Goal: Task Accomplishment & Management: Complete application form

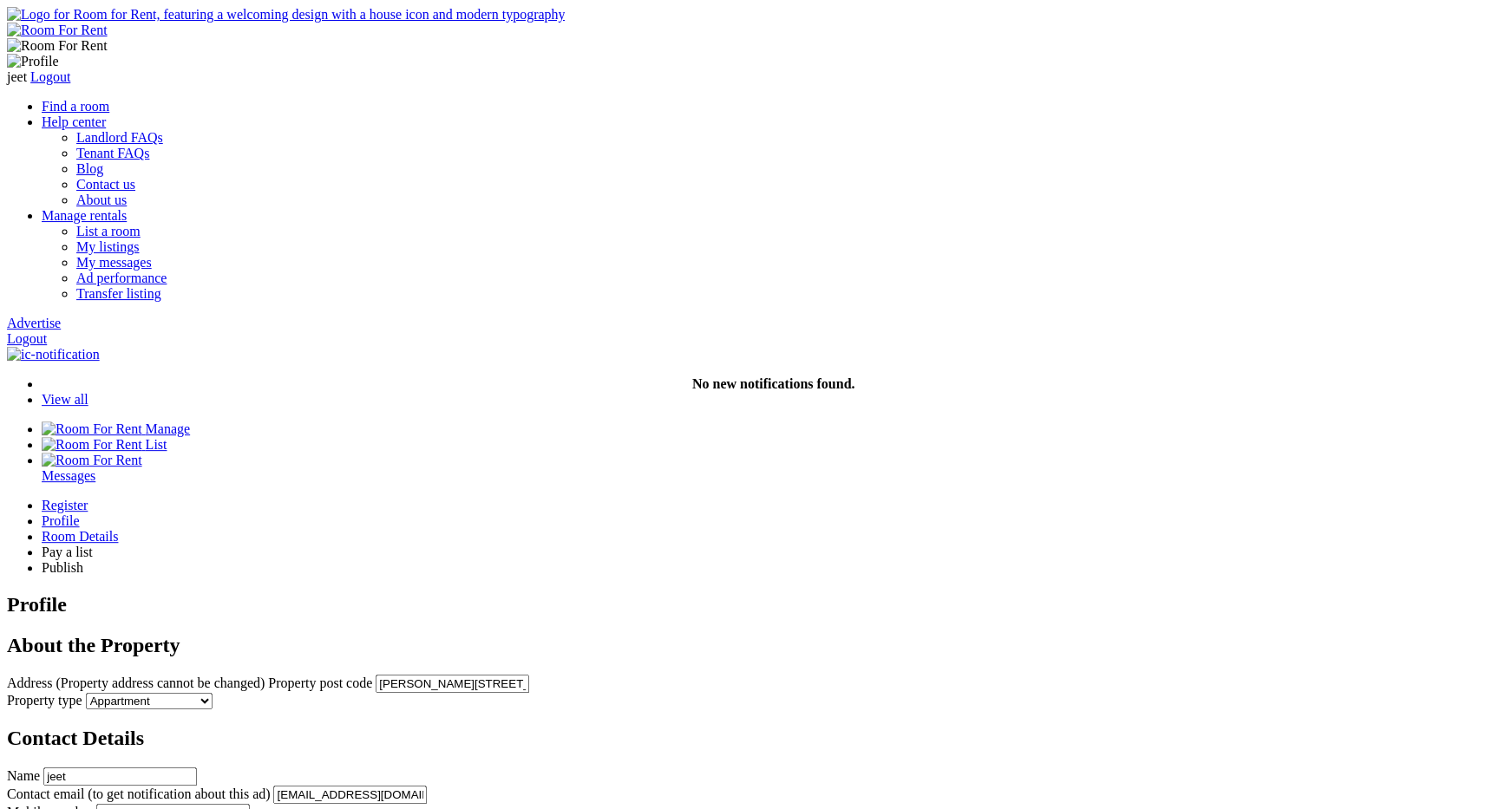
click at [530, 675] on input "Stafford Close, London NW6 5TW, UK" at bounding box center [452, 683] width 153 height 18
drag, startPoint x: 786, startPoint y: 384, endPoint x: 468, endPoint y: 383, distance: 318.0
click at [468, 675] on input "Stafford Close, London NW6 5TW, UK" at bounding box center [452, 683] width 153 height 18
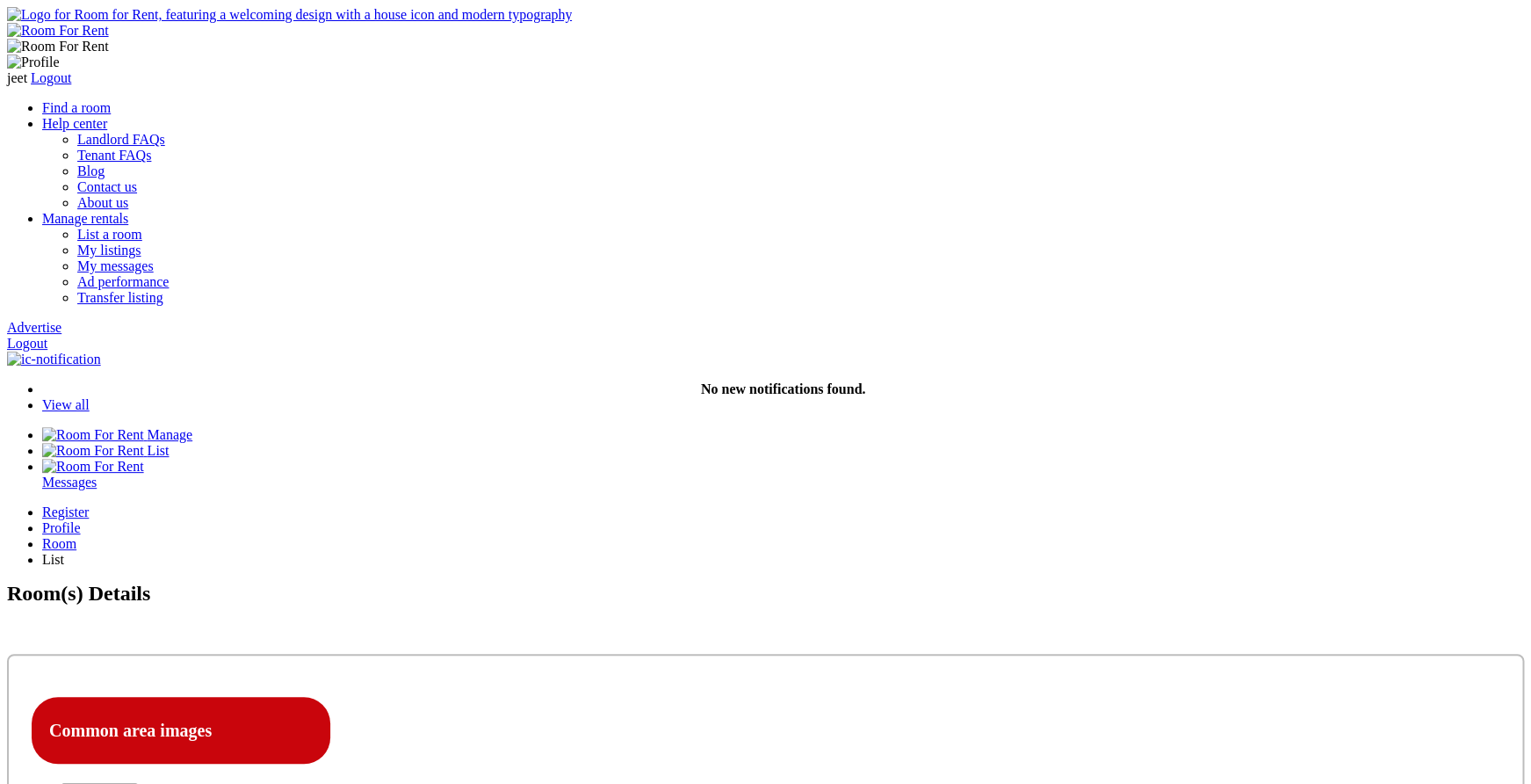
click at [635, 520] on div "Profile" at bounding box center [783, 527] width 1482 height 16
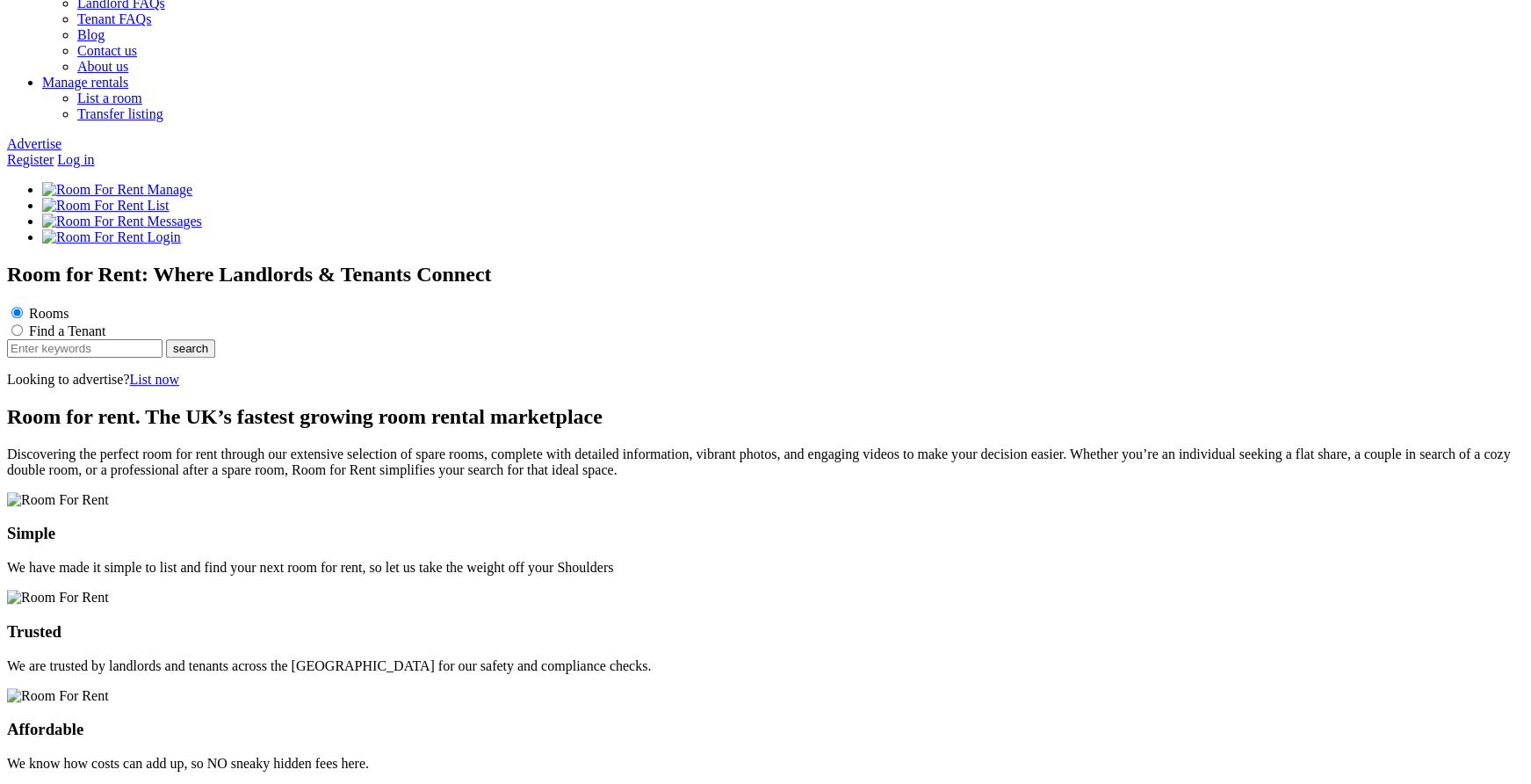
scroll to position [2249, 0]
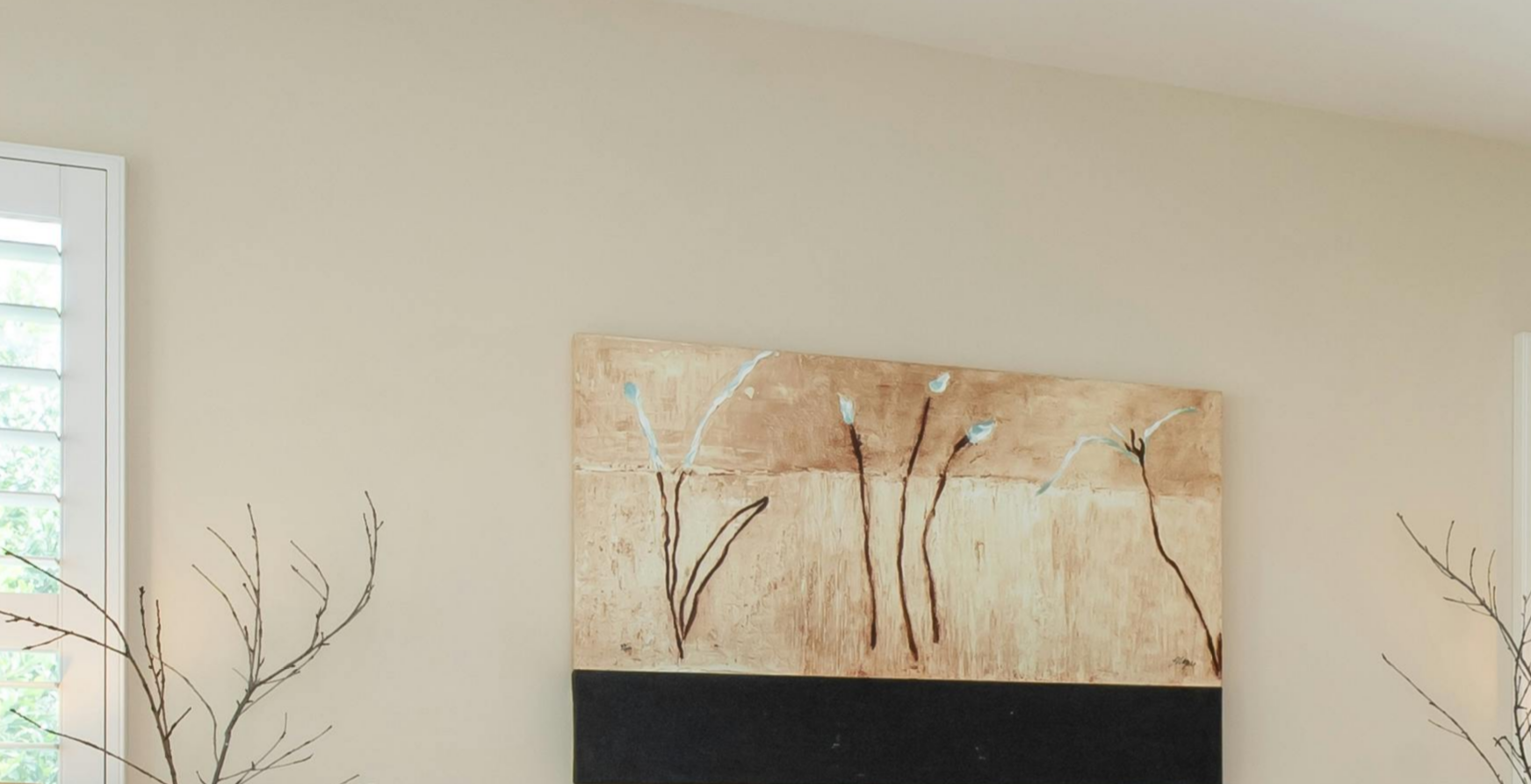
click at [73, 94] on button "Landlords" at bounding box center [39, 84] width 66 height 18
click at [157, 155] on link "Landlord list a room" at bounding box center [100, 147] width 115 height 15
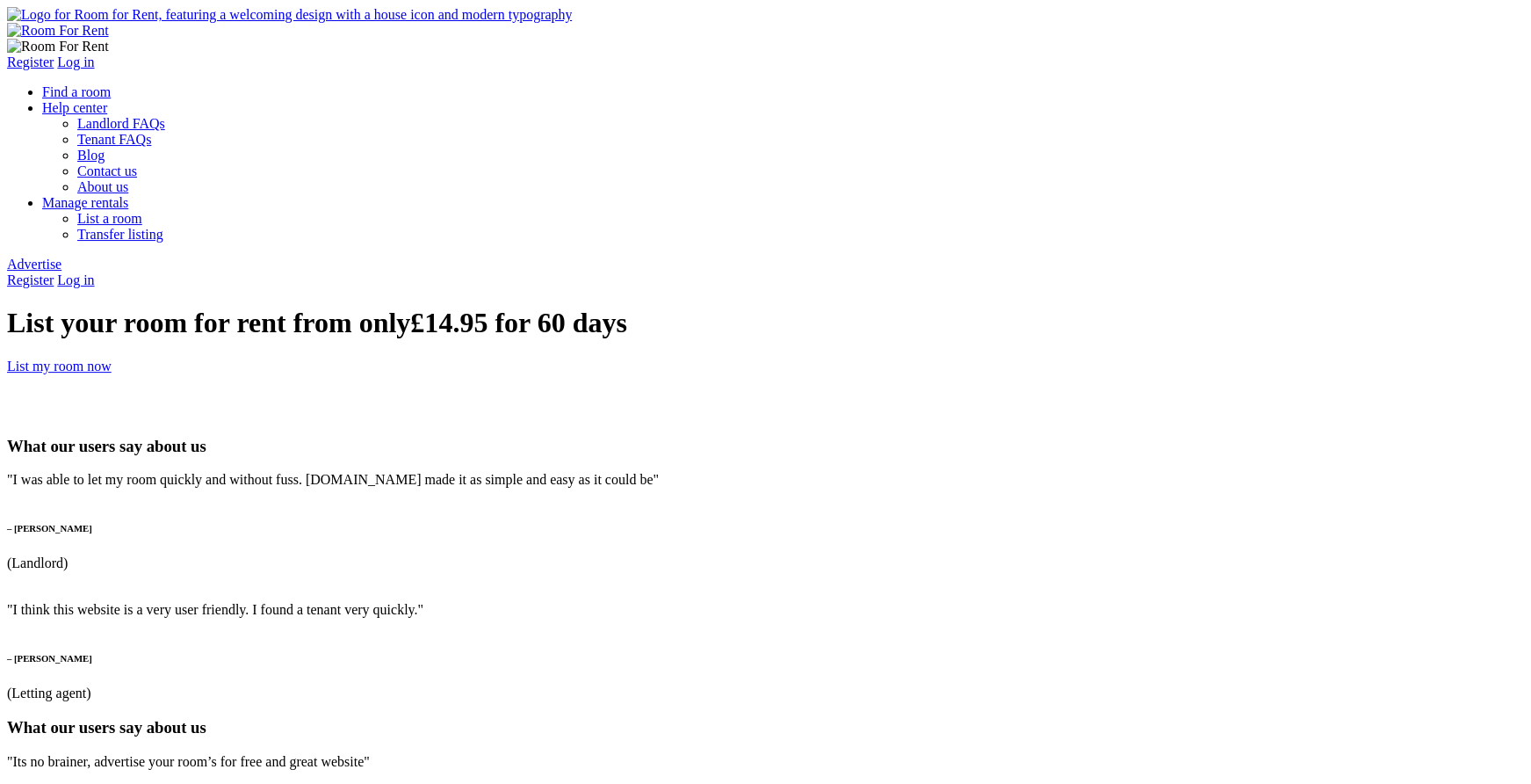
type input "manish"
type input "manish@yopmail.com"
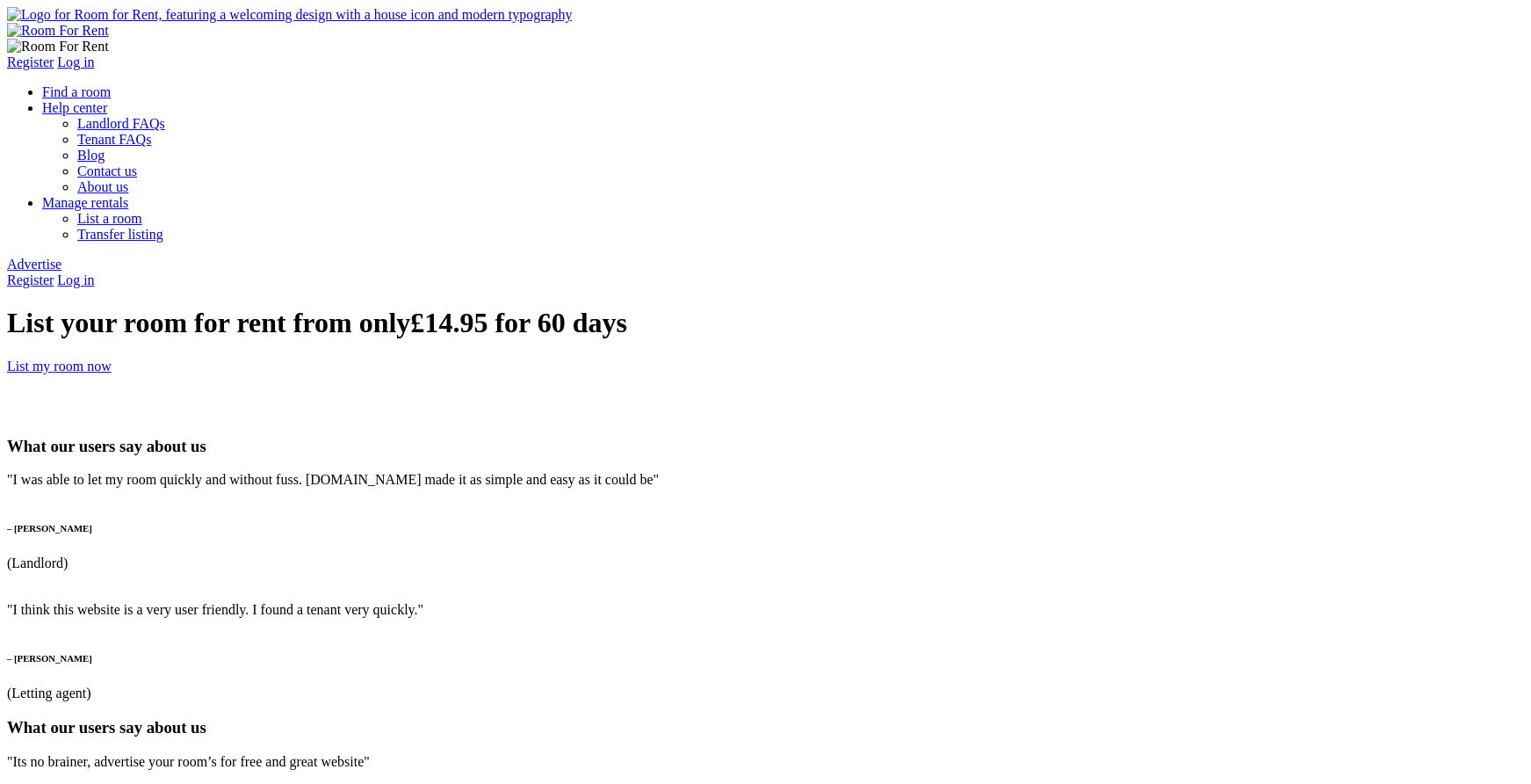
type input "manish11@yopmail.com"
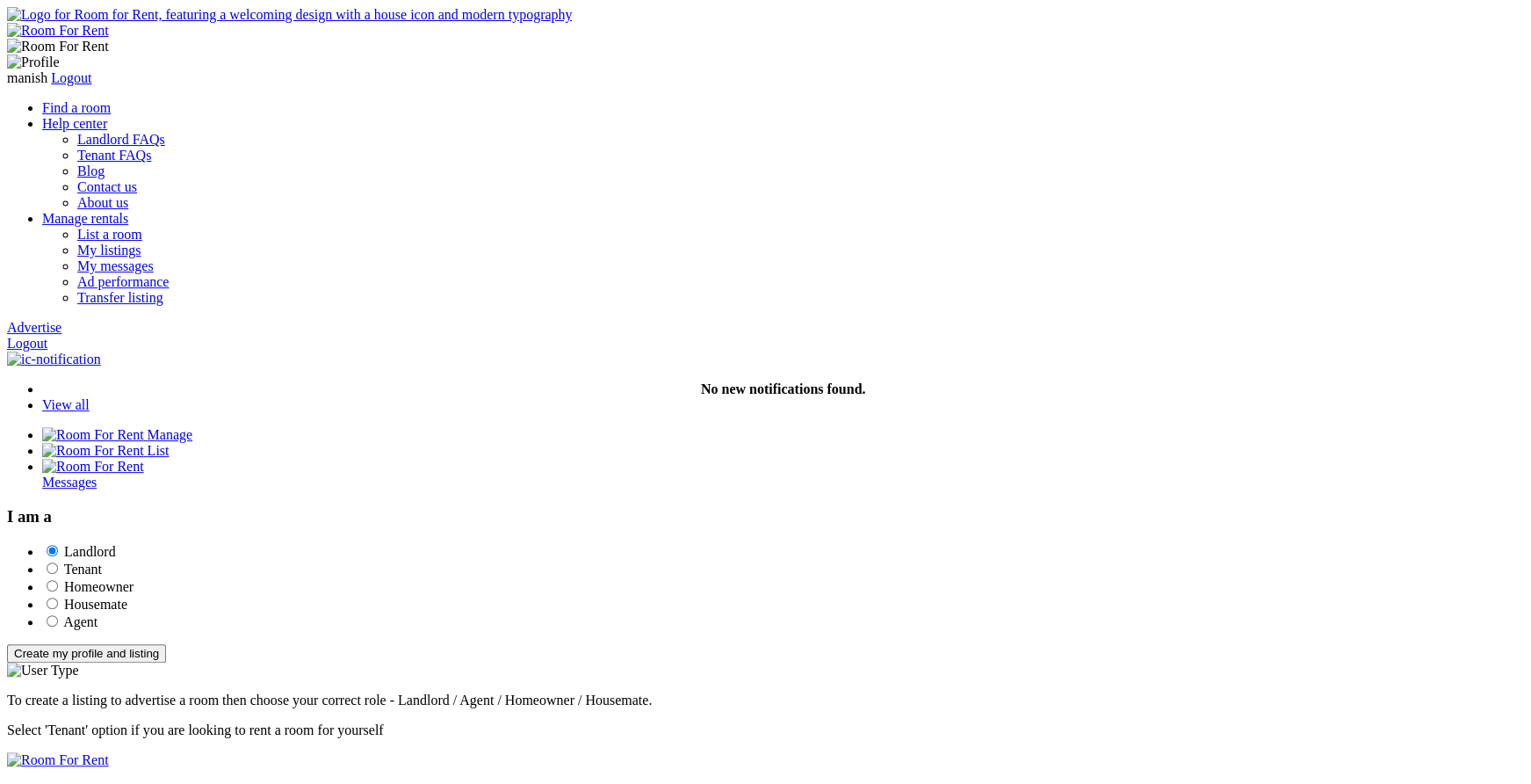
click at [166, 644] on button "Create my profile and listing" at bounding box center [86, 653] width 159 height 18
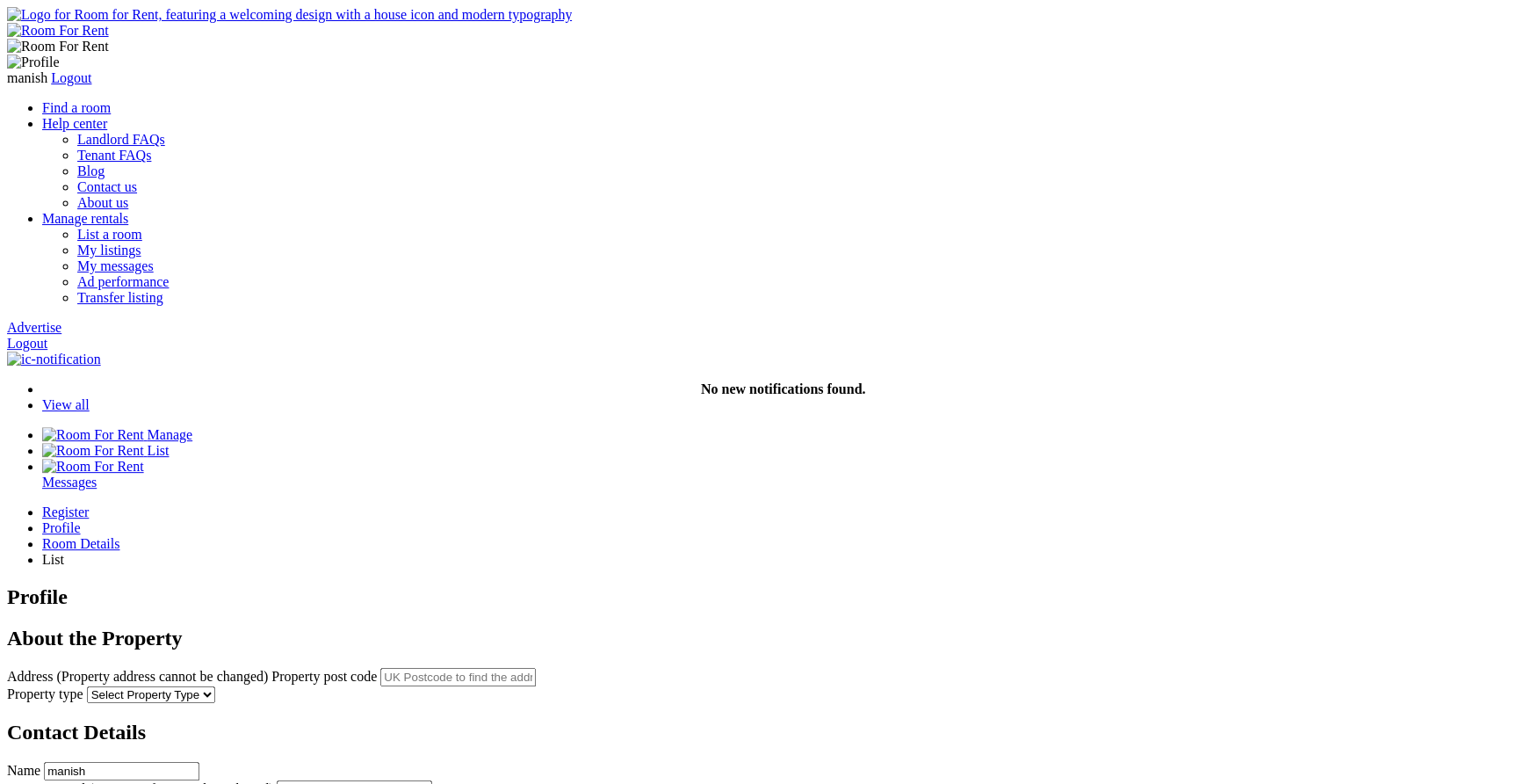
drag, startPoint x: 313, startPoint y: 182, endPoint x: 390, endPoint y: 182, distance: 77.0
click at [390, 504] on div "Register Profile Room Details List Profile" at bounding box center [765, 792] width 1518 height 575
drag, startPoint x: 542, startPoint y: 240, endPoint x: 750, endPoint y: 229, distance: 208.3
click at [750, 504] on div "Register Profile Room Details List Profile" at bounding box center [765, 792] width 1518 height 575
click at [48, 336] on link "Logout" at bounding box center [27, 344] width 40 height 15
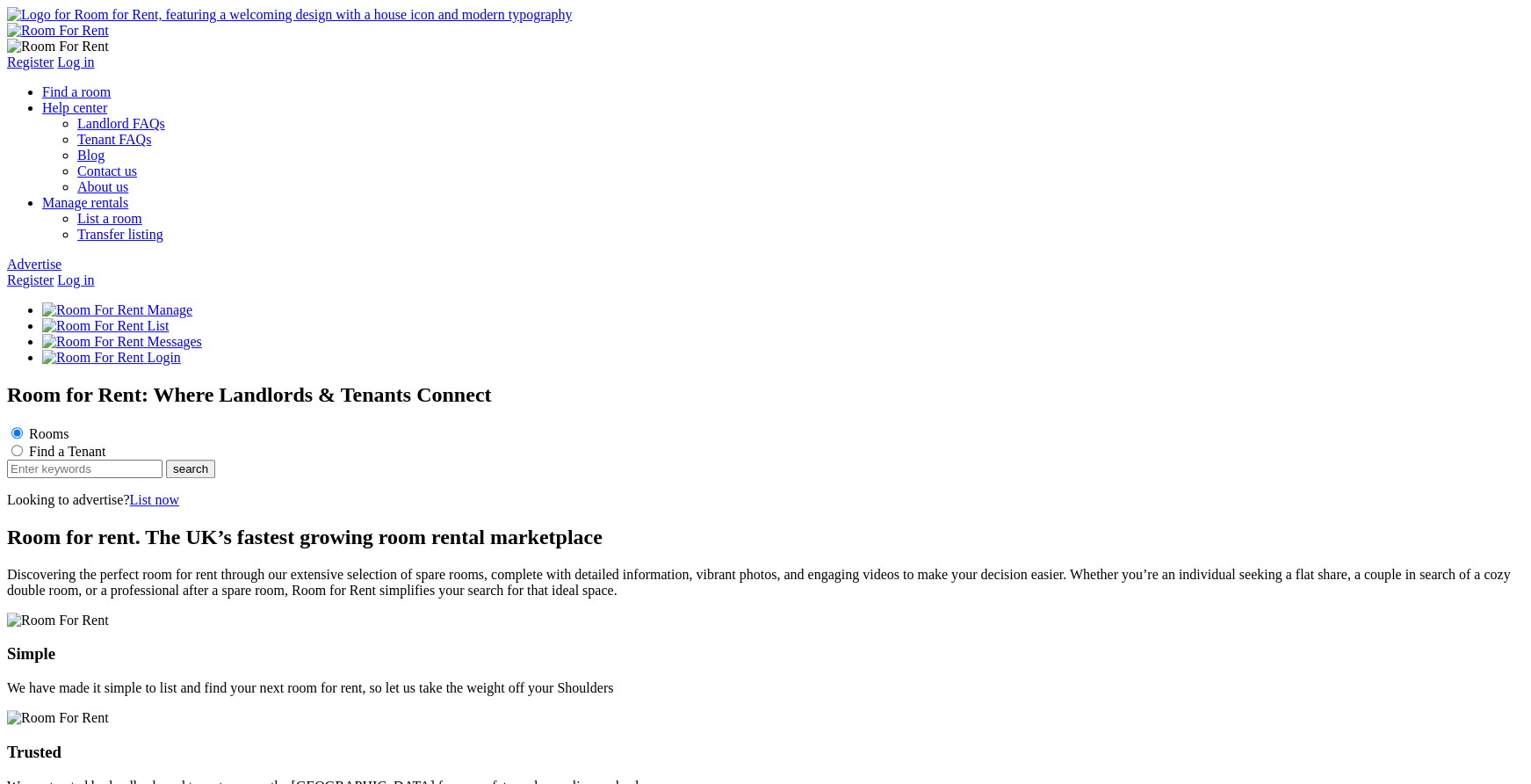
click at [54, 272] on link "Register" at bounding box center [30, 280] width 47 height 15
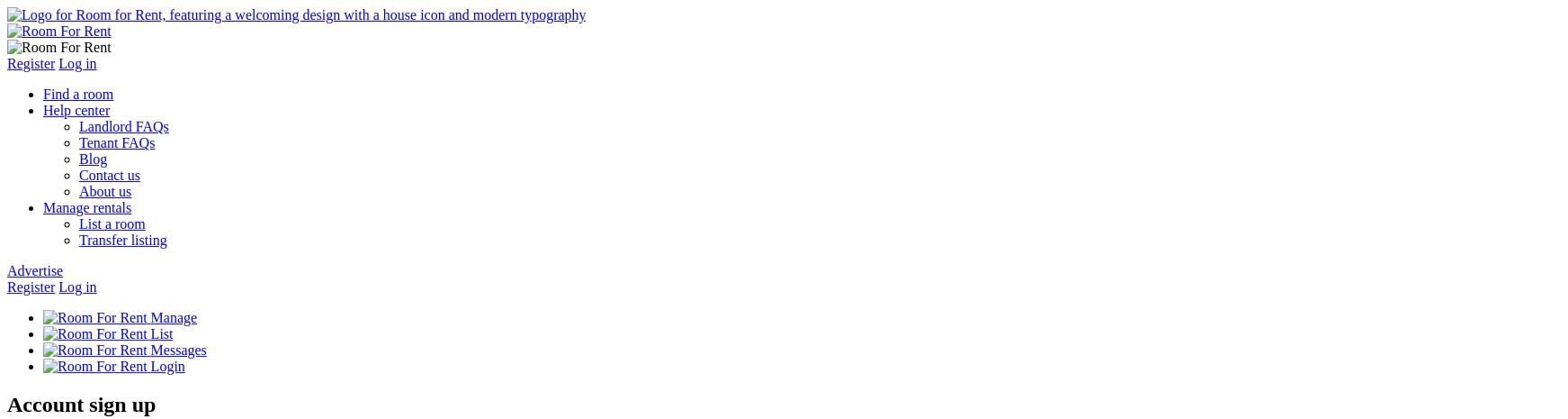
type input "jjjj"
type input "jjjj@yopmail.com"
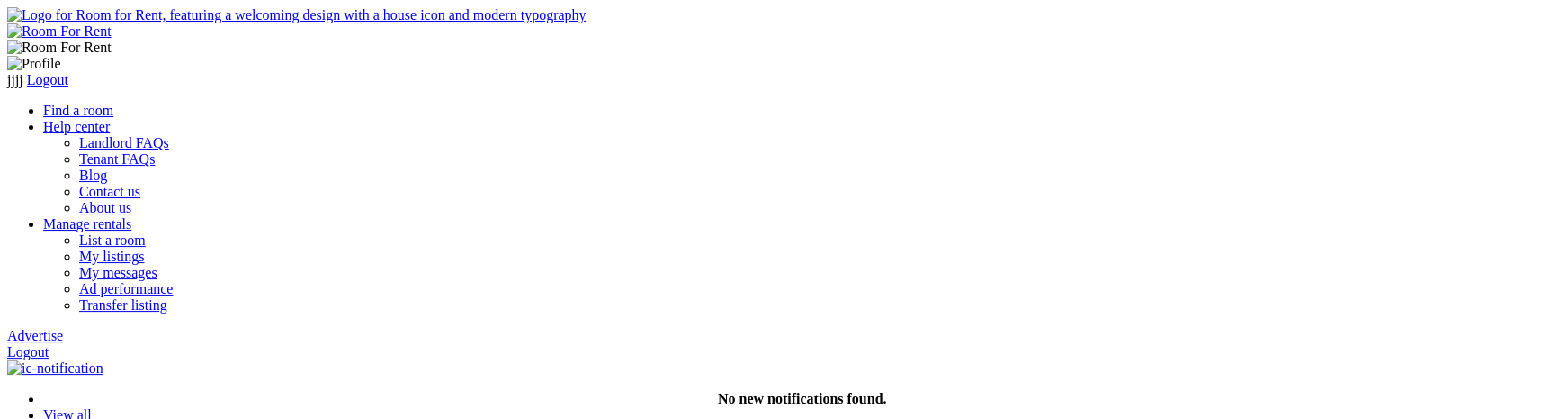
click at [49, 344] on link "Logout" at bounding box center [27, 352] width 41 height 16
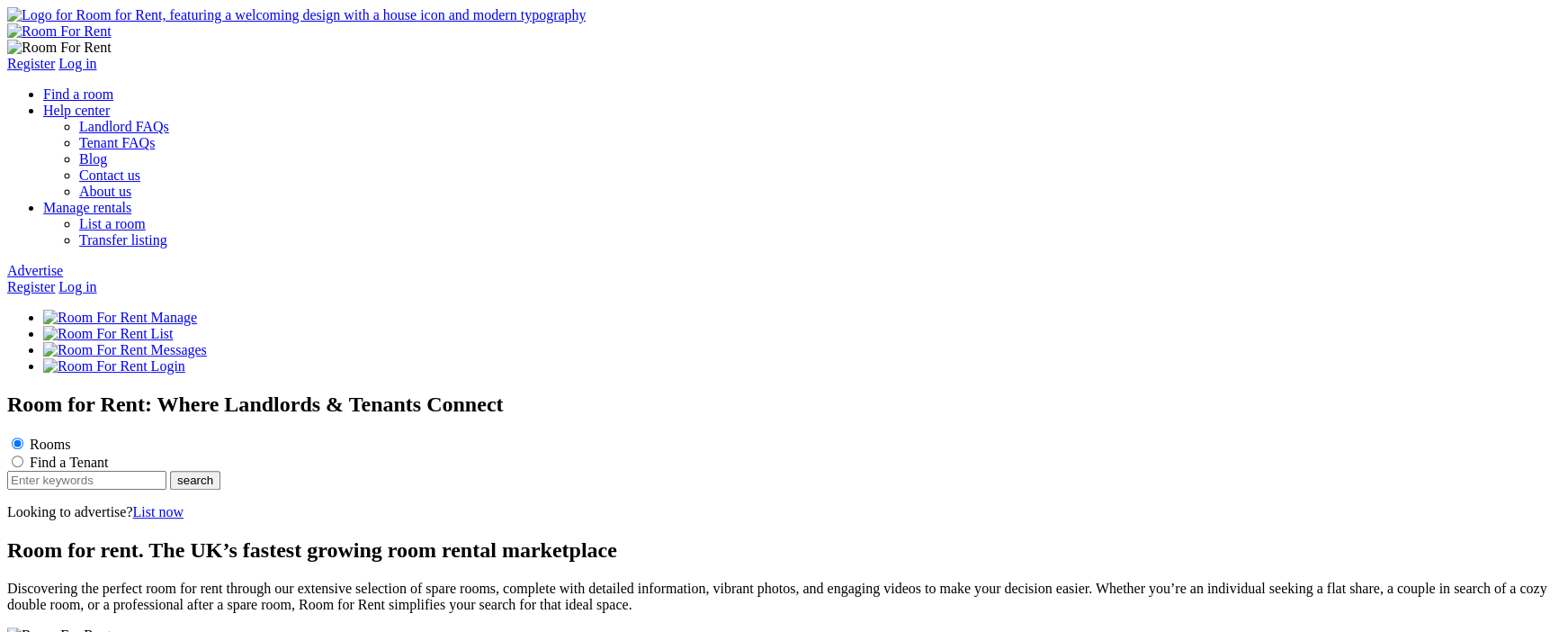
click at [55, 279] on link "Register" at bounding box center [30, 287] width 48 height 16
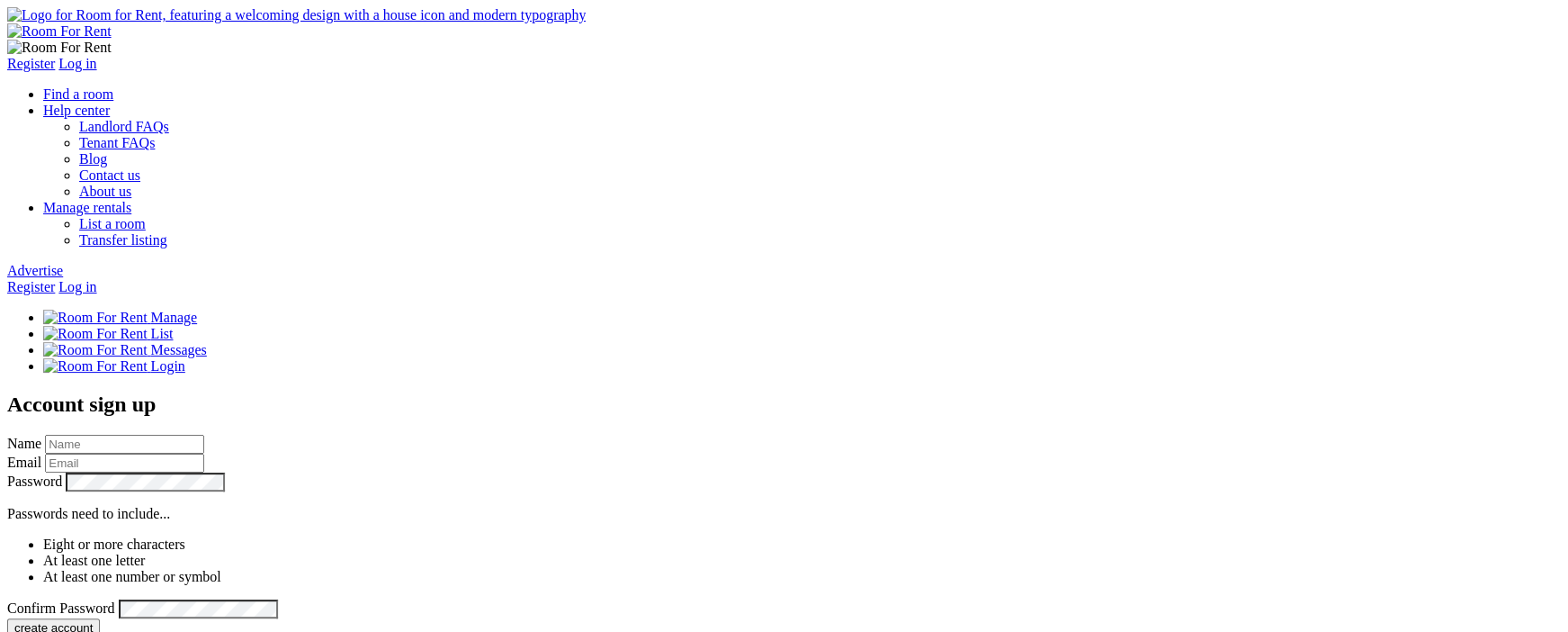
type input "[DEMOGRAPHIC_DATA]"
type input "[EMAIL_ADDRESS][DOMAIN_NAME]"
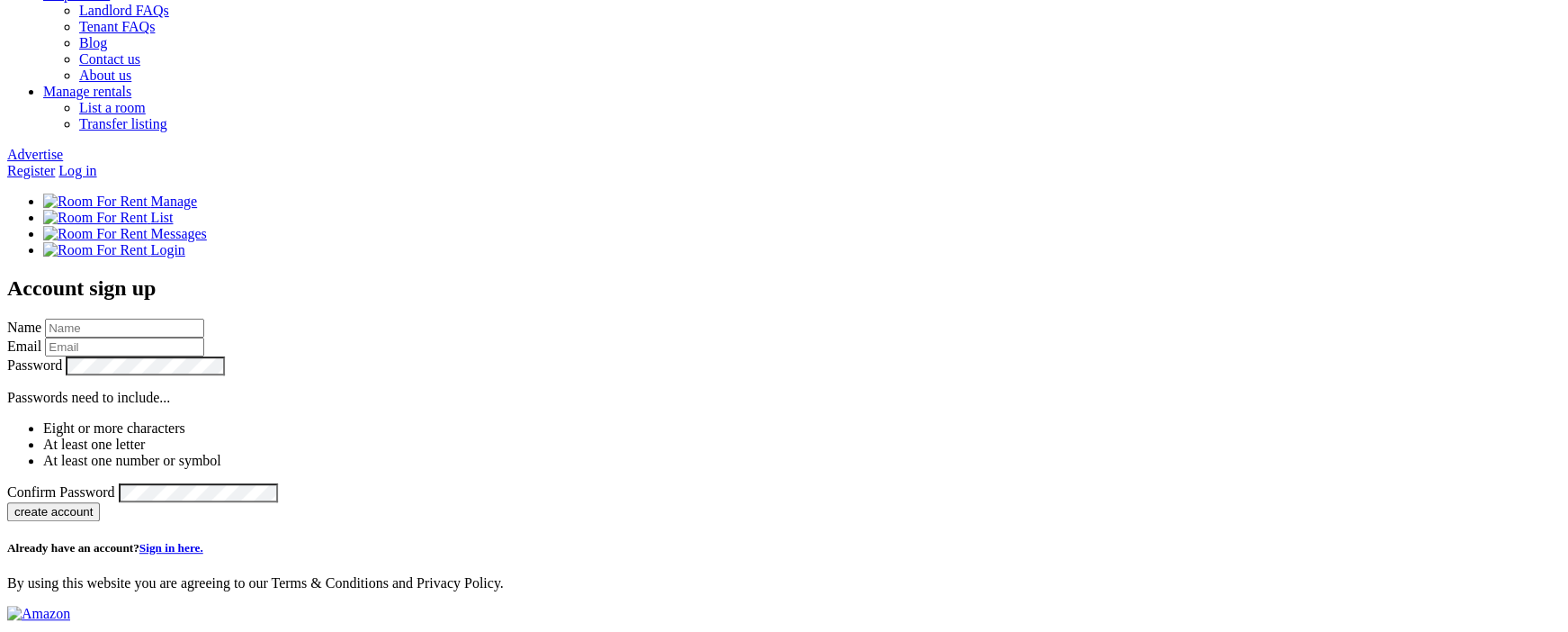
scroll to position [117, 0]
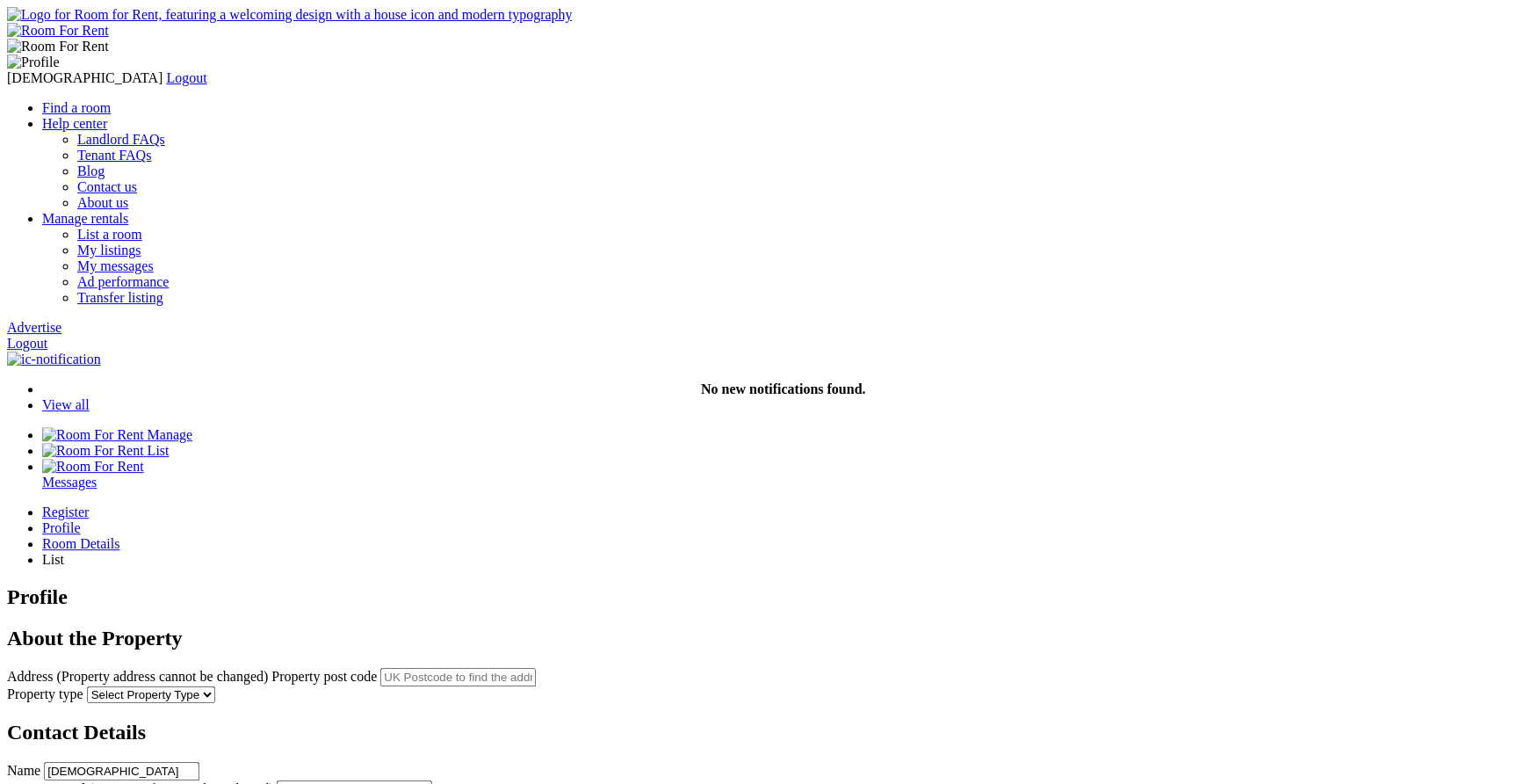
click at [536, 616] on input "text" at bounding box center [458, 676] width 155 height 18
paste input "LU1 5JB"
type input "[PERSON_NAME][STREET_ADDRESS][PERSON_NAME]"
select select "House"
click option "House" at bounding box center [0, 0] width 0 height 0
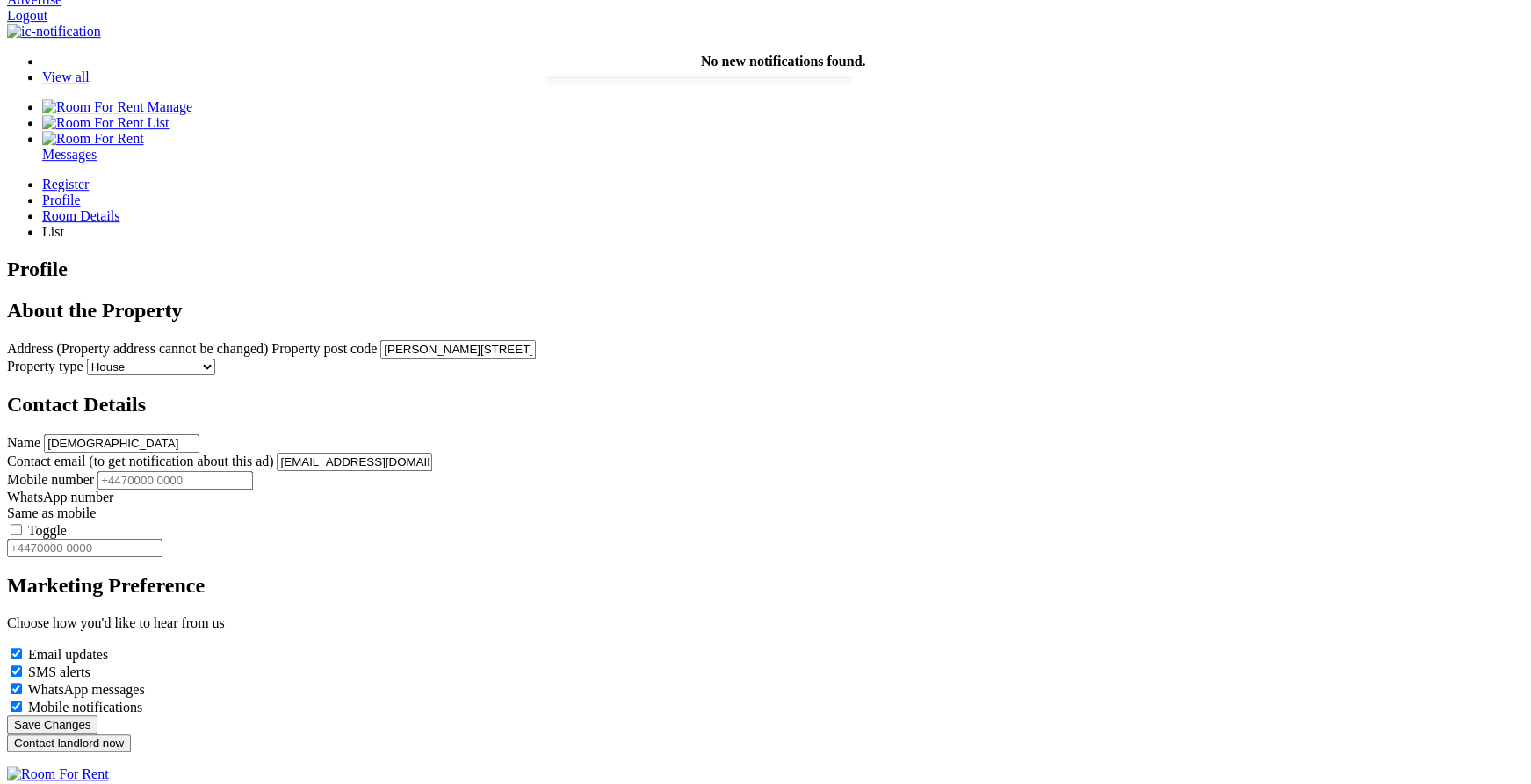
scroll to position [347, 0]
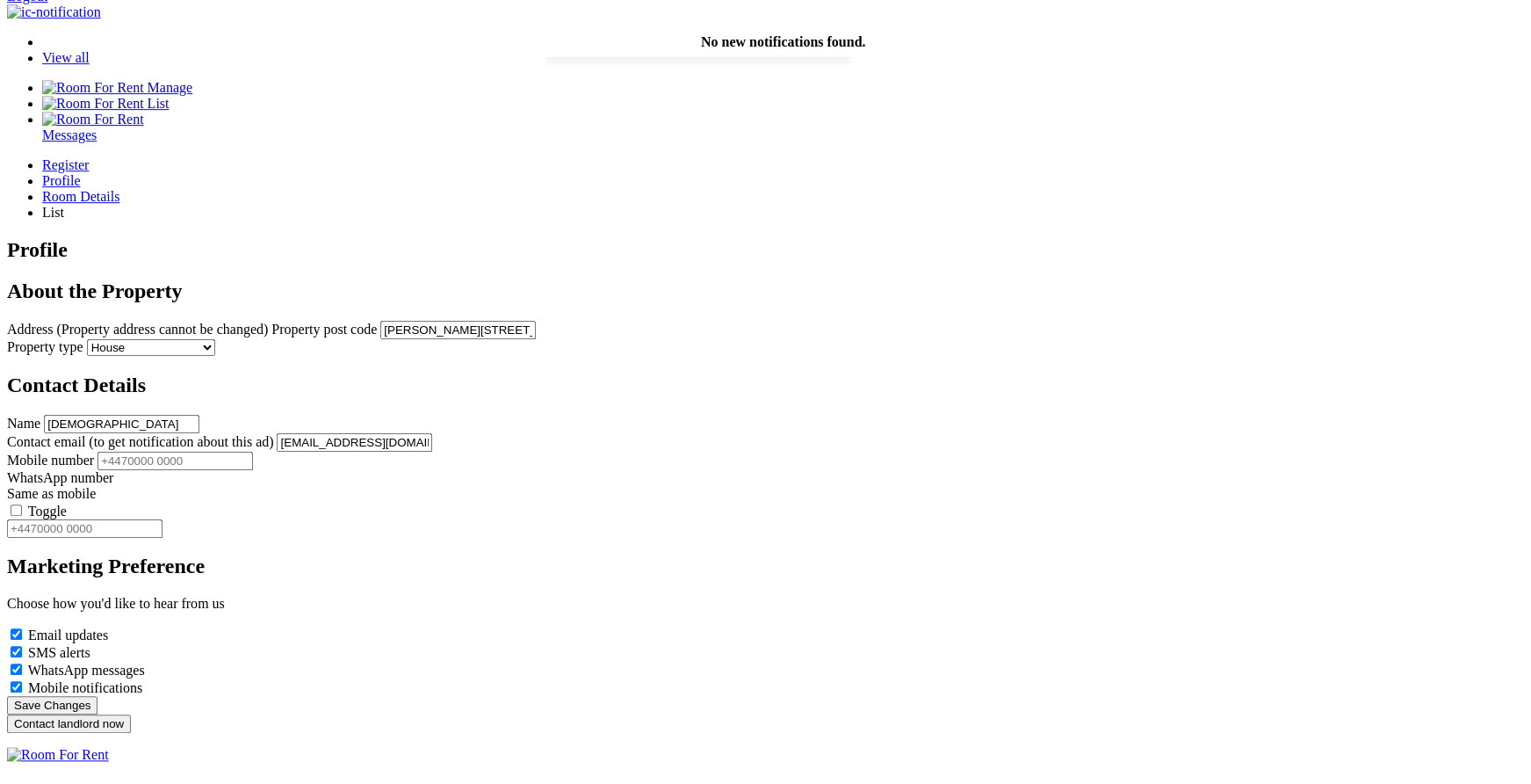
click at [253, 452] on input "Mobile number" at bounding box center [175, 460] width 155 height 18
type input "[PHONE_NUMBER]"
click at [67, 504] on label "Toggle" at bounding box center [47, 511] width 38 height 15
click at [22, 504] on input "Toggle" at bounding box center [16, 510] width 11 height 11
type input "[PHONE_NUMBER]"
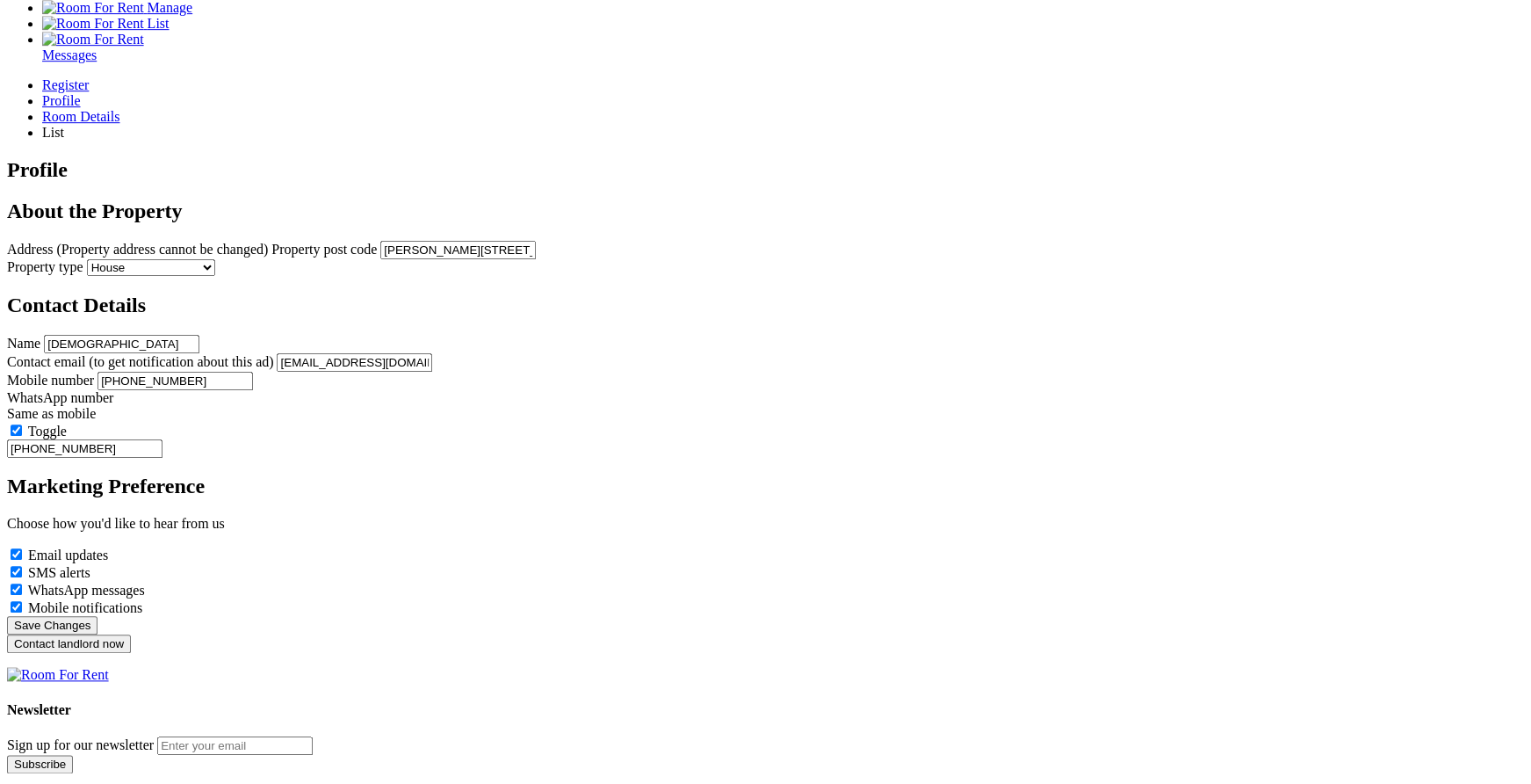
scroll to position [434, 0]
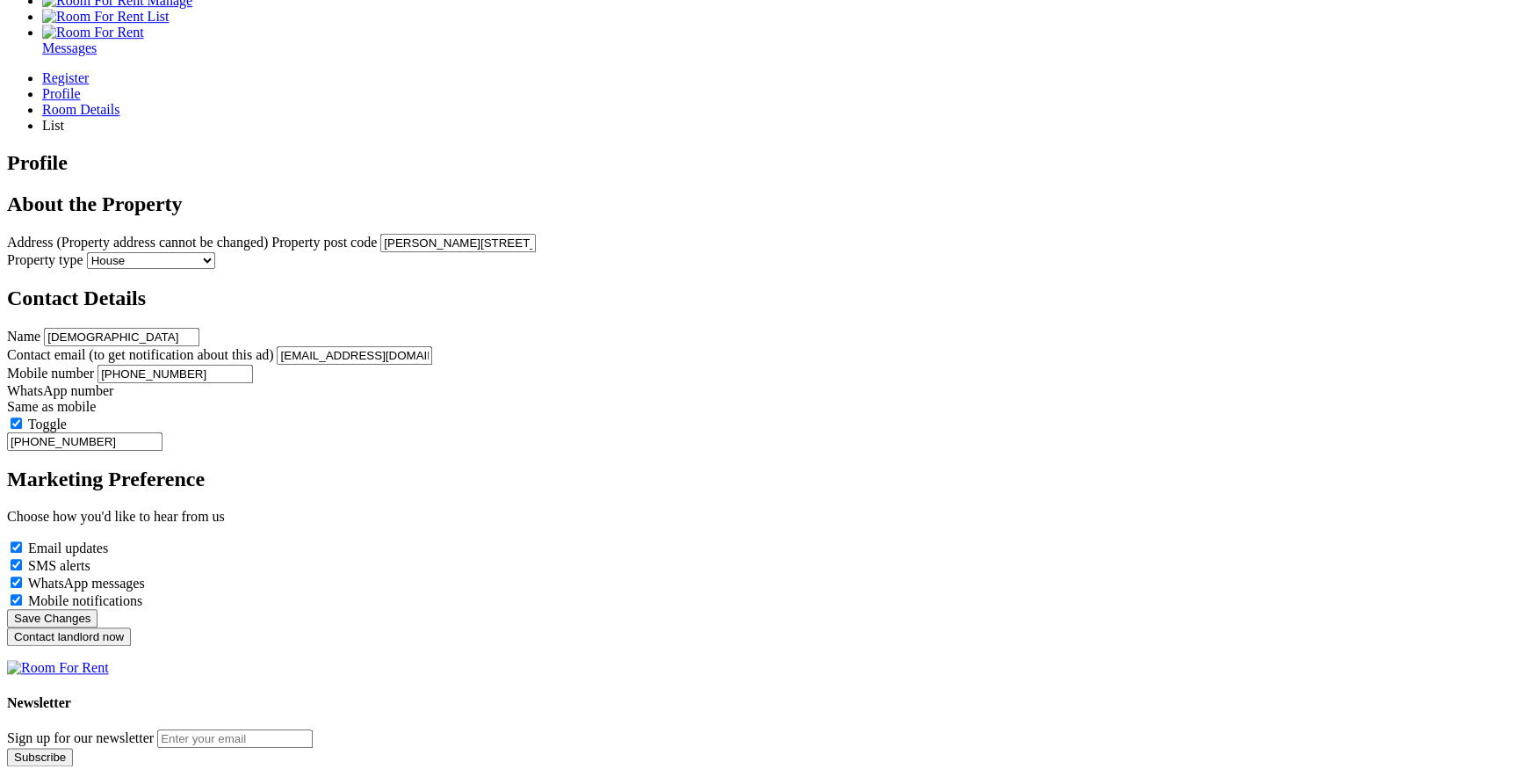
click at [91, 572] on label "SMS alerts" at bounding box center [58, 566] width 62 height 15
click at [22, 571] on input "SMS alerts" at bounding box center [16, 565] width 11 height 11
checkbox input "false"
click at [145, 591] on label "WhatsApp messages" at bounding box center [86, 583] width 117 height 15
click at [22, 588] on input "WhatsApp messages" at bounding box center [16, 582] width 11 height 11
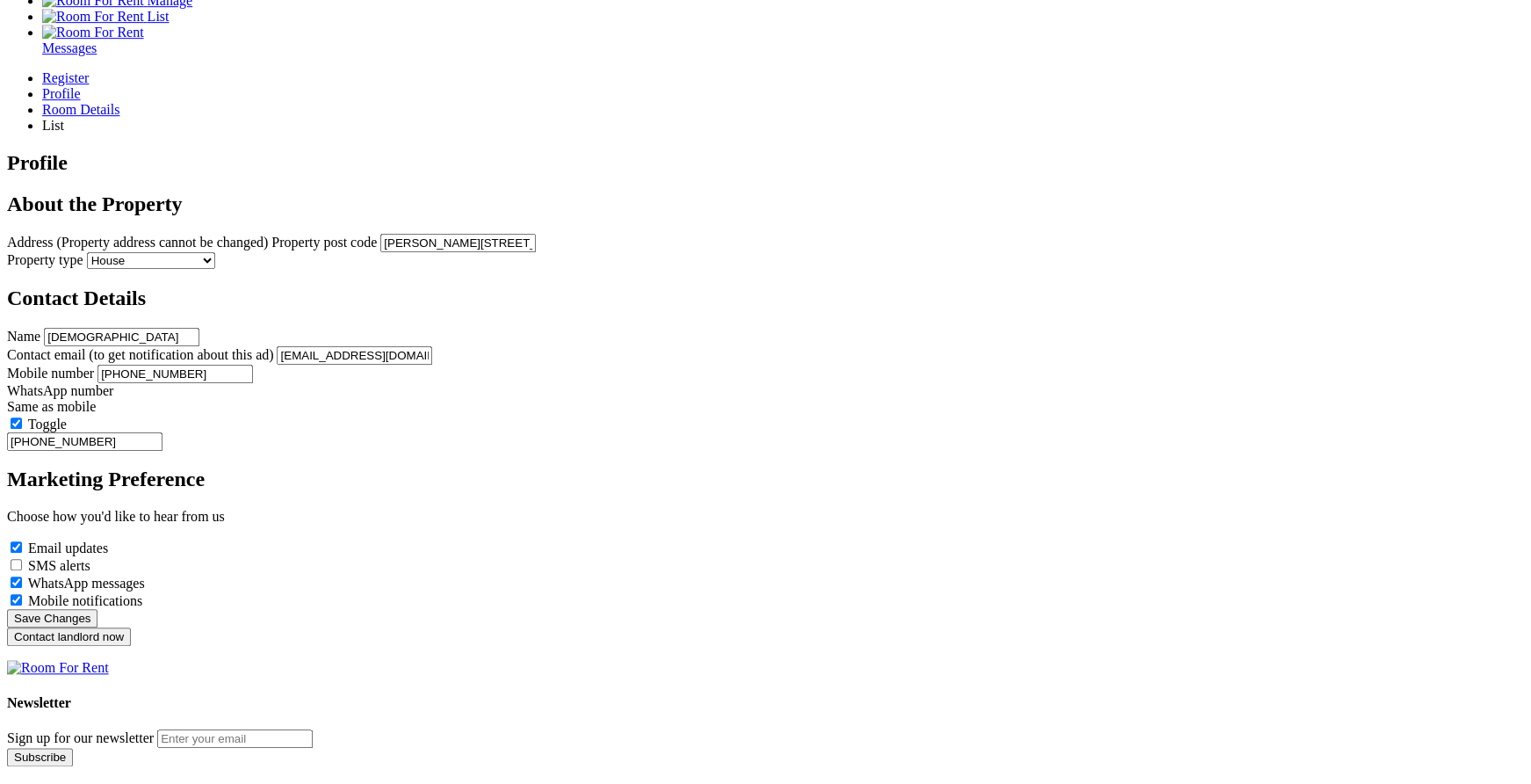
checkbox input "false"
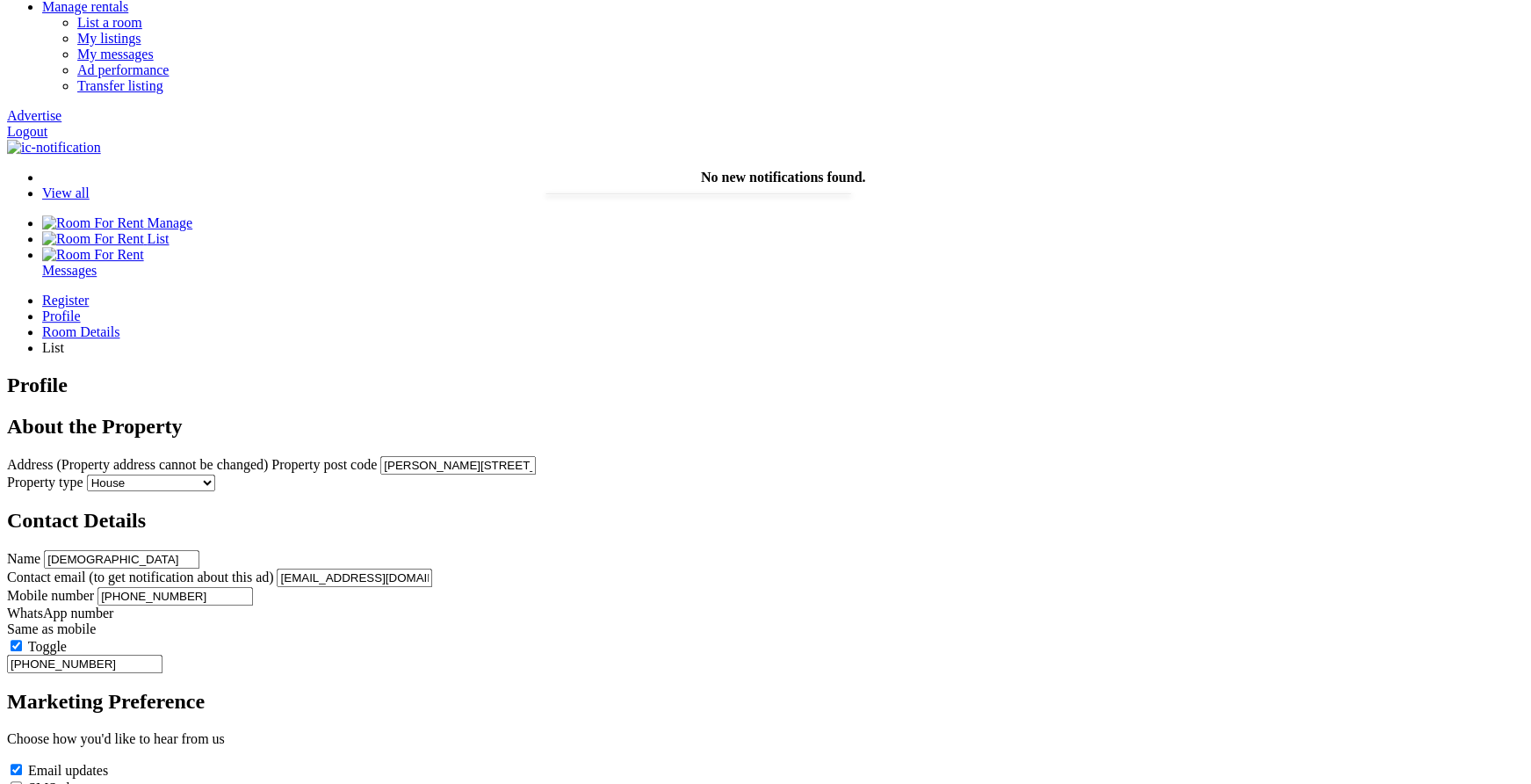
scroll to position [0, 0]
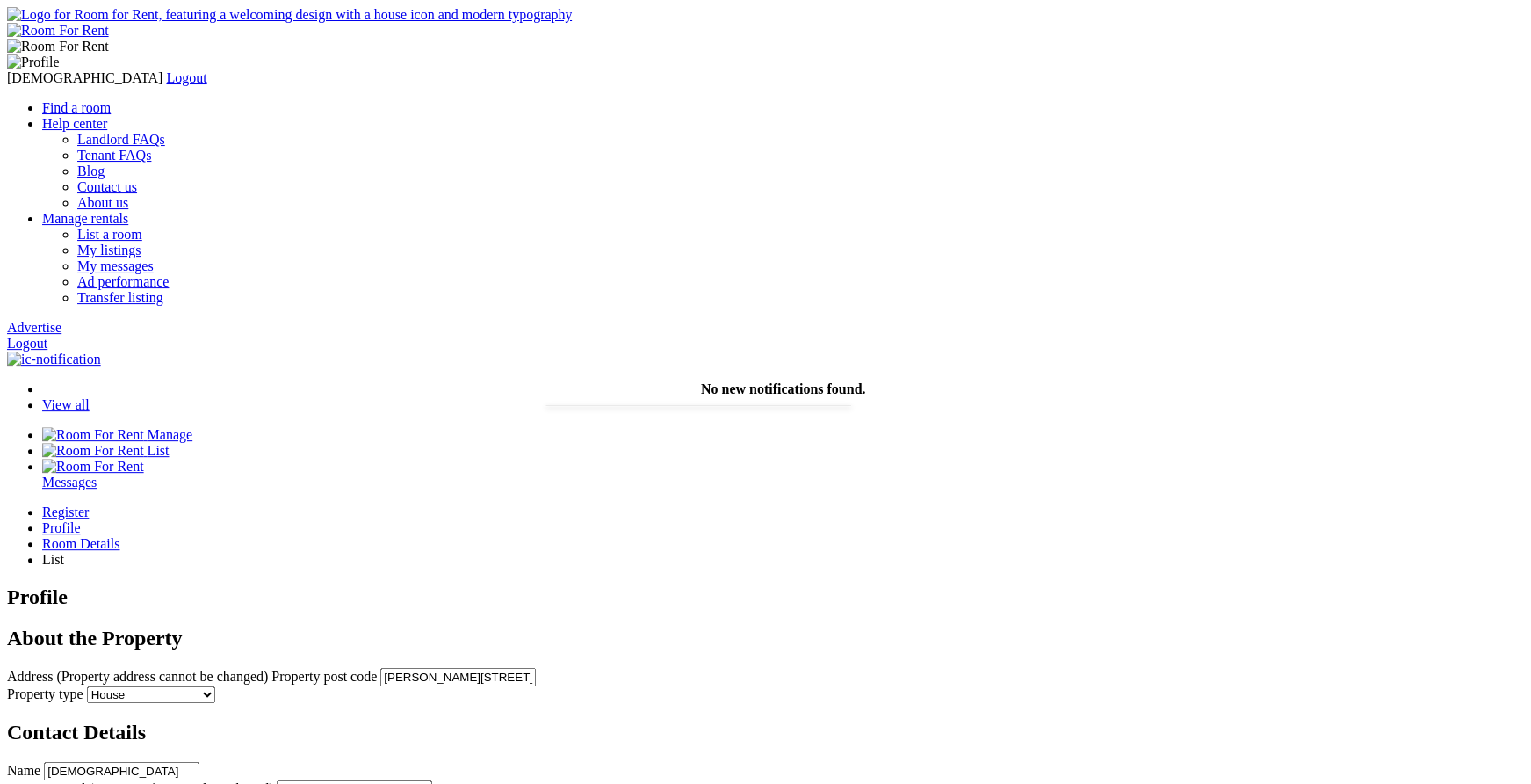
click at [536, 667] on input "text" at bounding box center [458, 676] width 155 height 18
paste input "LU1 5JB"
type input "Milton Road, Chapel Langley, Luton LU1 5JB, UK"
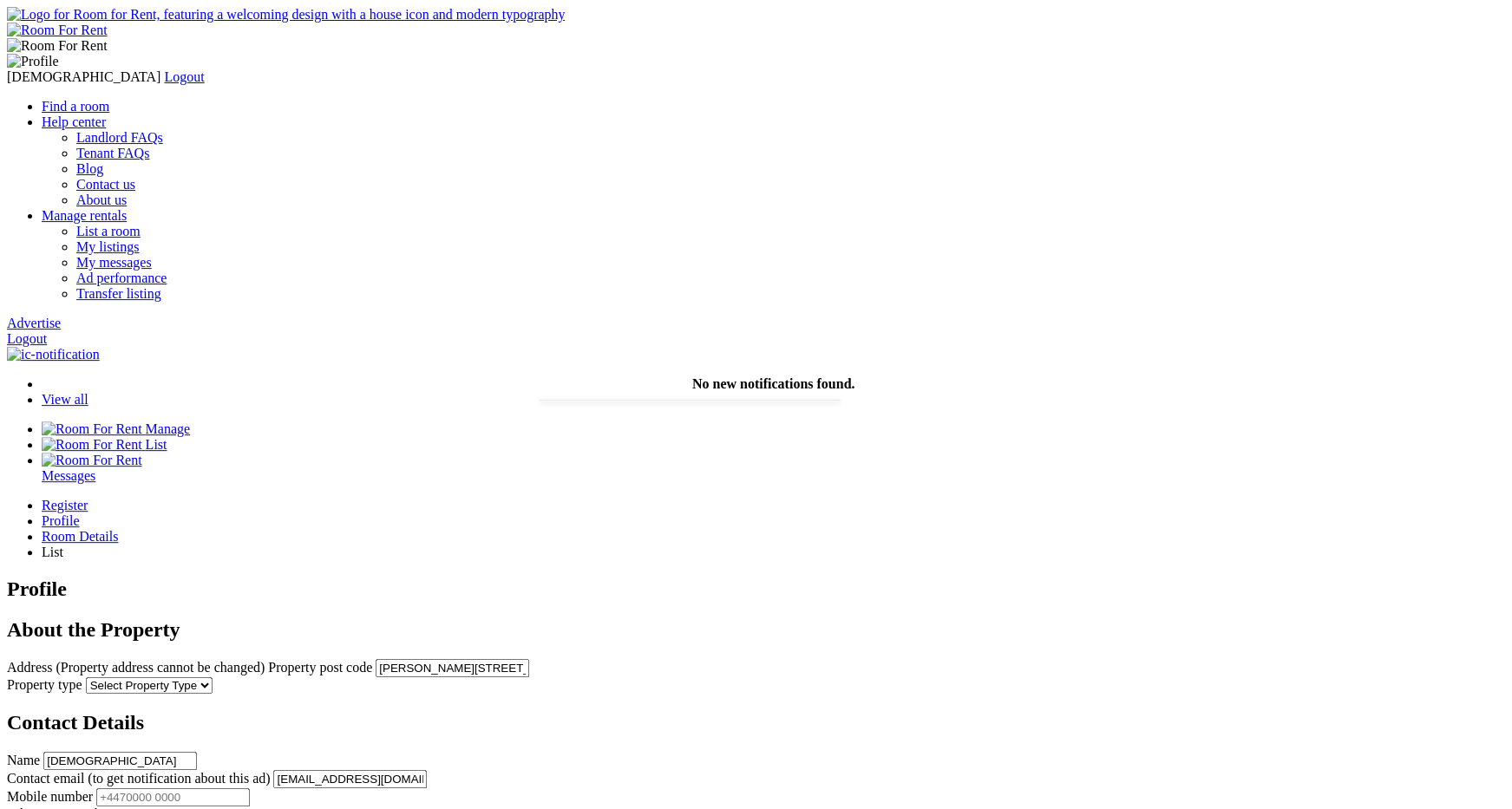
select select "House"
click option "House" at bounding box center [0, 0] width 0 height 0
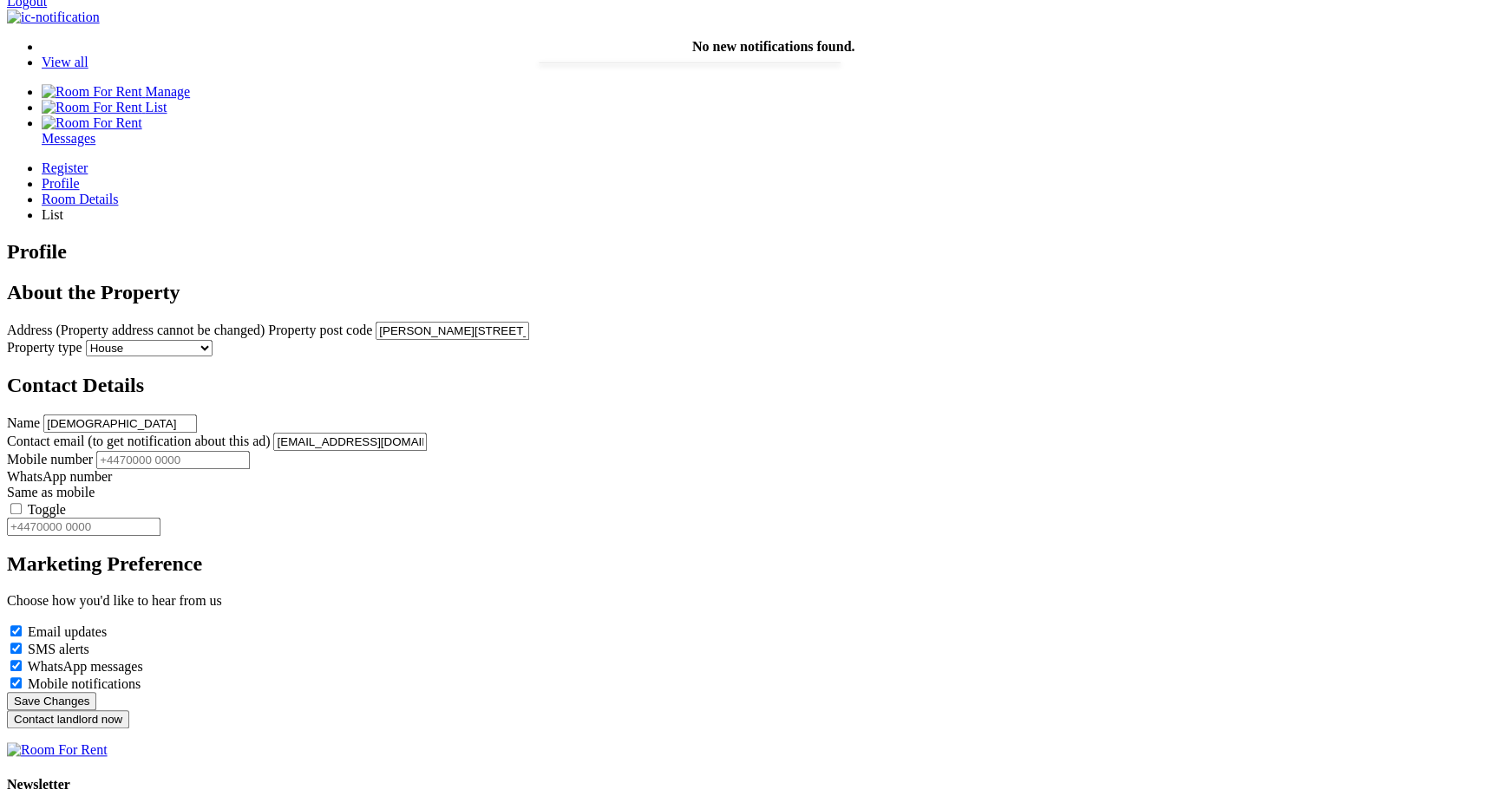
scroll to position [339, 0]
click at [250, 449] on input "Mobile number" at bounding box center [173, 457] width 153 height 18
type input "+44345234523"
click at [66, 500] on label "Toggle" at bounding box center [46, 508] width 38 height 15
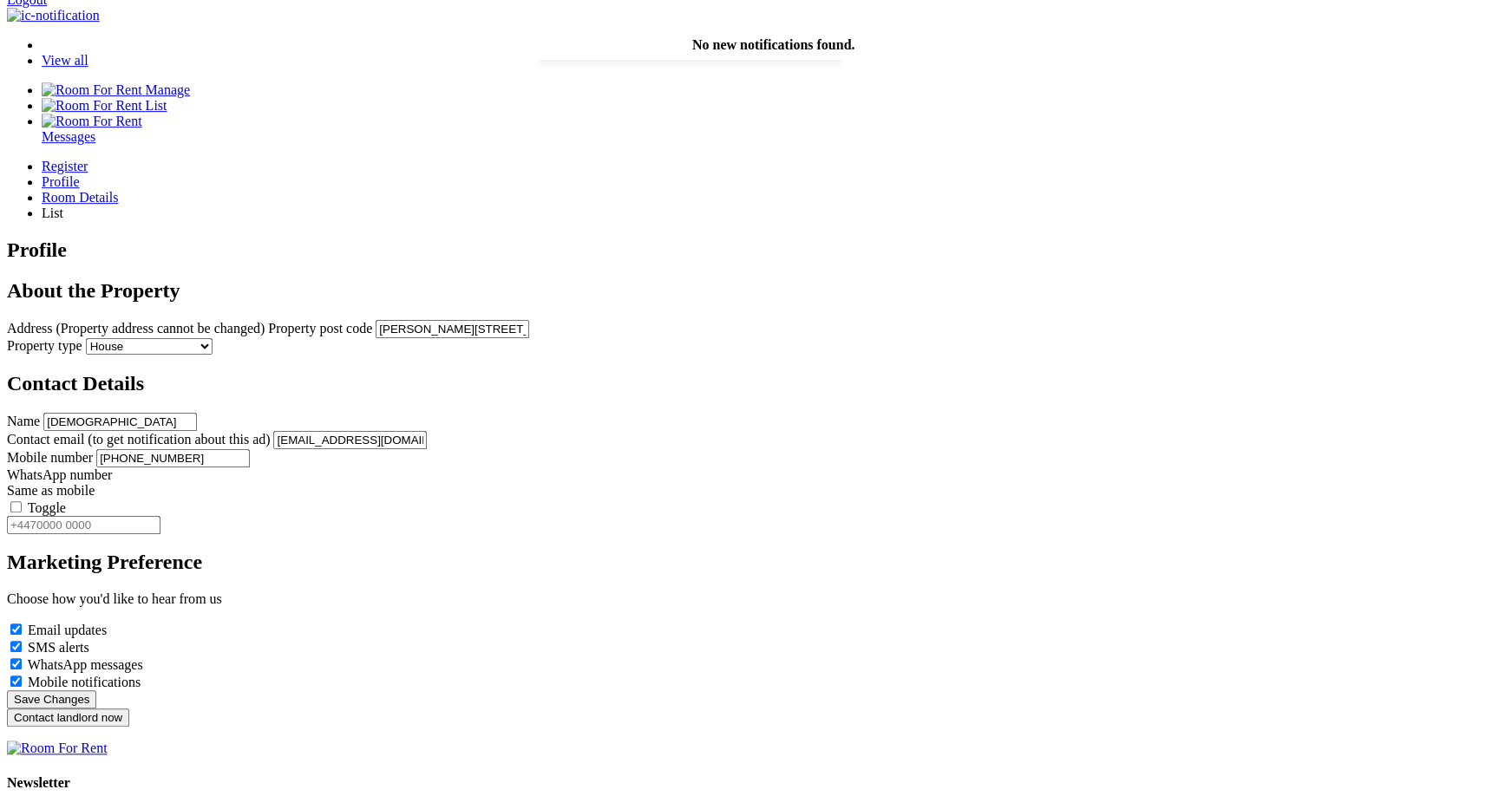
click at [22, 501] on input "Toggle" at bounding box center [16, 507] width 11 height 11
type input "+44345234523"
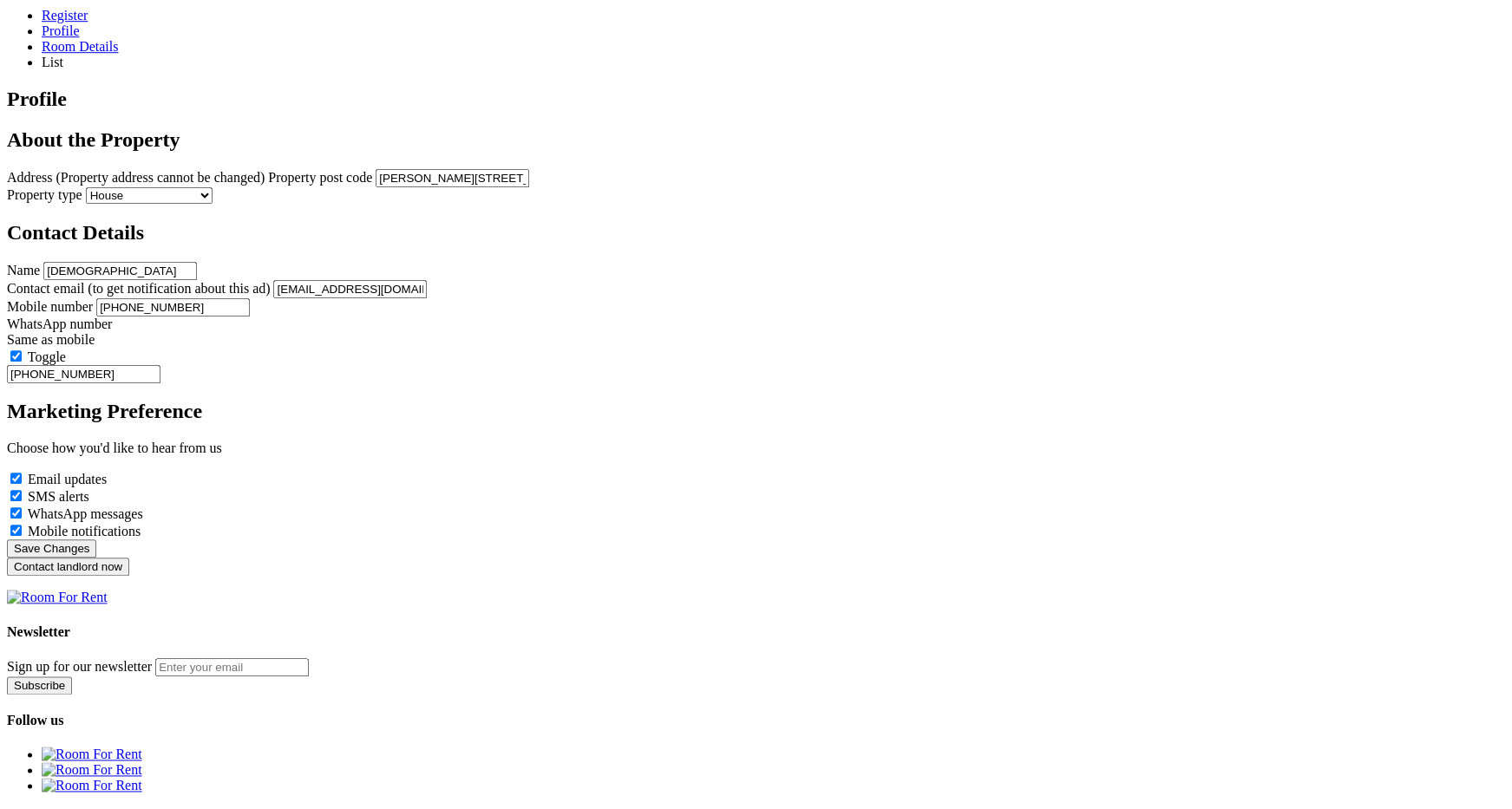
scroll to position [492, 0]
click at [90, 501] on label "SMS alerts" at bounding box center [58, 494] width 61 height 15
click at [22, 499] on input "SMS alerts" at bounding box center [16, 493] width 11 height 11
checkbox input "false"
click at [143, 519] on label "WhatsApp messages" at bounding box center [85, 511] width 115 height 15
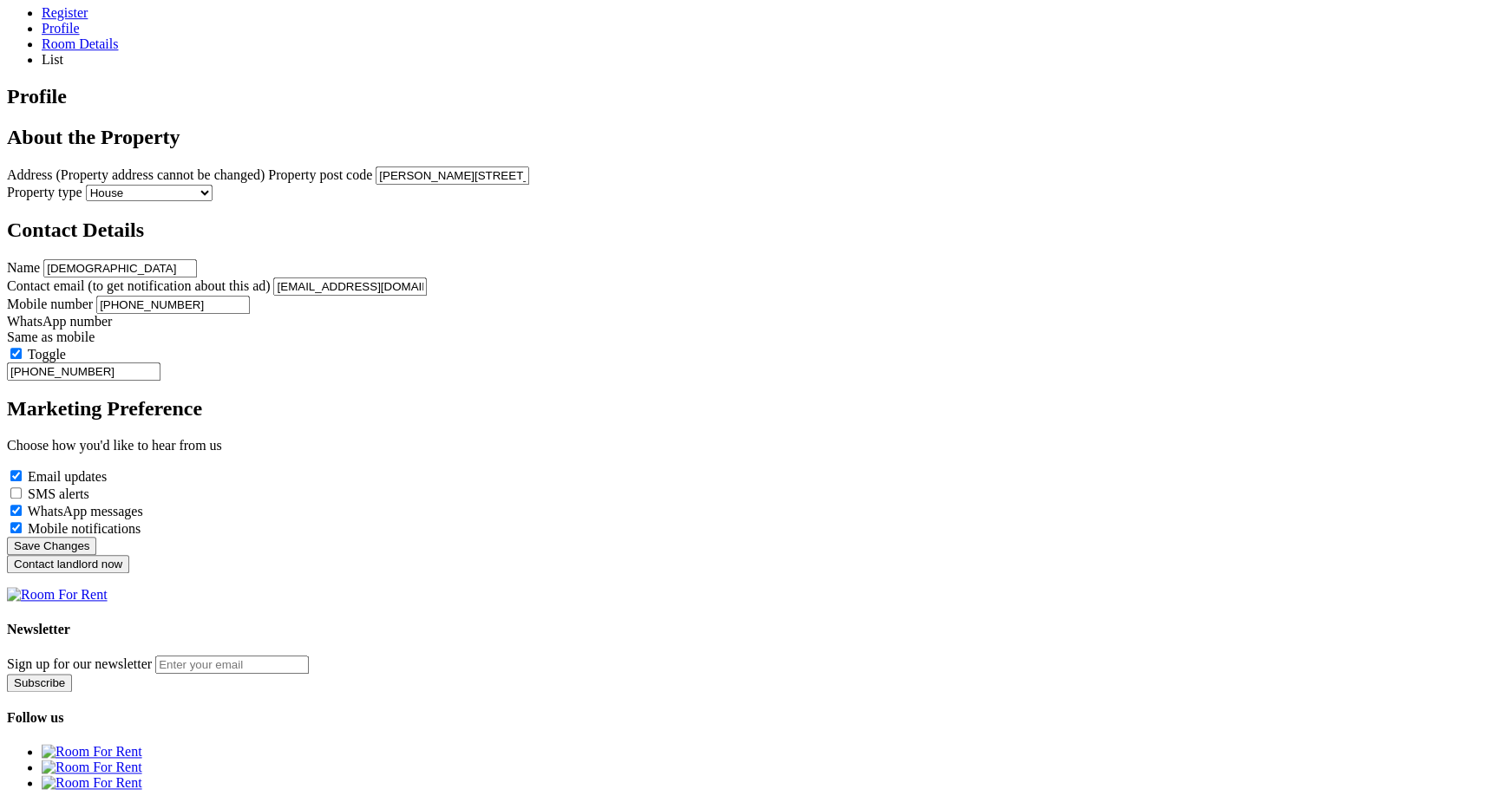
click at [22, 516] on input "WhatsApp messages" at bounding box center [16, 510] width 11 height 11
checkbox input "false"
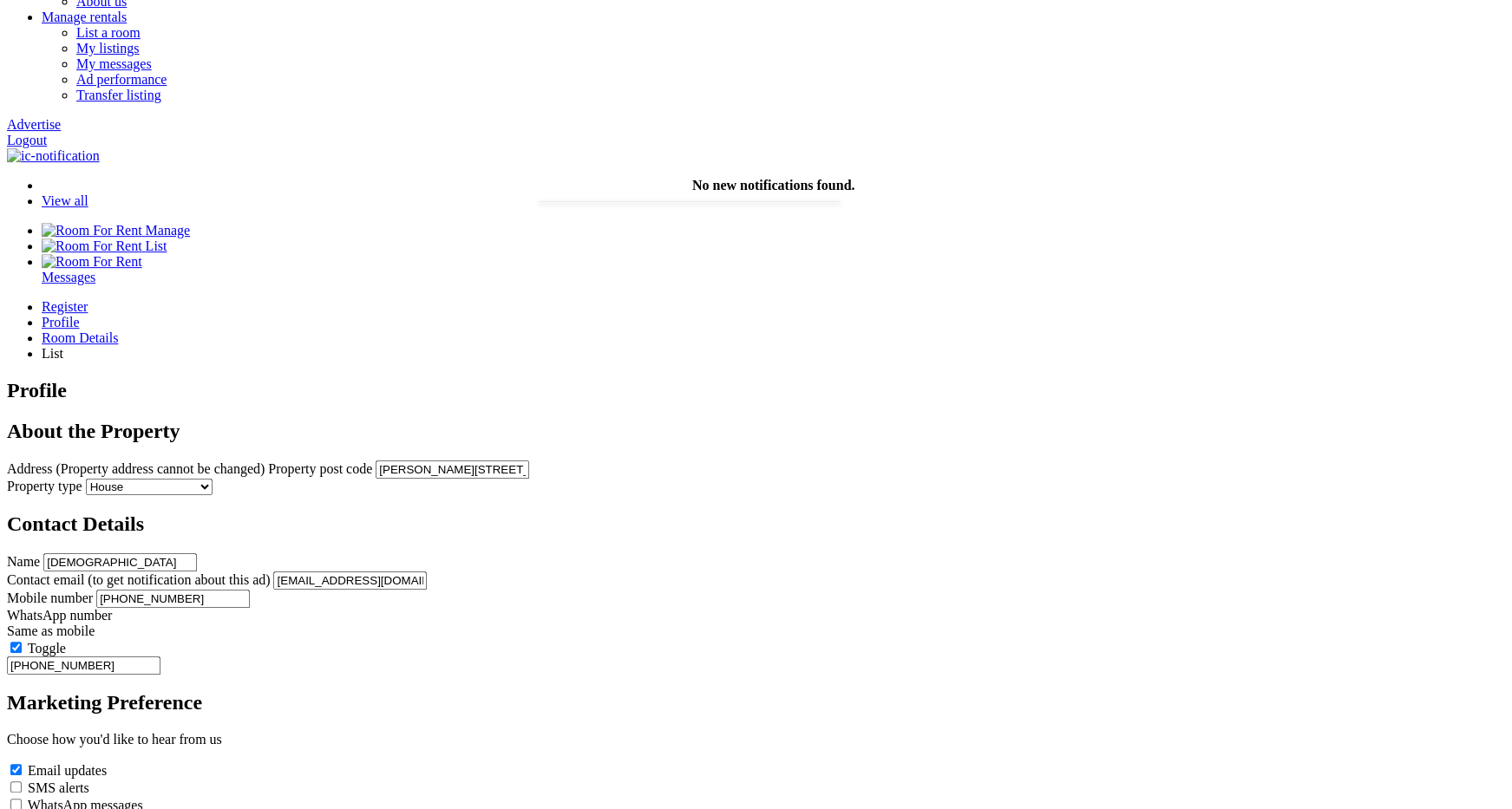
scroll to position [0, 0]
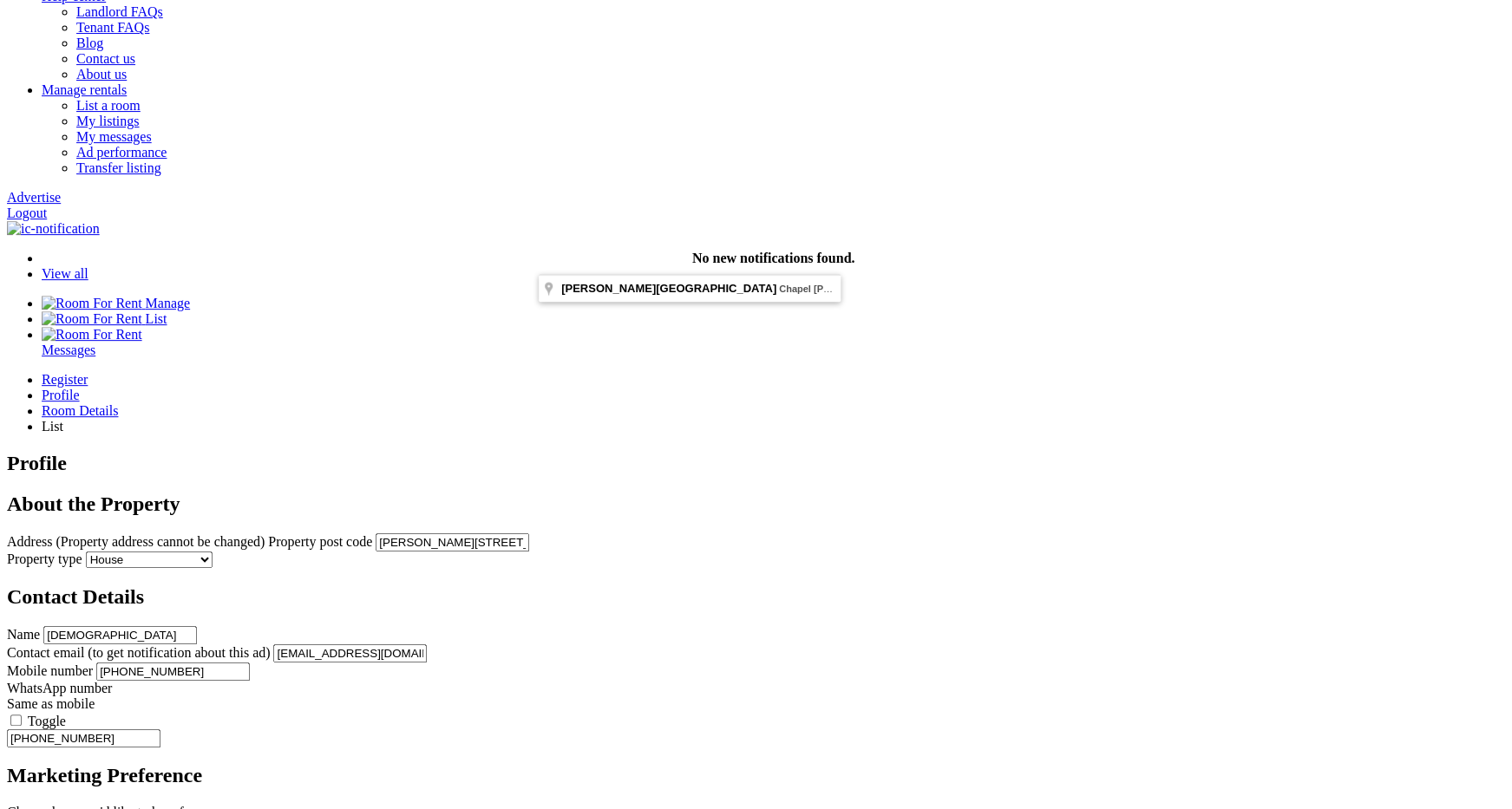
scroll to position [145, 0]
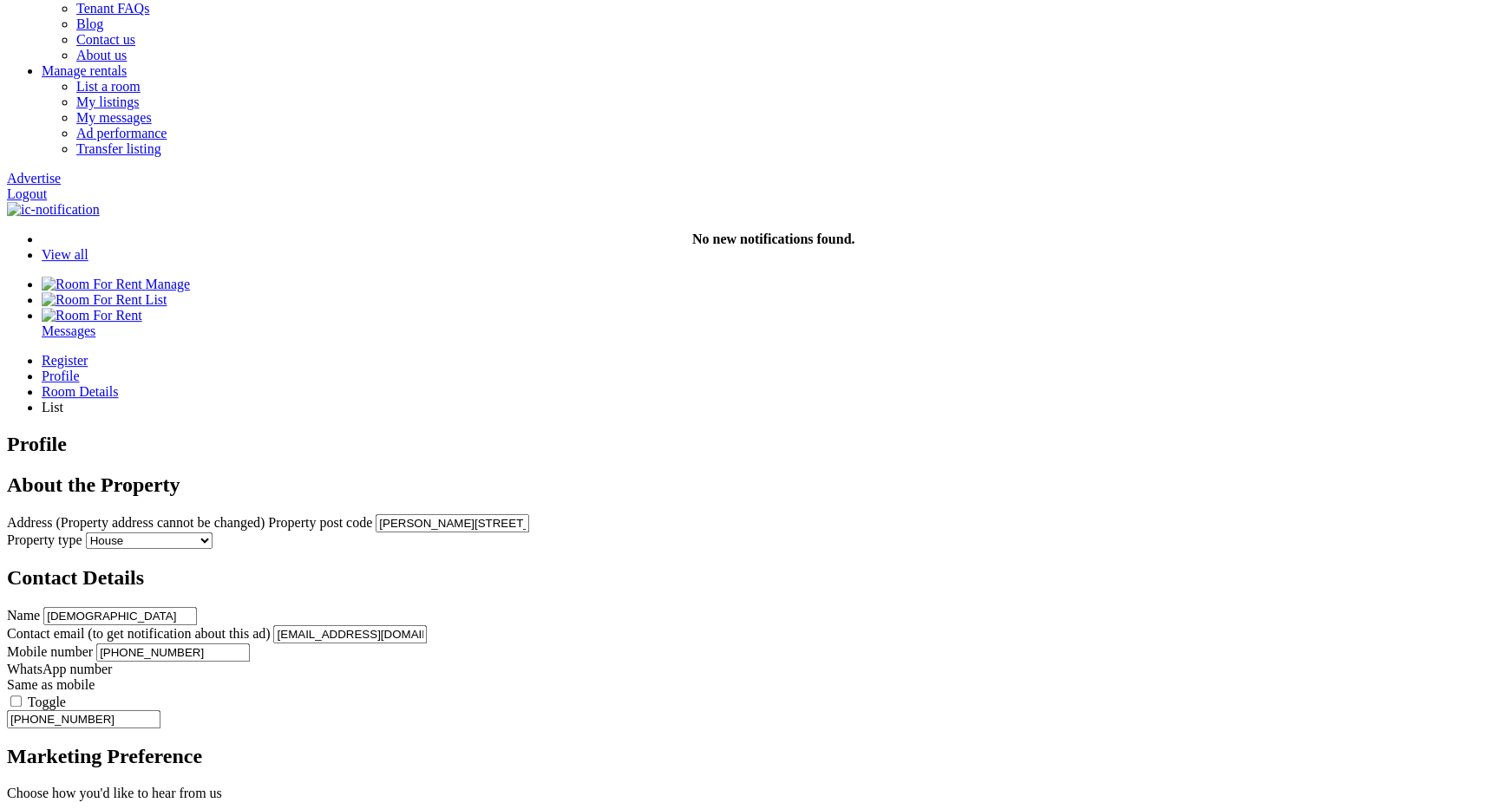
click at [197, 607] on input "[DEMOGRAPHIC_DATA]" at bounding box center [120, 615] width 153 height 18
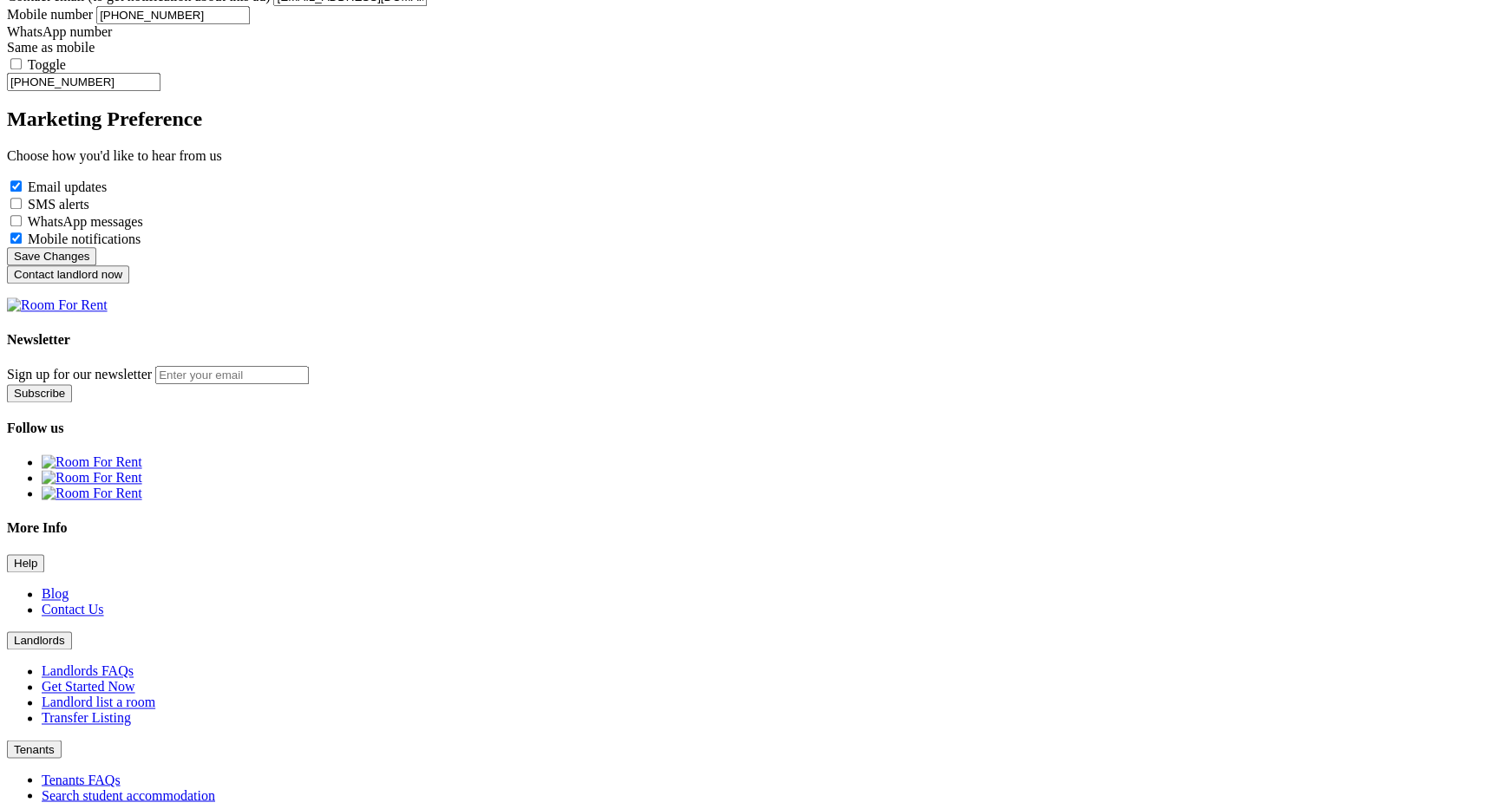
scroll to position [766, 0]
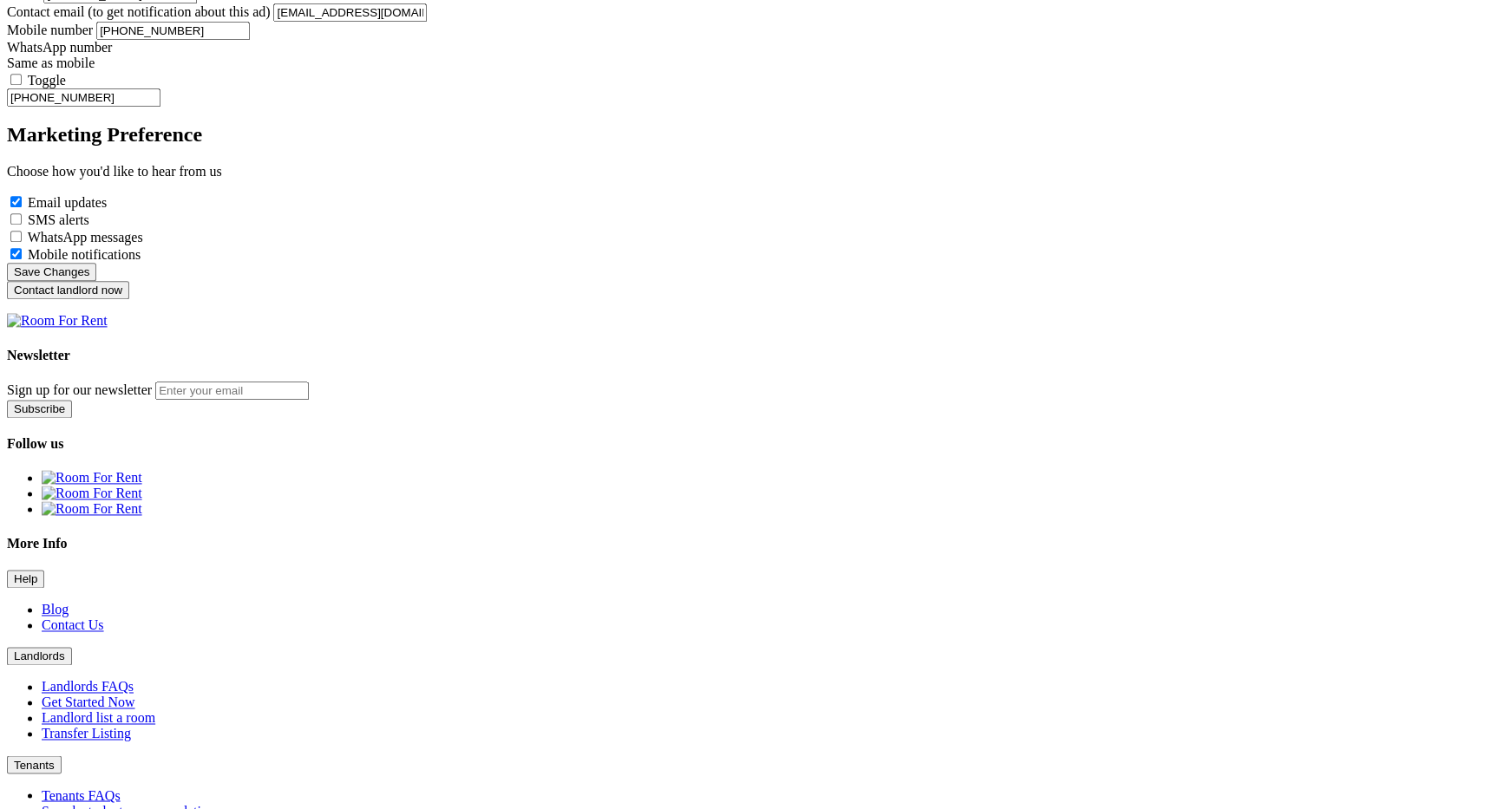
type input "guddu"
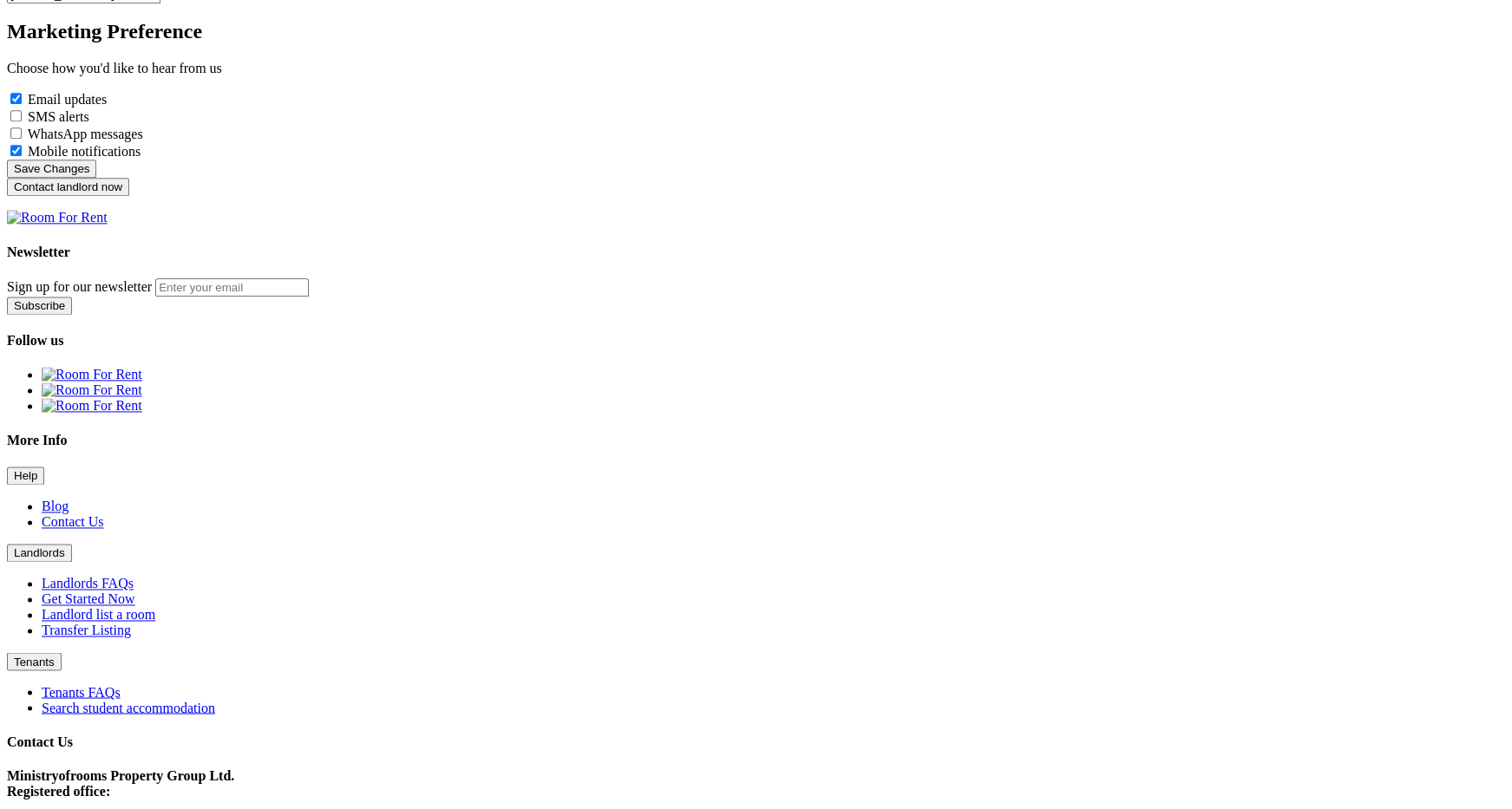
scroll to position [868, 0]
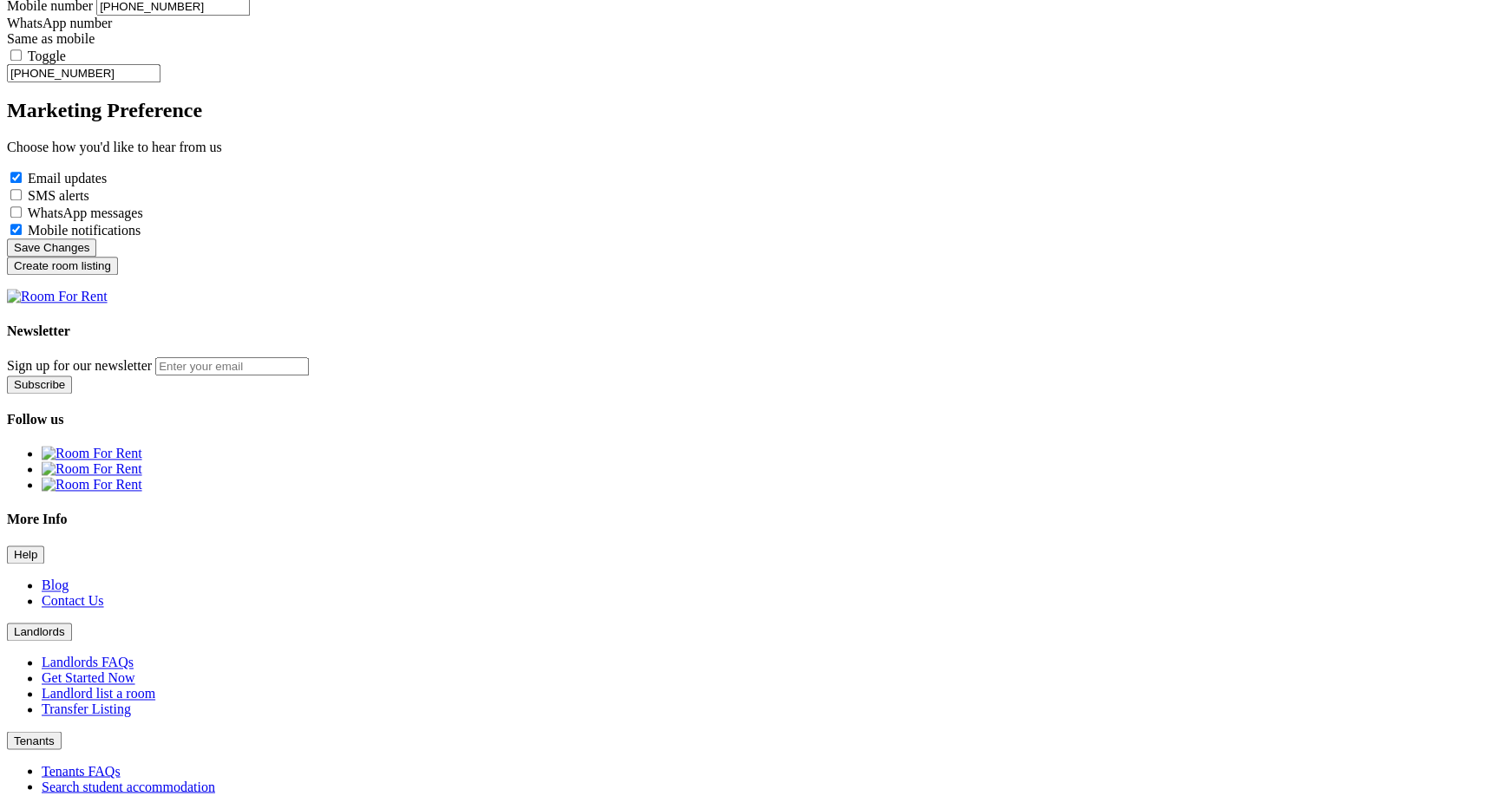
scroll to position [795, 0]
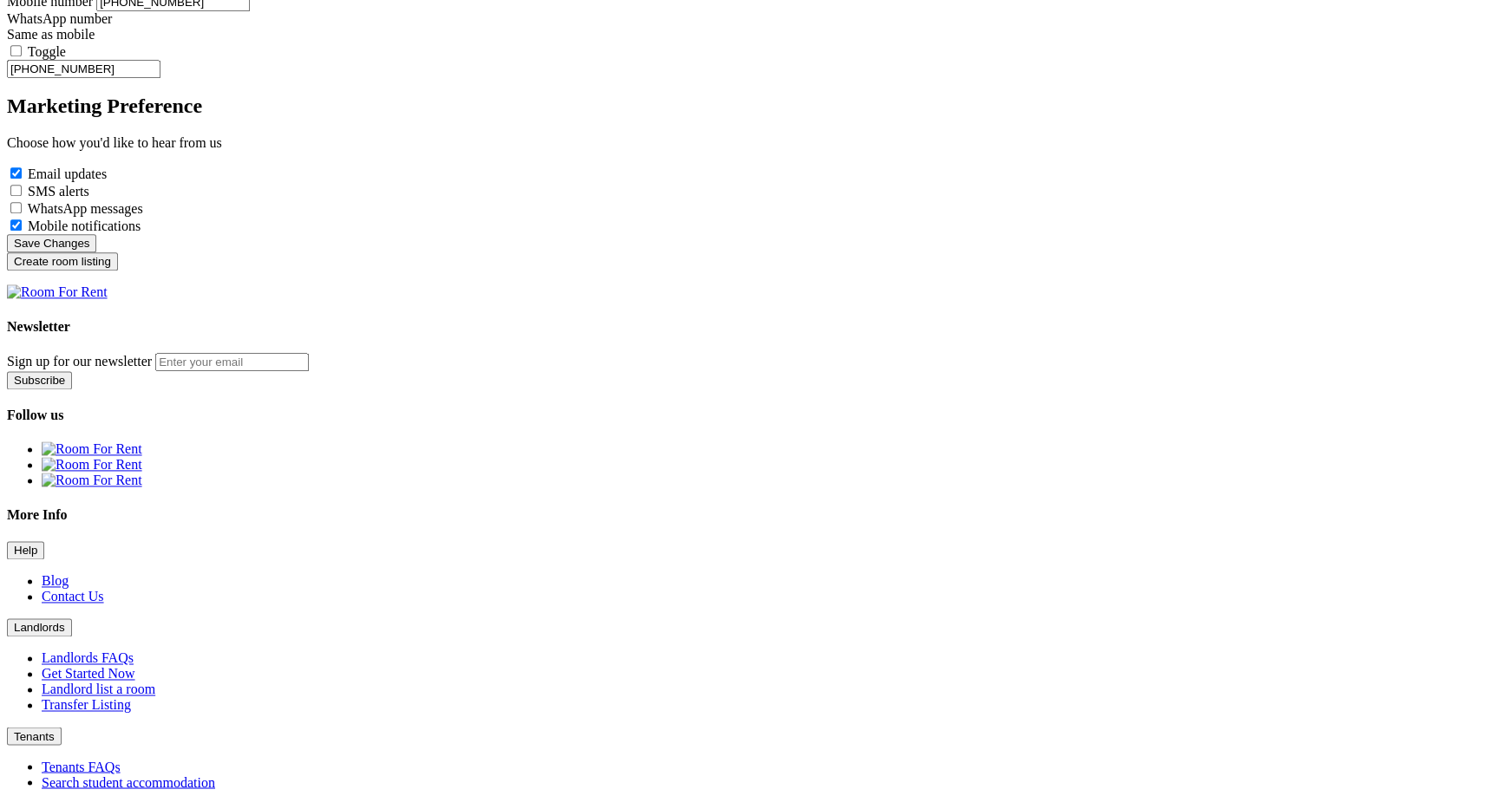
click at [118, 270] on input "Create room listing" at bounding box center [61, 261] width 111 height 18
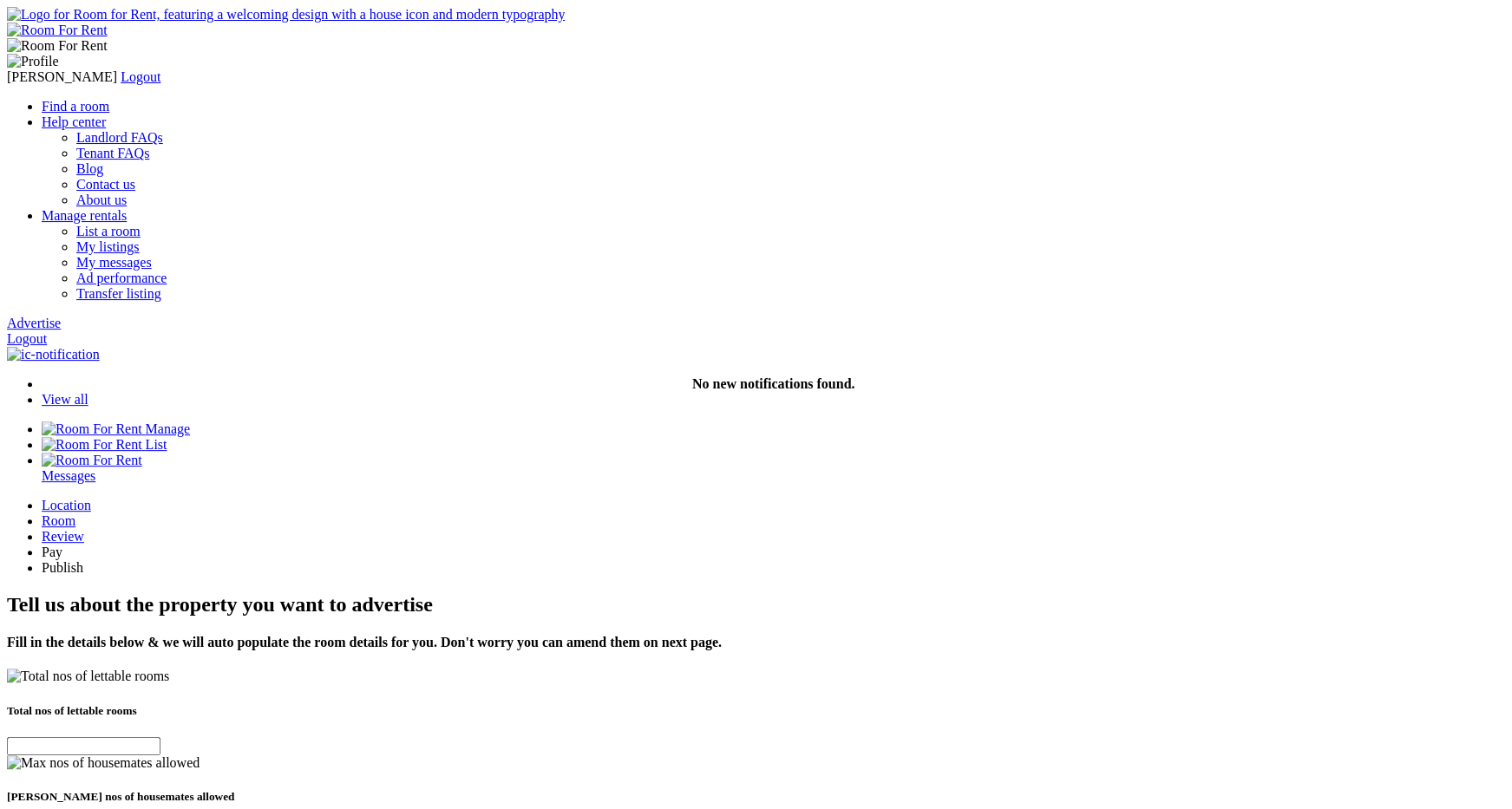
click at [161, 737] on input "text" at bounding box center [83, 746] width 153 height 18
type input "1"
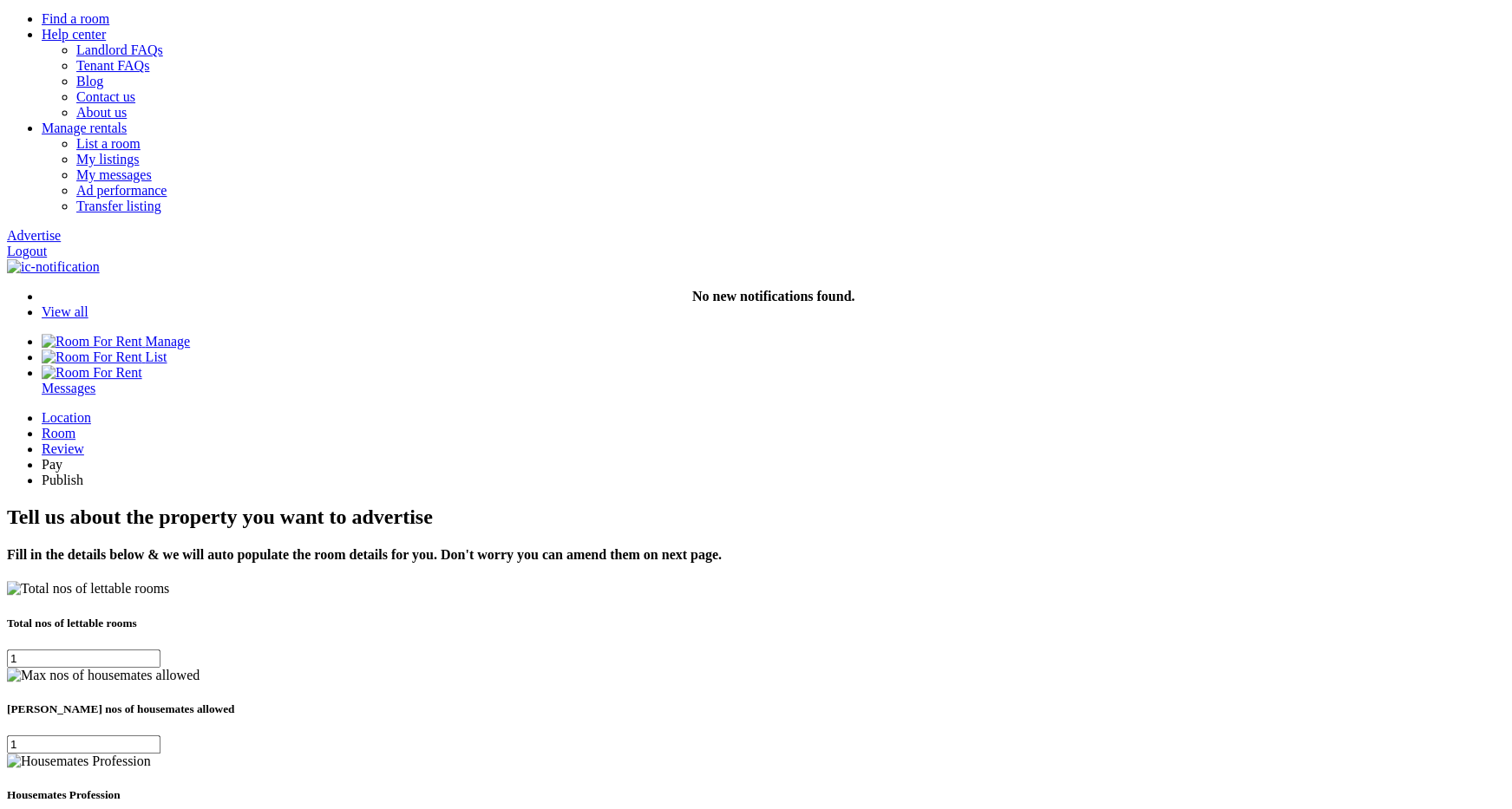
scroll to position [143, 0]
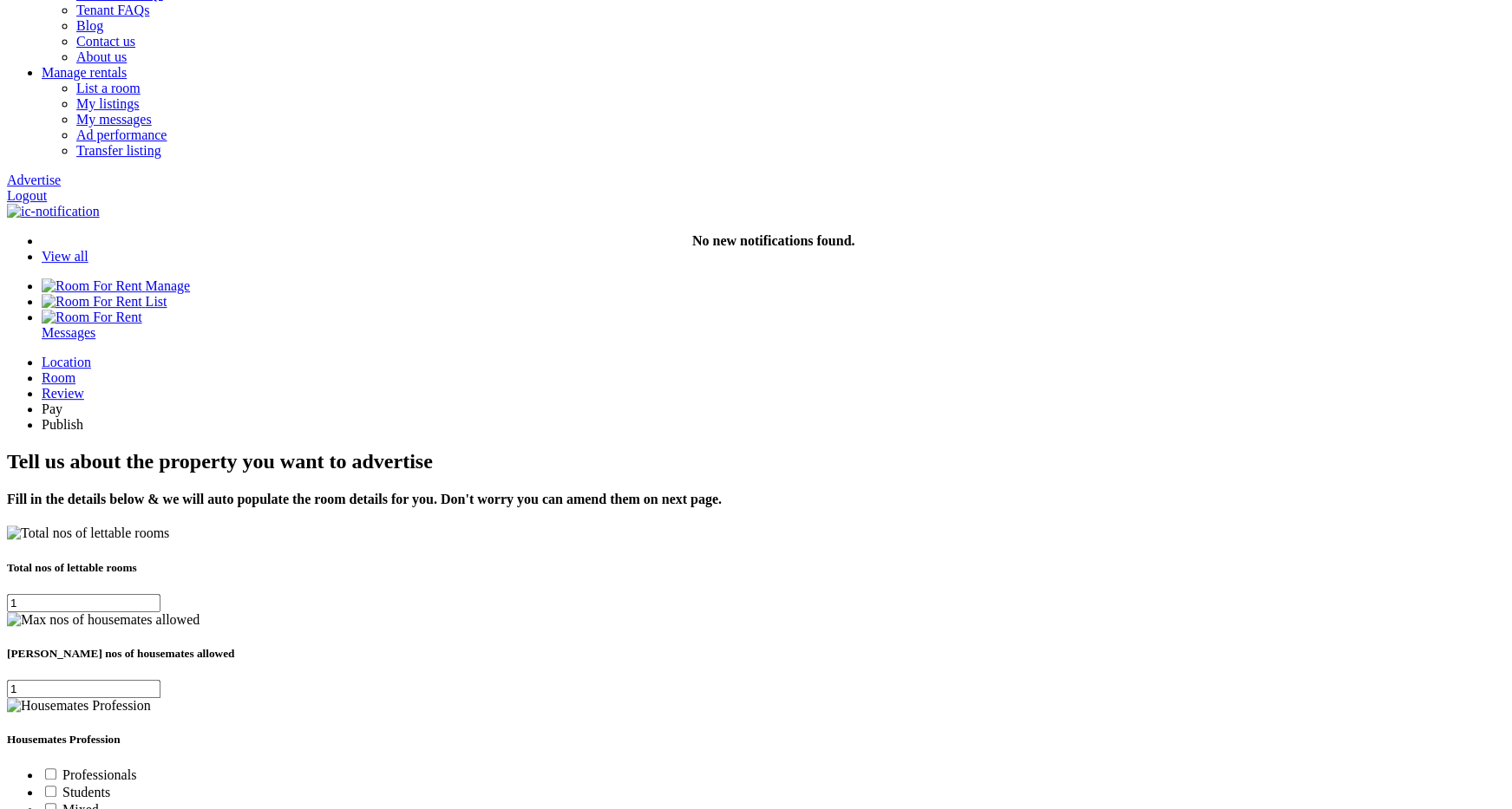
type input "1"
click at [111, 784] on label "Students" at bounding box center [76, 792] width 68 height 15
click at [57, 785] on input"] "Students" at bounding box center [51, 791] width 11 height 11
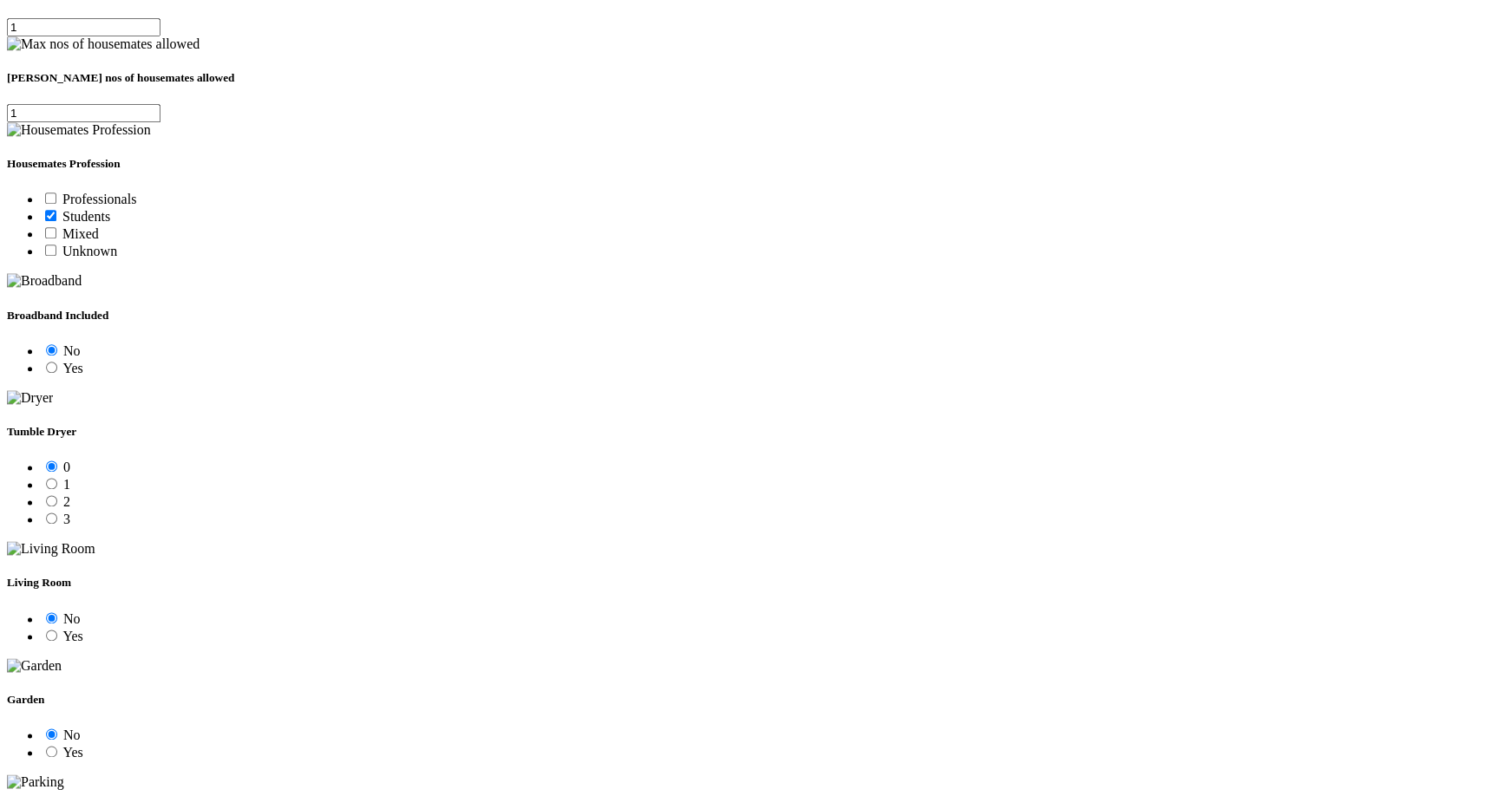
scroll to position [726, 0]
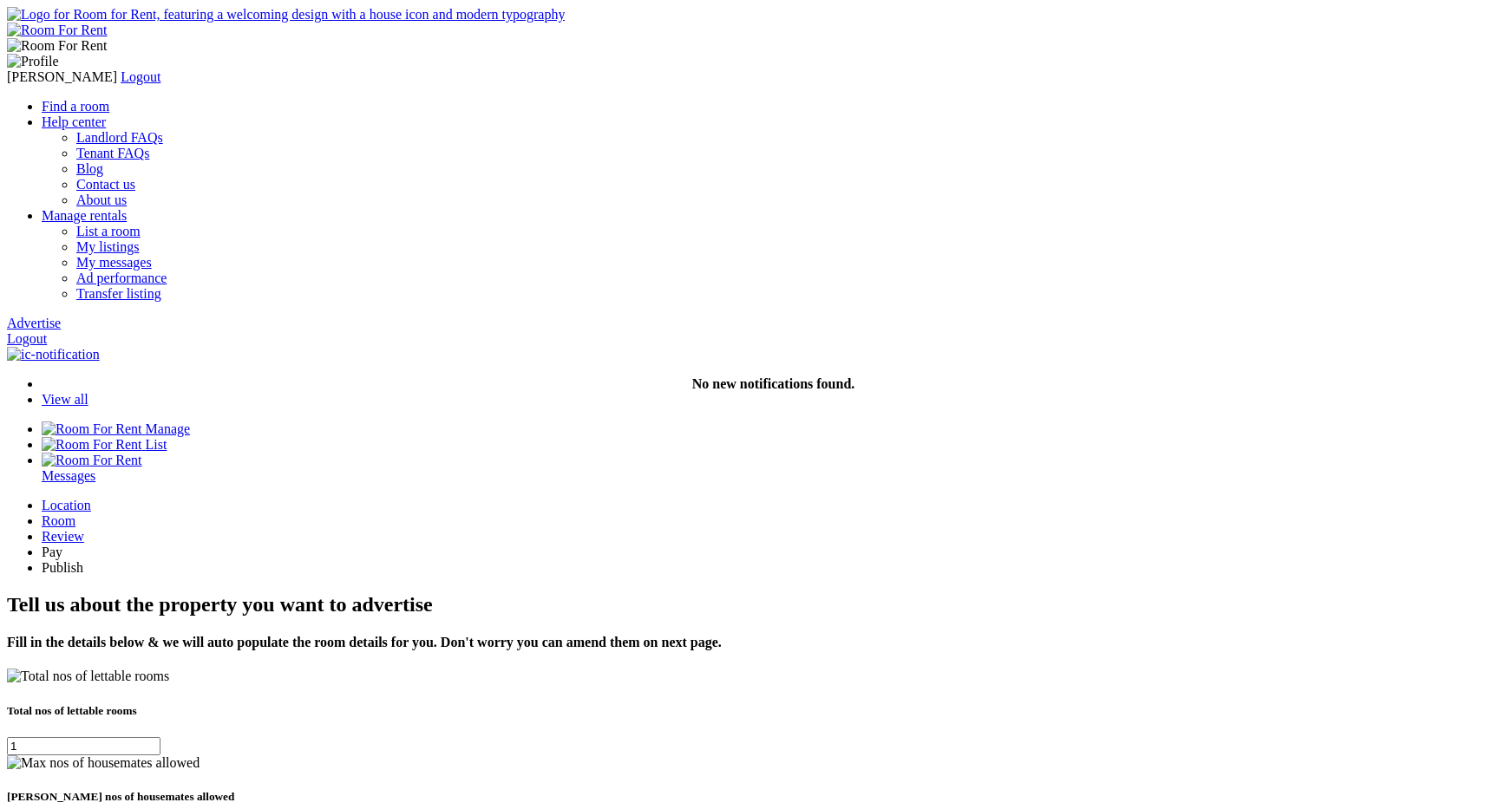
scroll to position [726, 0]
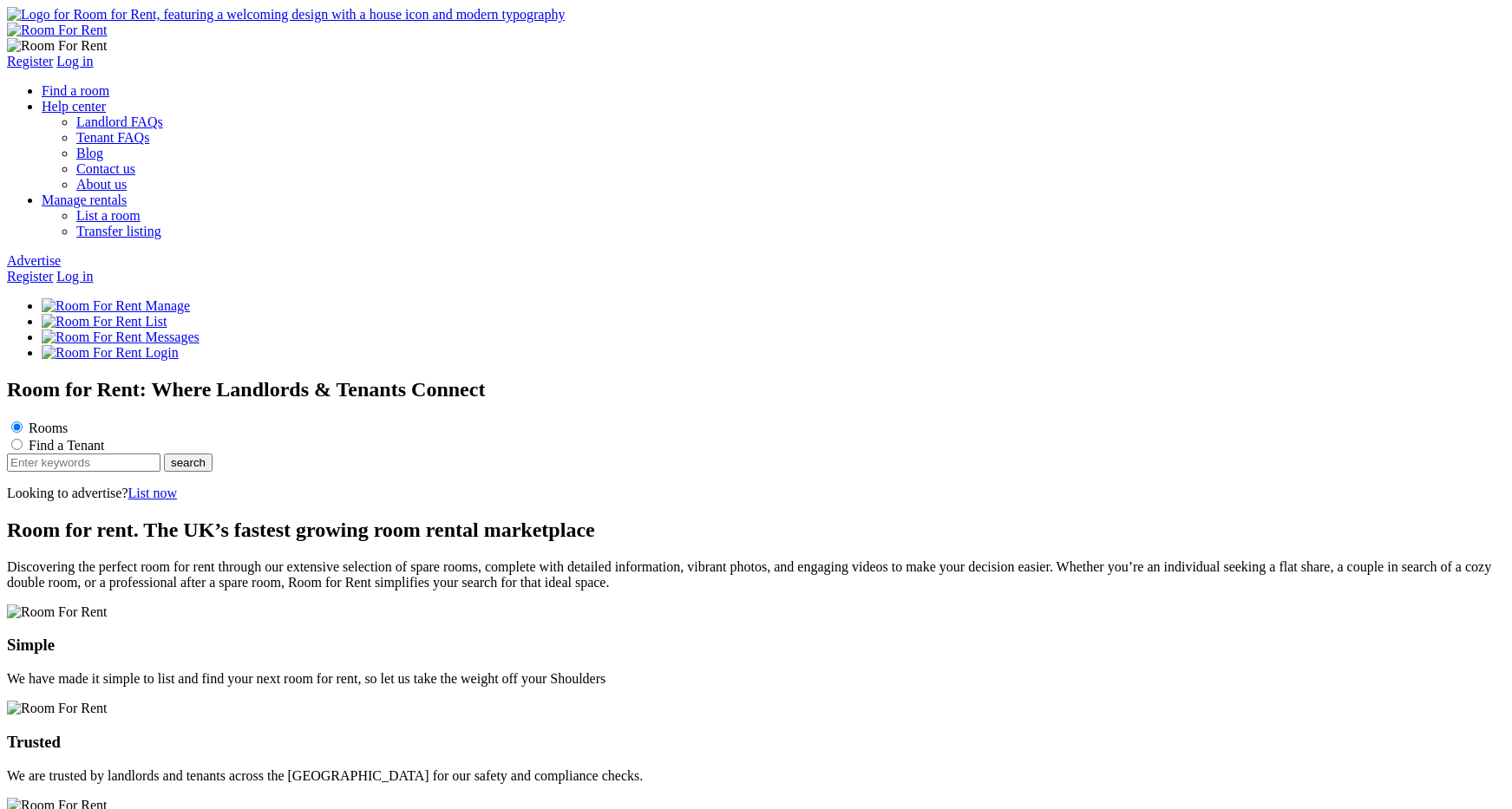
scroll to position [2202, 0]
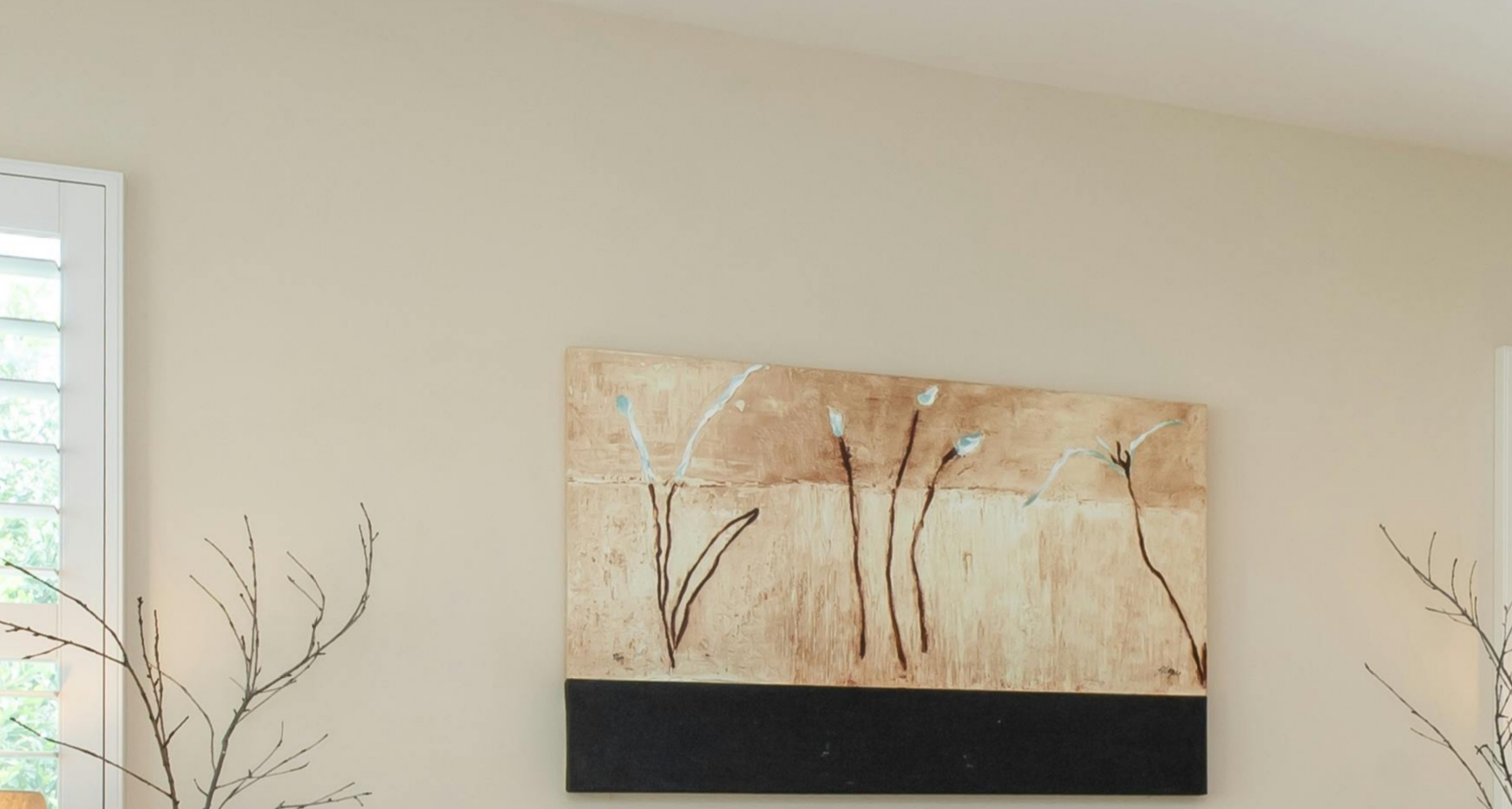
click at [72, 111] on button "Landlords" at bounding box center [39, 101] width 65 height 18
click at [155, 171] on link "Landlord list a room" at bounding box center [98, 164] width 113 height 15
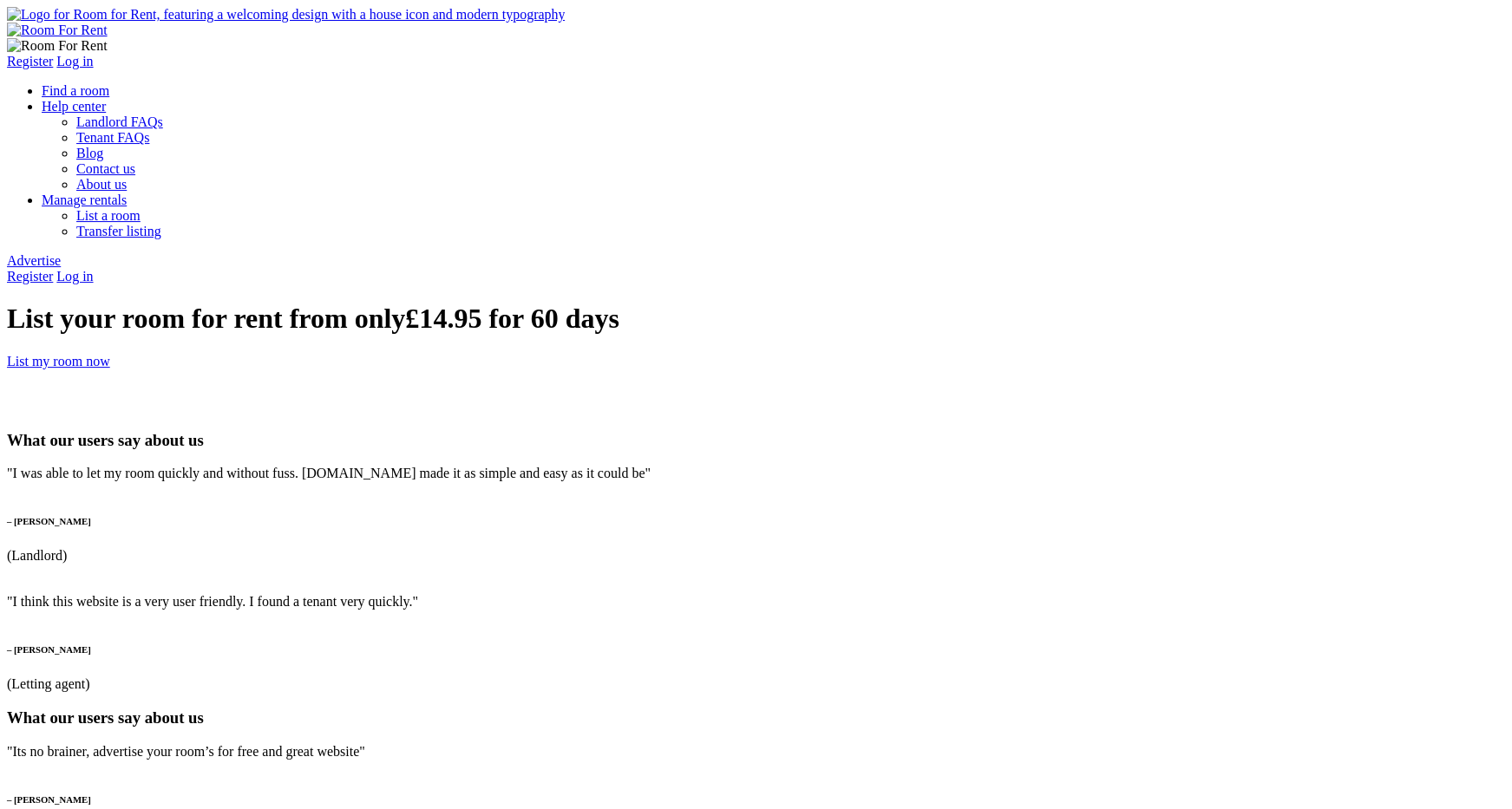
type input "abc"
type input "[EMAIL_ADDRESS][DOMAIN_NAME]"
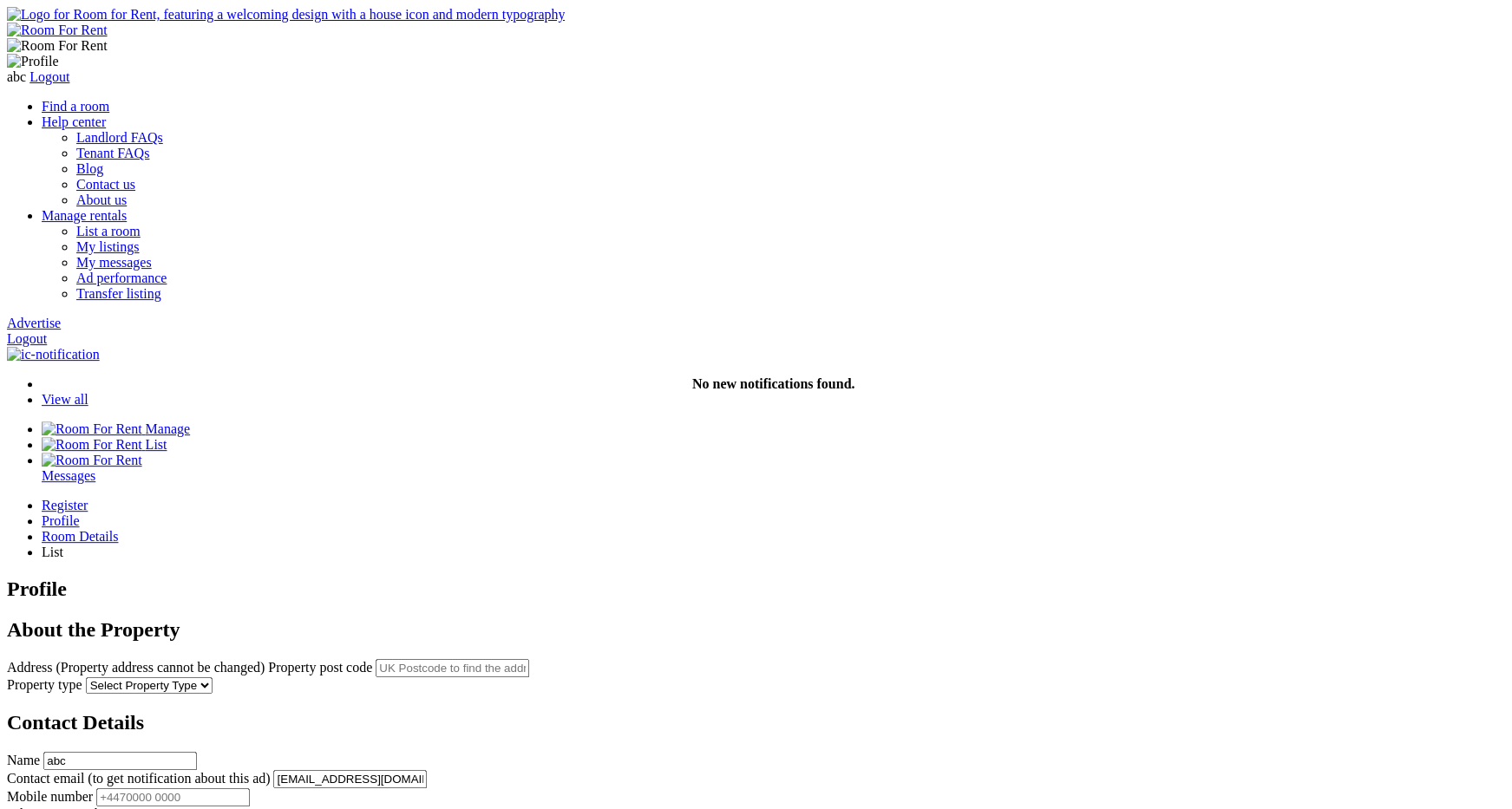
click at [530, 659] on input "text" at bounding box center [452, 667] width 153 height 18
type input "v"
paste input "LU1 5JB"
type input "[PERSON_NAME][STREET_ADDRESS][PERSON_NAME]"
select select "House"
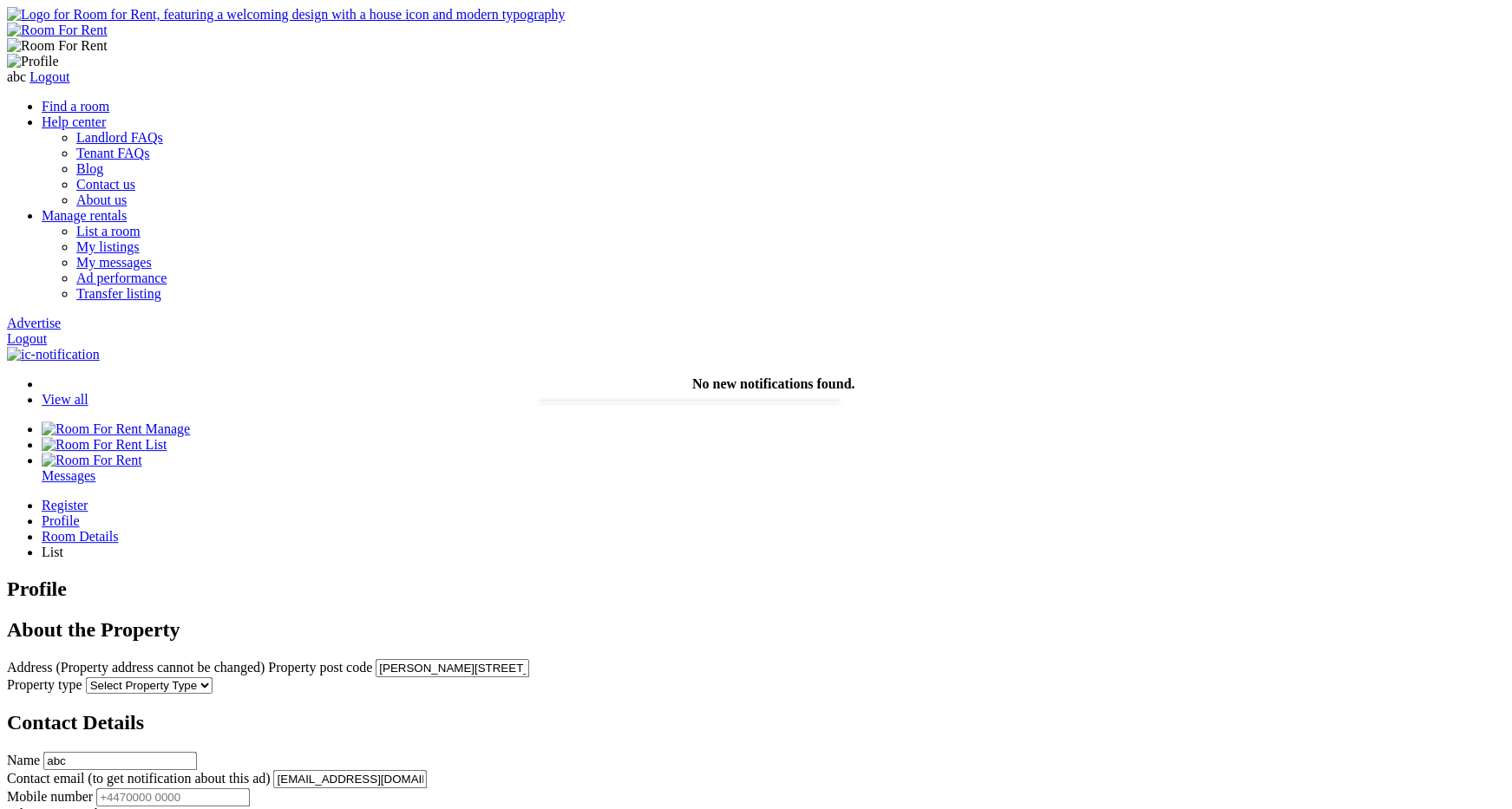
click option "House" at bounding box center [0, 0] width 0 height 0
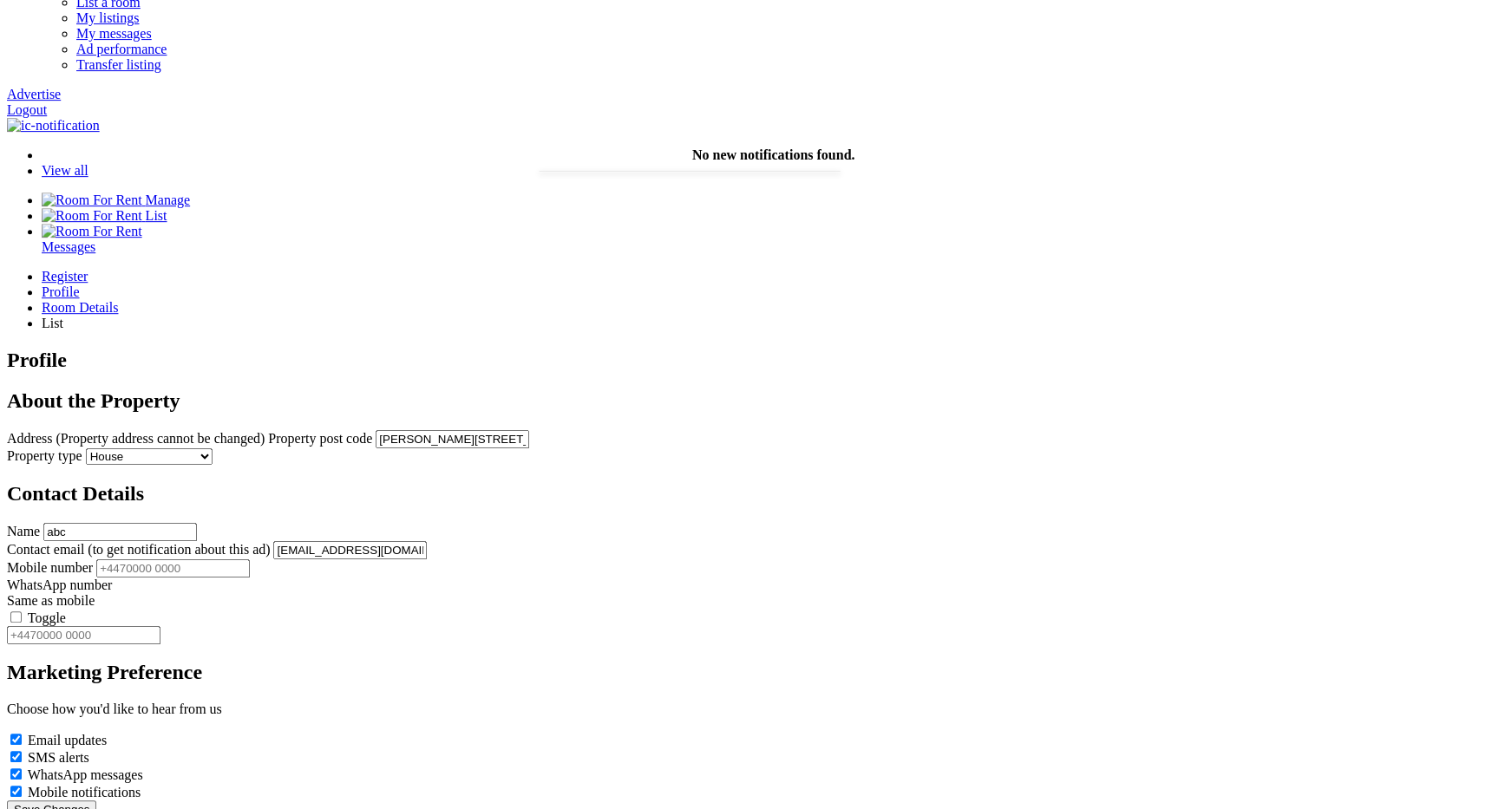
scroll to position [231, 0]
click at [250, 558] on input "Mobile number" at bounding box center [173, 566] width 153 height 18
type input "[PHONE_NUMBER]"
click at [66, 609] on label "Toggle" at bounding box center [46, 616] width 38 height 15
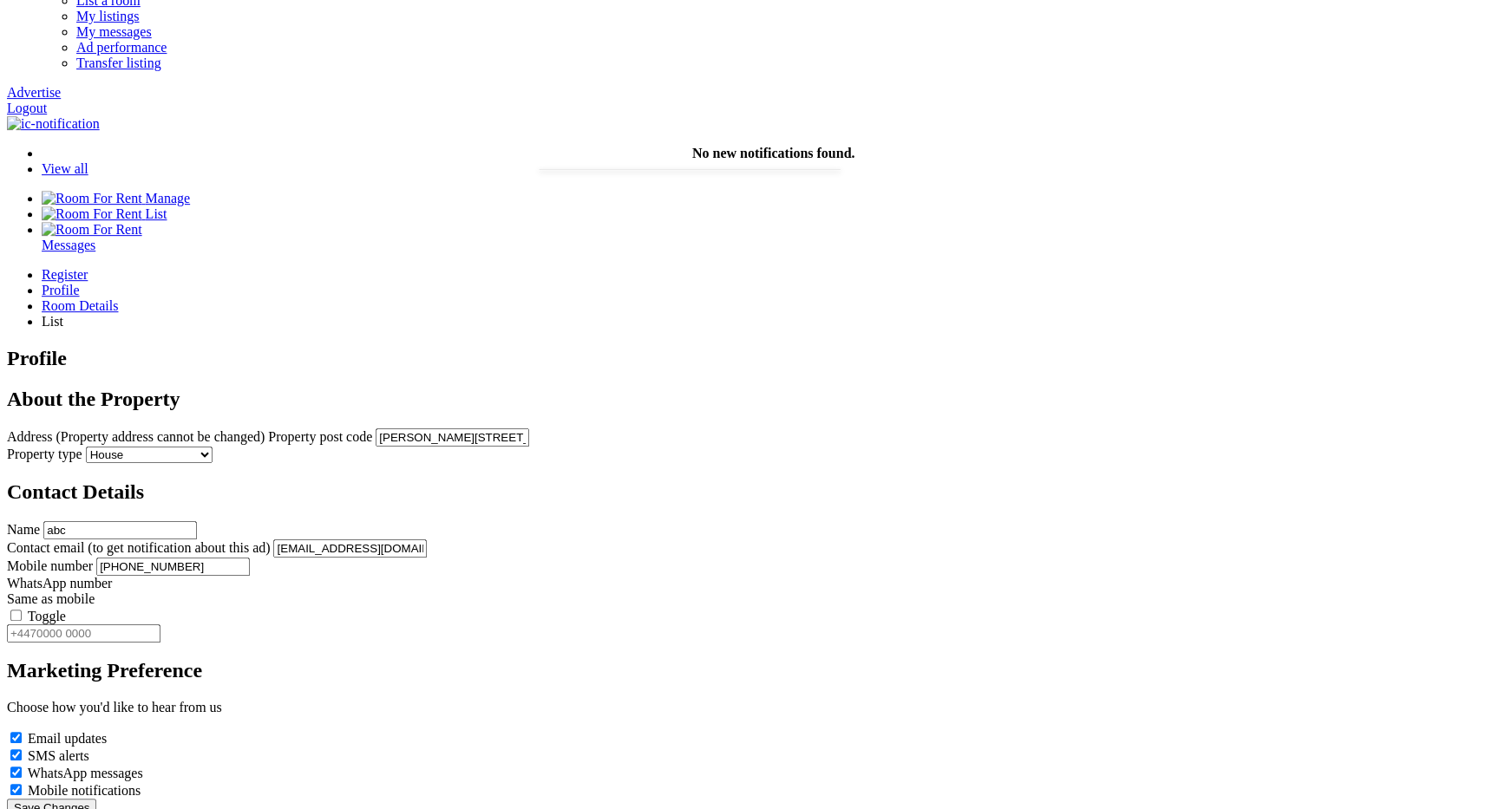
click at [22, 610] on input "Toggle" at bounding box center [16, 615] width 11 height 11
type input "[PHONE_NUMBER]"
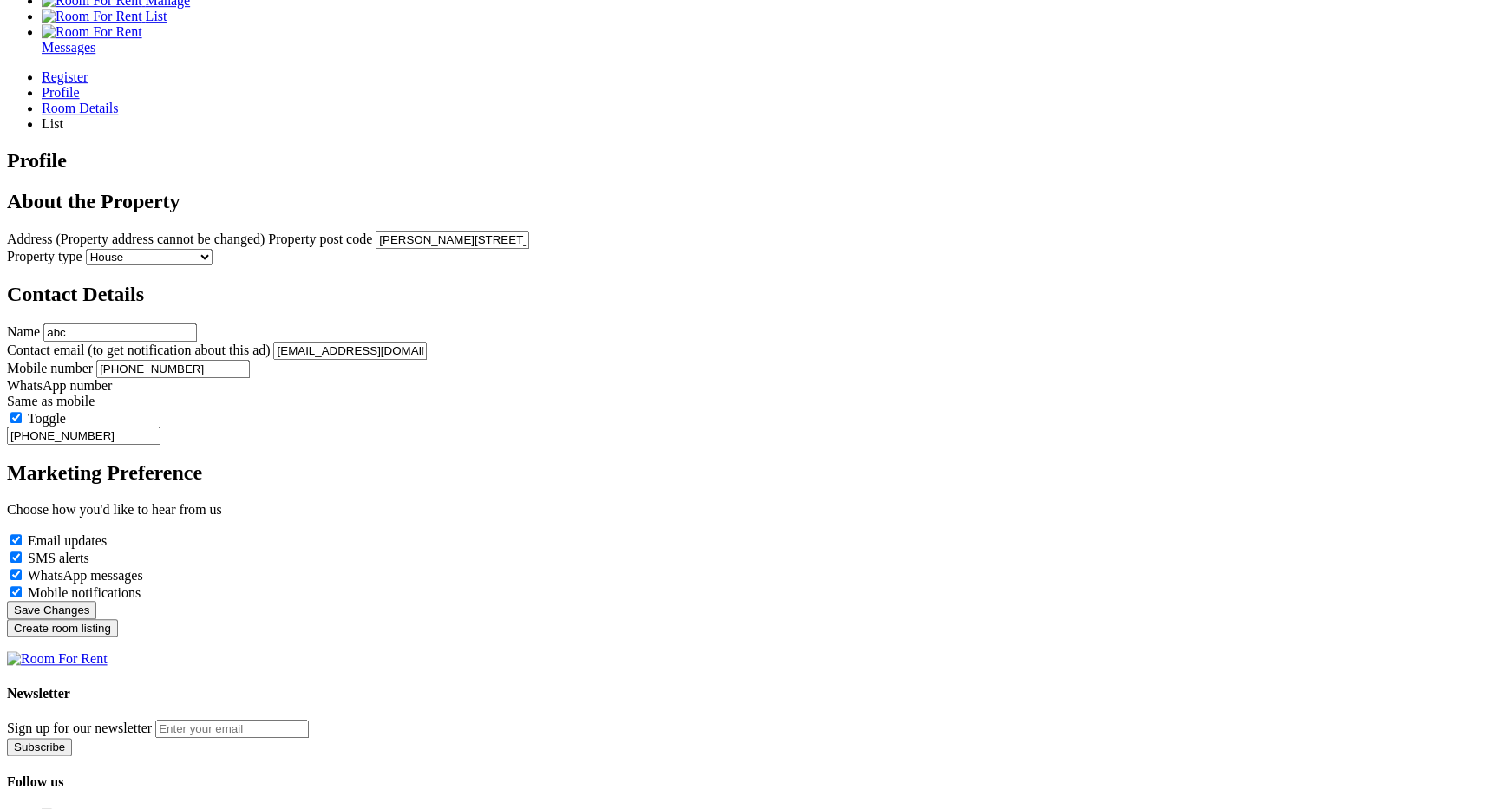
scroll to position [442, 0]
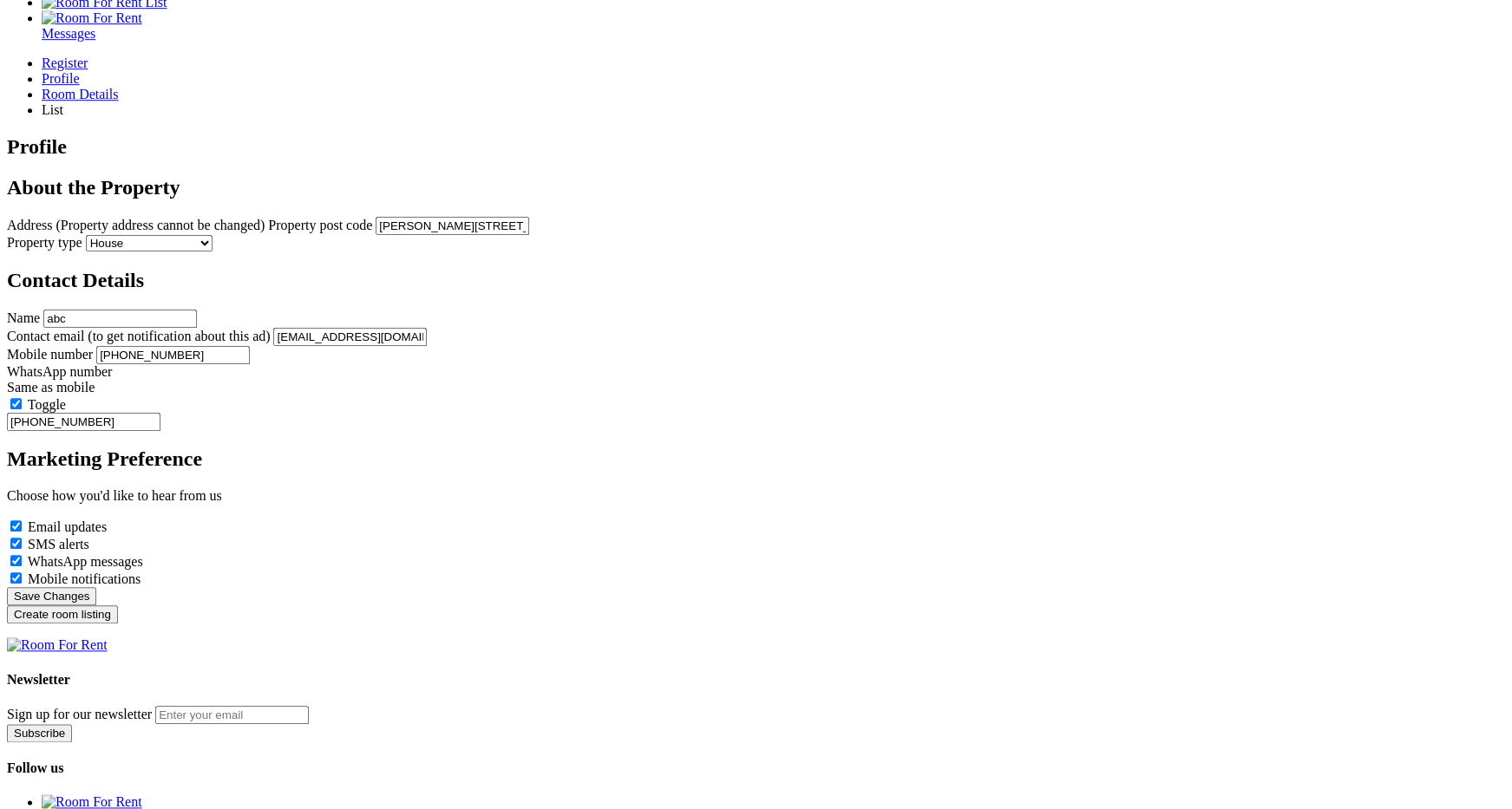
click at [90, 552] on label "SMS alerts" at bounding box center [58, 544] width 61 height 15
click at [22, 549] on input "SMS alerts" at bounding box center [16, 543] width 11 height 11
checkbox input "false"
click at [118, 624] on input "Create room listing" at bounding box center [61, 613] width 111 height 18
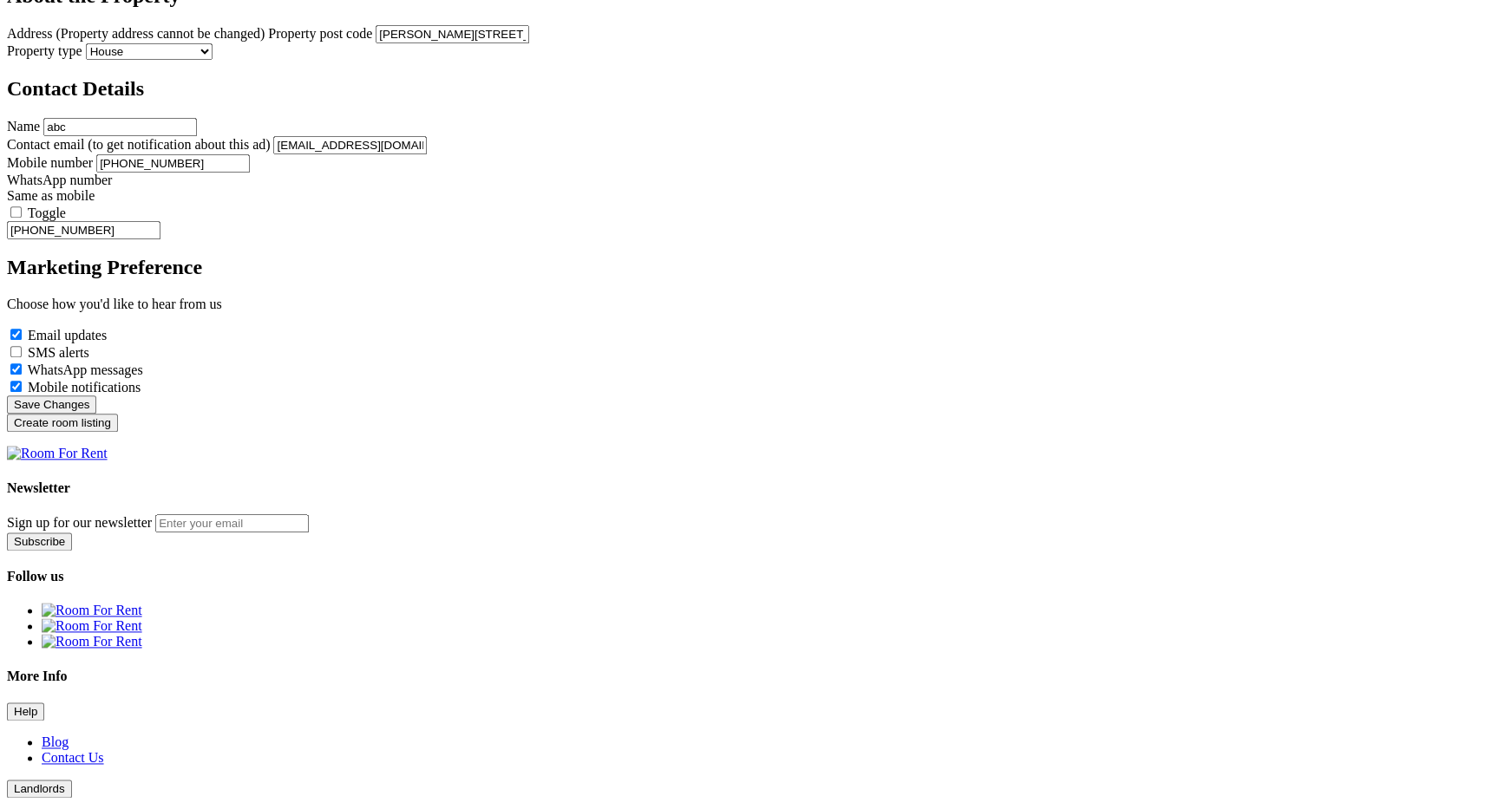
scroll to position [637, 0]
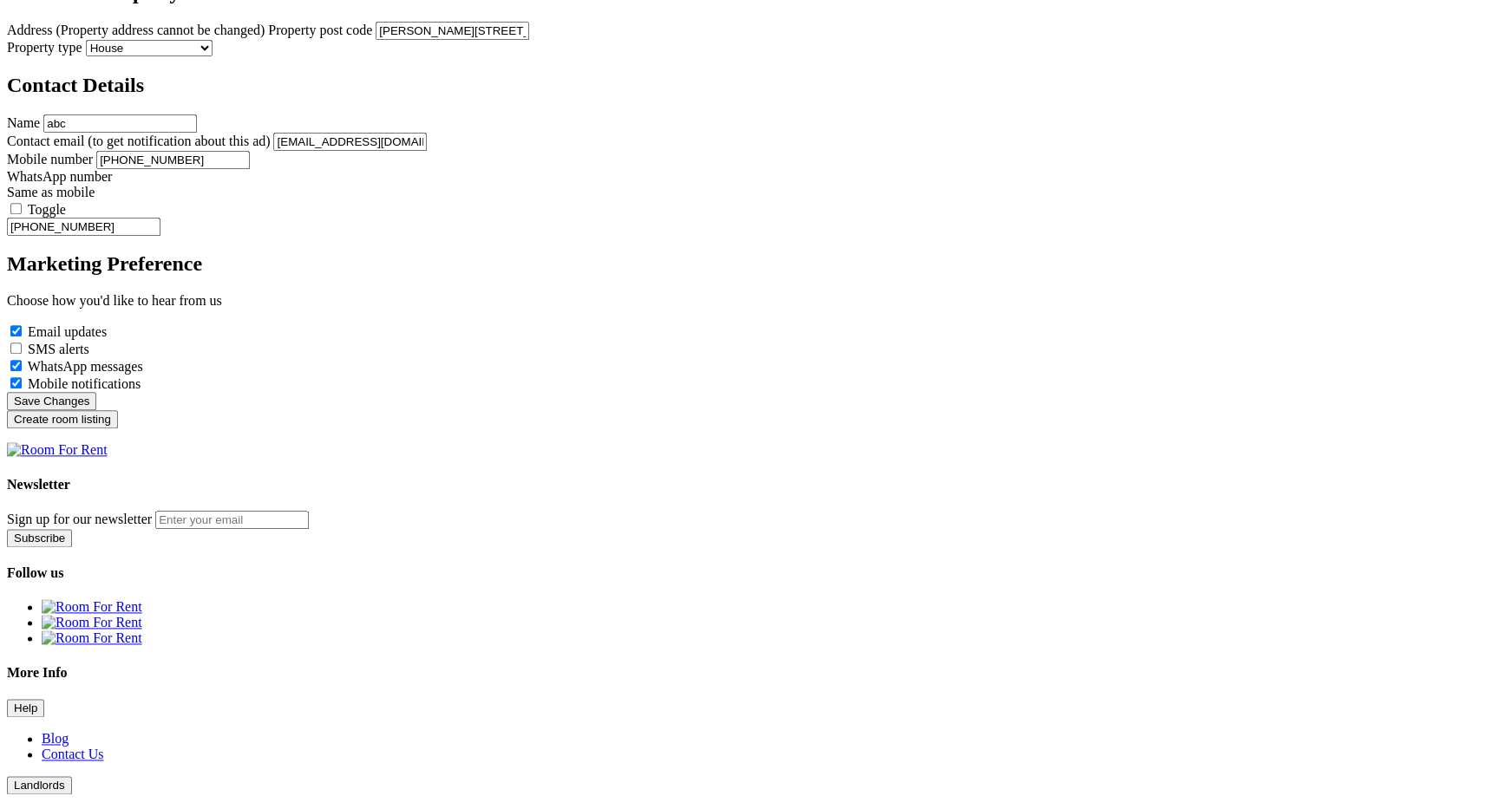
click at [118, 428] on input "Create room listing" at bounding box center [61, 419] width 111 height 18
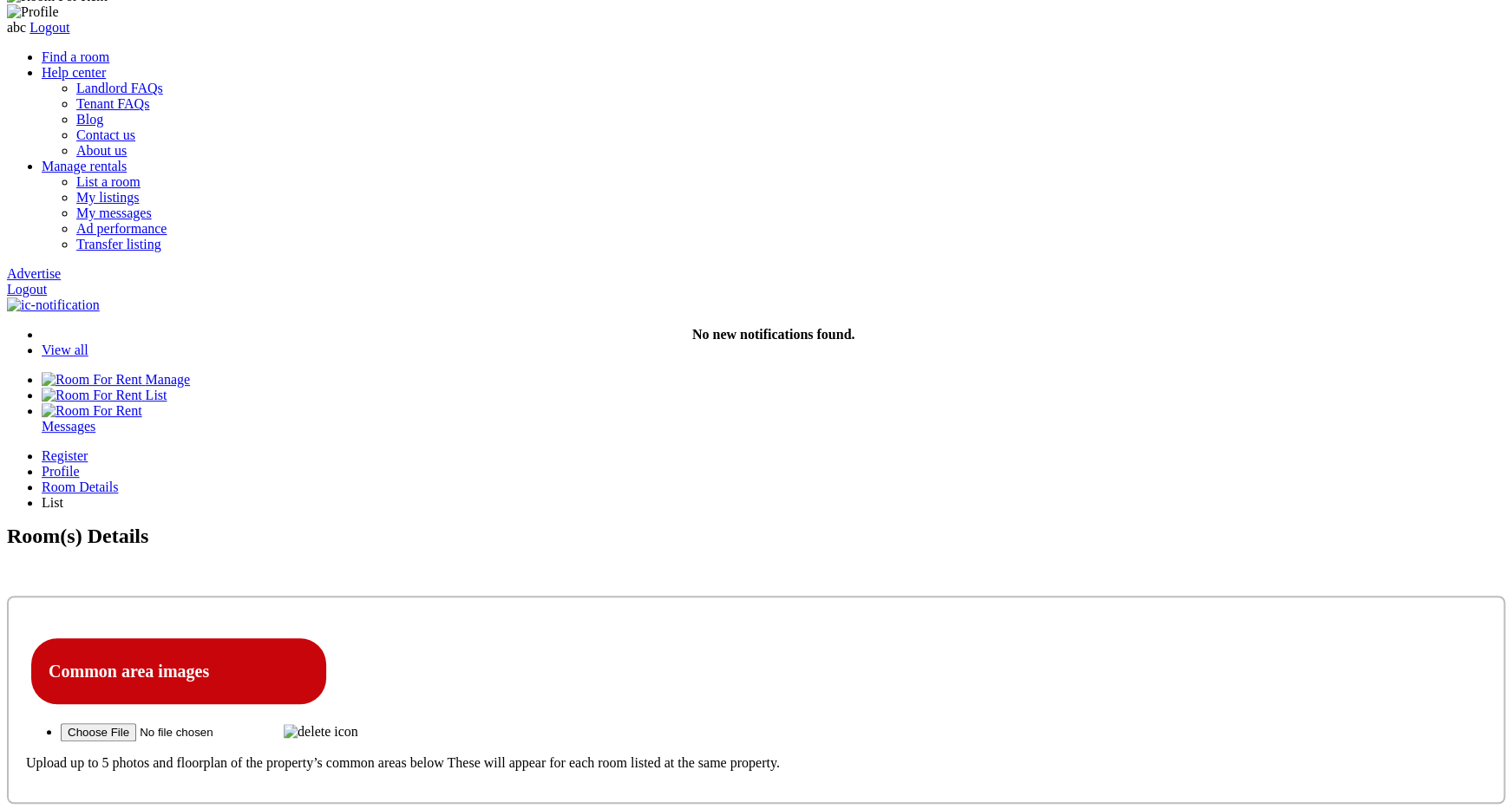
scroll to position [43, 0]
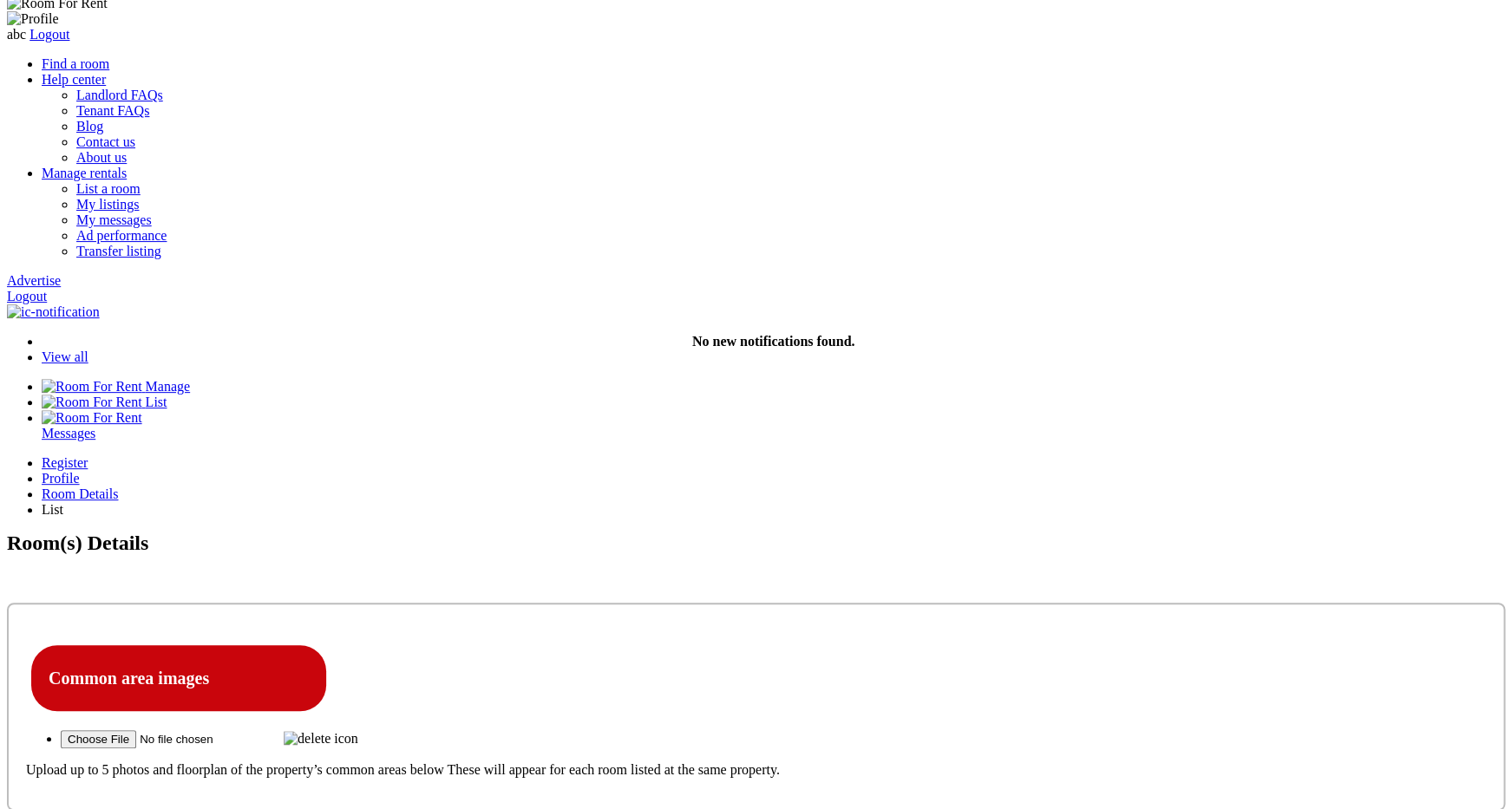
click at [358, 732] on img at bounding box center [321, 739] width 75 height 16
click at [280, 731] on input "file" at bounding box center [170, 739] width 219 height 18
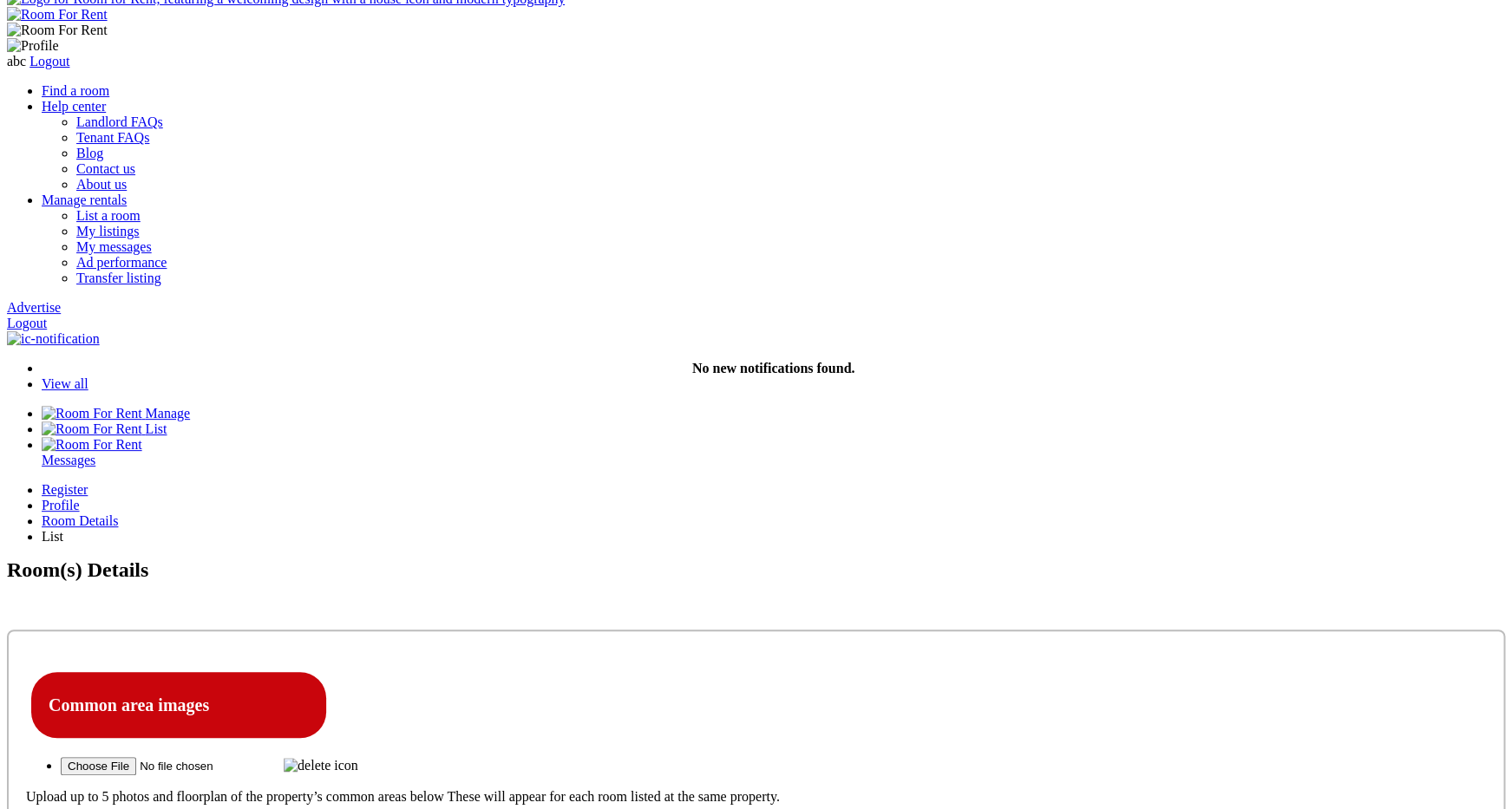
scroll to position [0, 0]
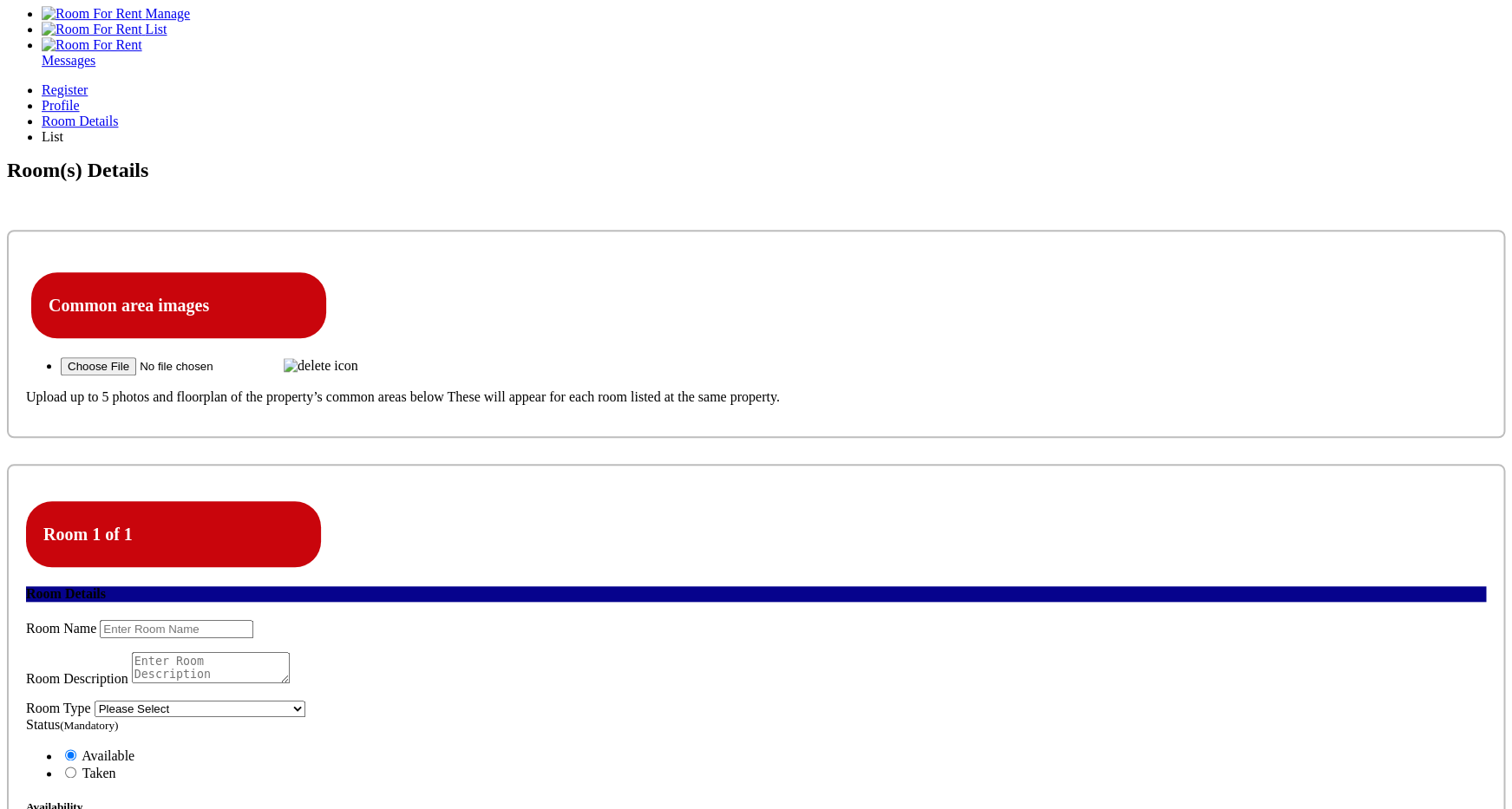
scroll to position [417, 0]
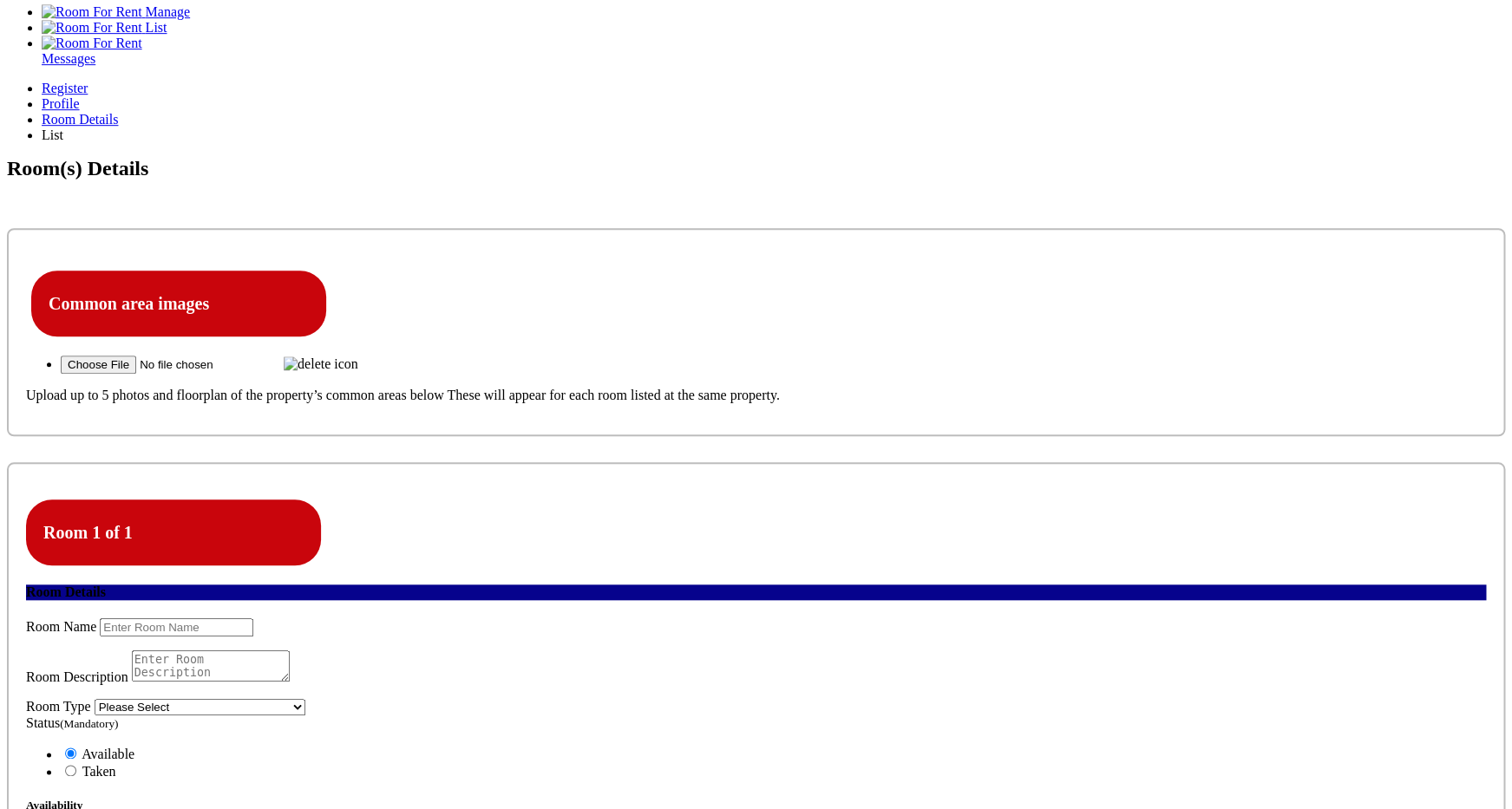
click option "Please Select" at bounding box center [0, 0] width 0 height 0
click at [253, 618] on input "text" at bounding box center [177, 627] width 153 height 18
click at [1071, 715] on div "Status (Mandatory) Available Taken Availability" at bounding box center [756, 783] width 1460 height 134
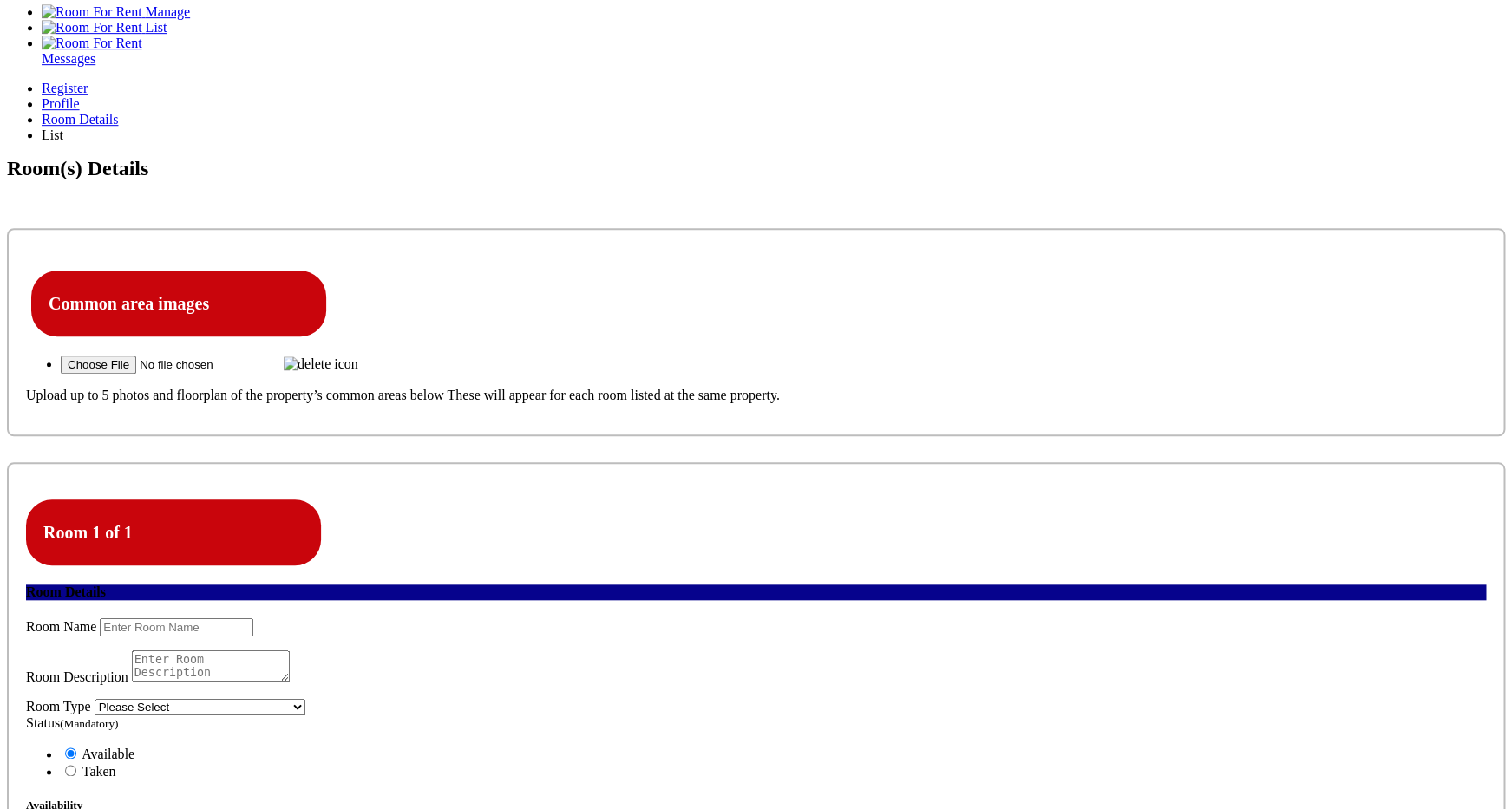
type input "1"
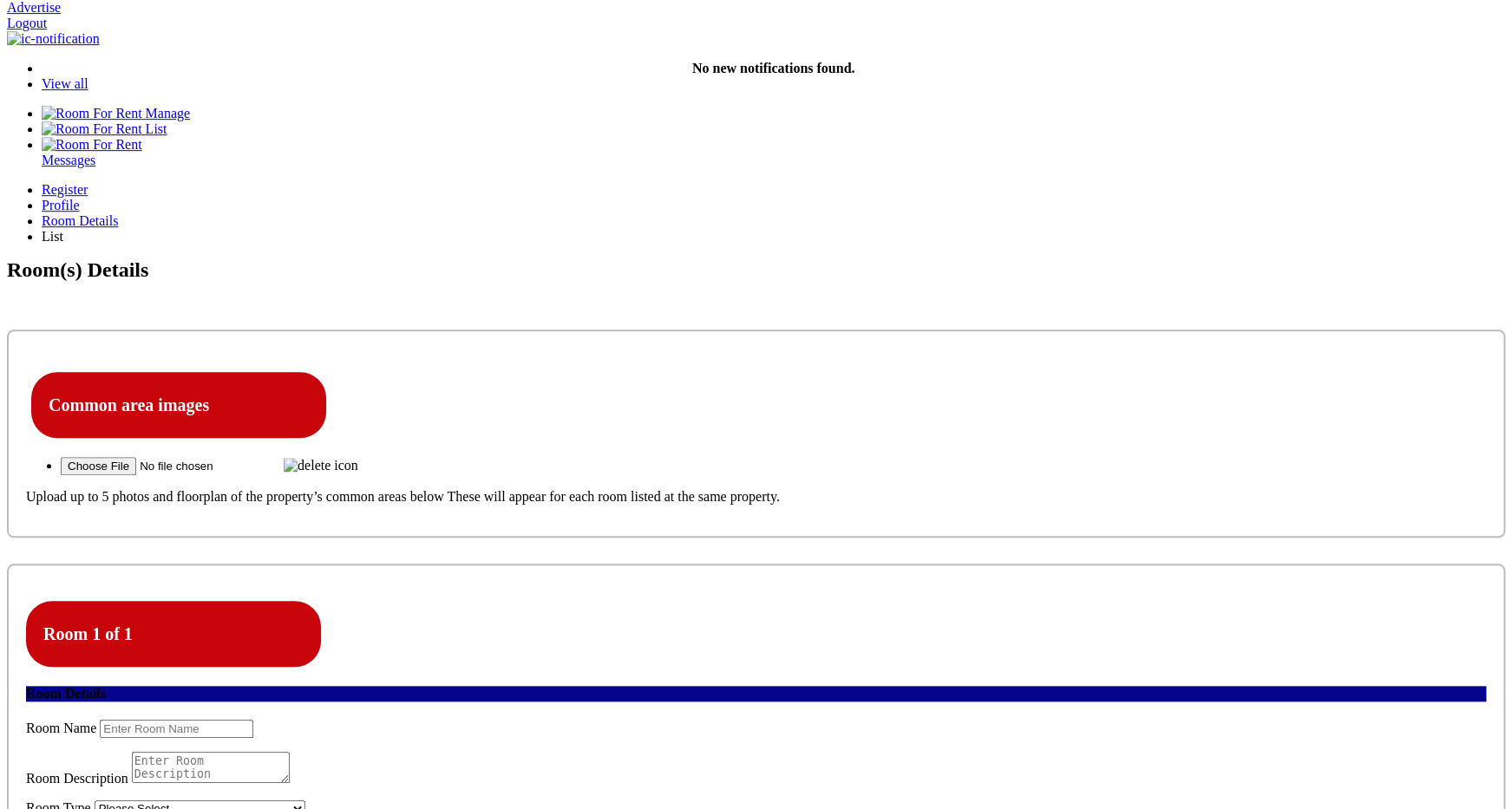
scroll to position [310, 0]
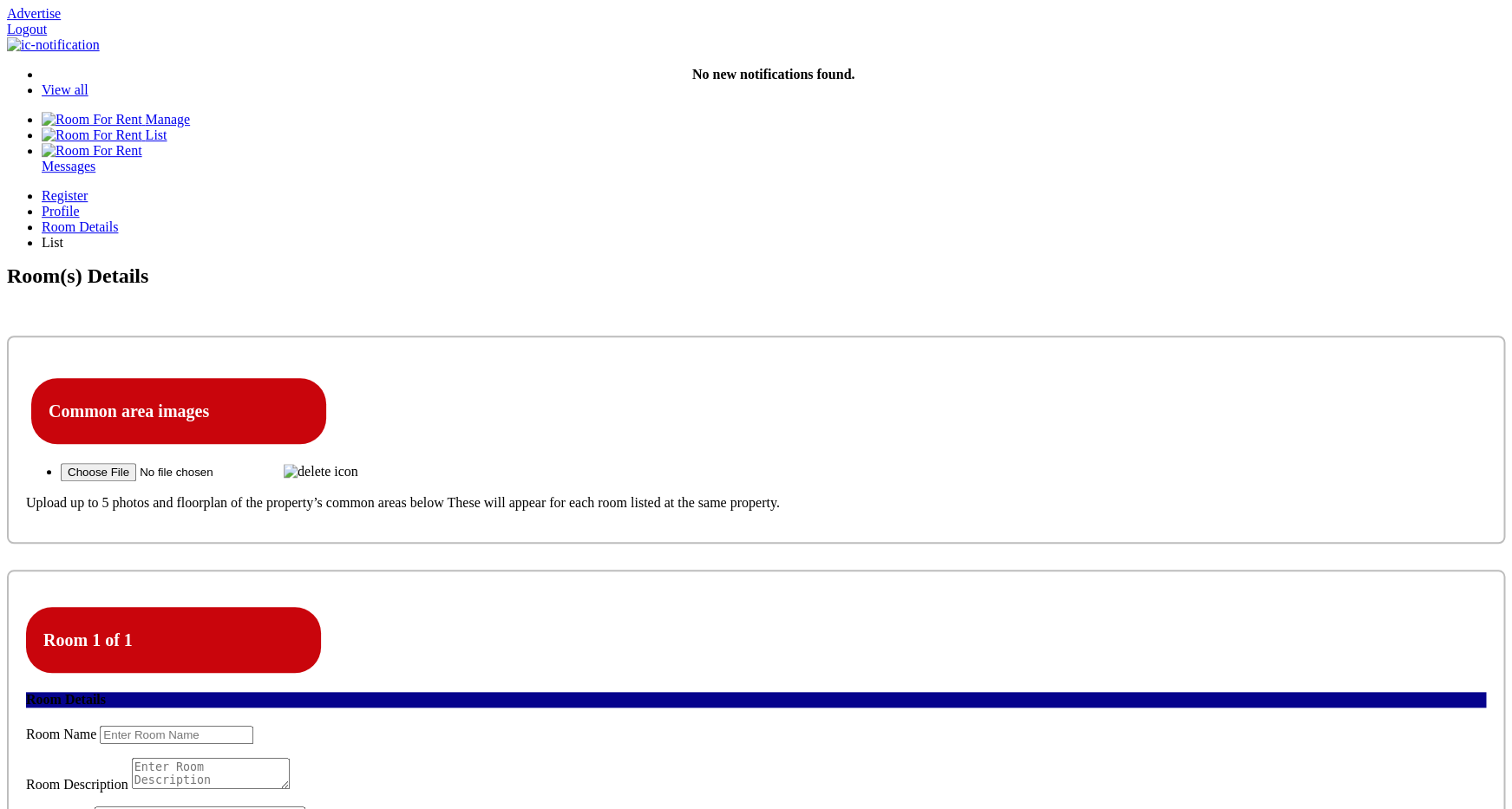
click at [253, 726] on input "text" at bounding box center [177, 734] width 153 height 18
type input "Room One"
type textarea "Testing"
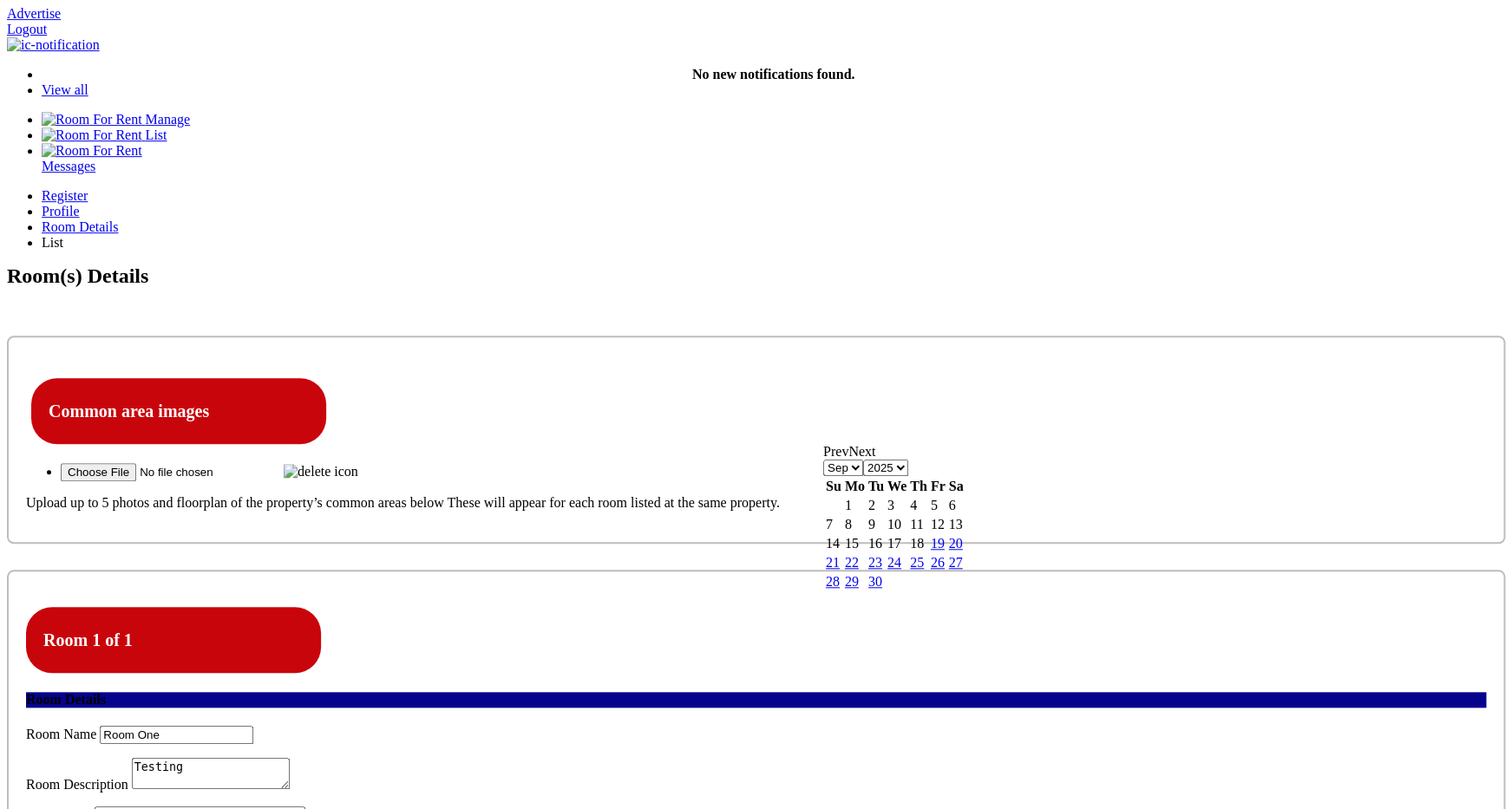
click at [945, 551] on link "19" at bounding box center [938, 543] width 14 height 15
type input "[DATE]"
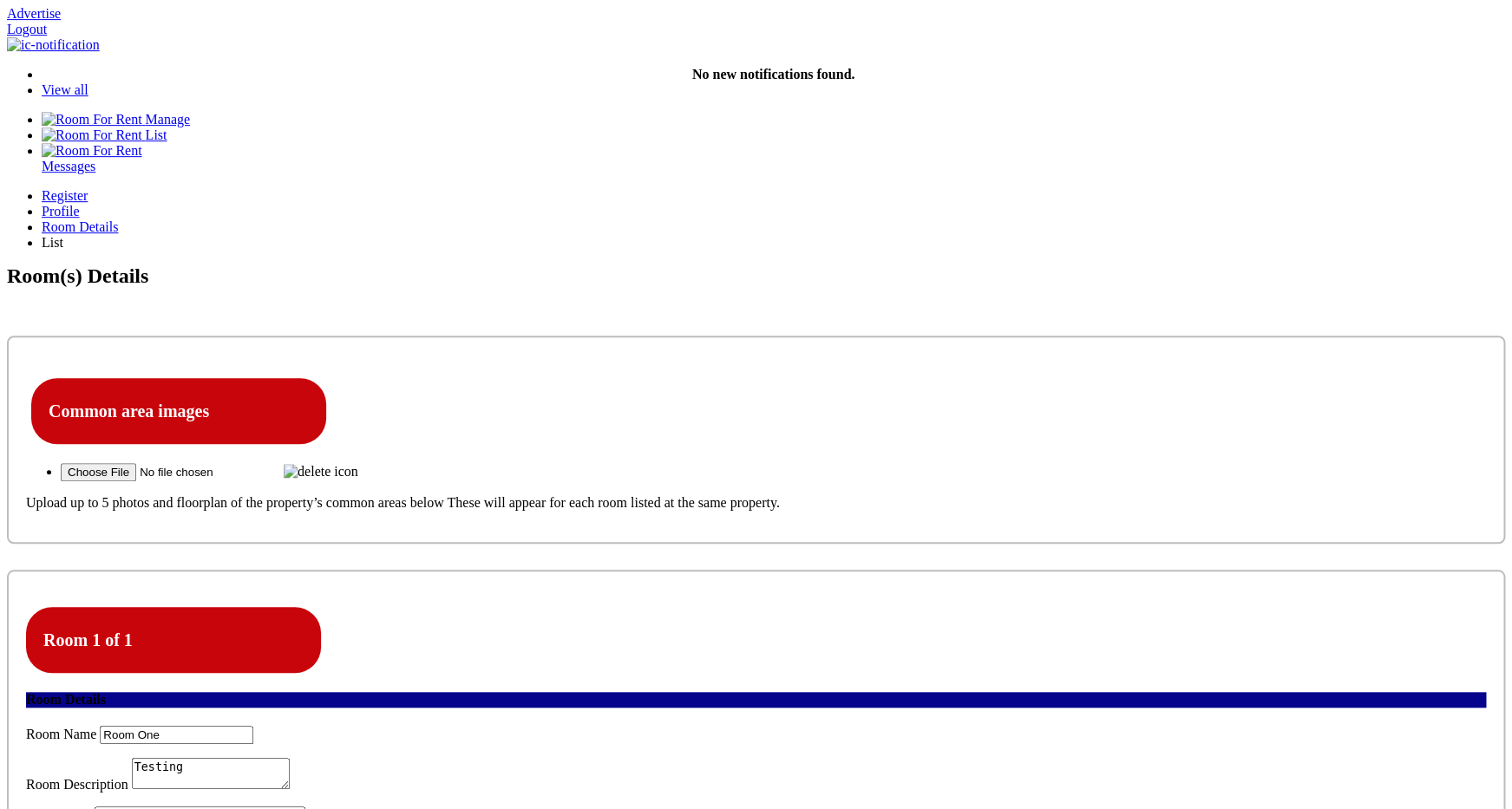
type input "100"
select select "Excluded"
click option "Excluded" at bounding box center [0, 0] width 0 height 0
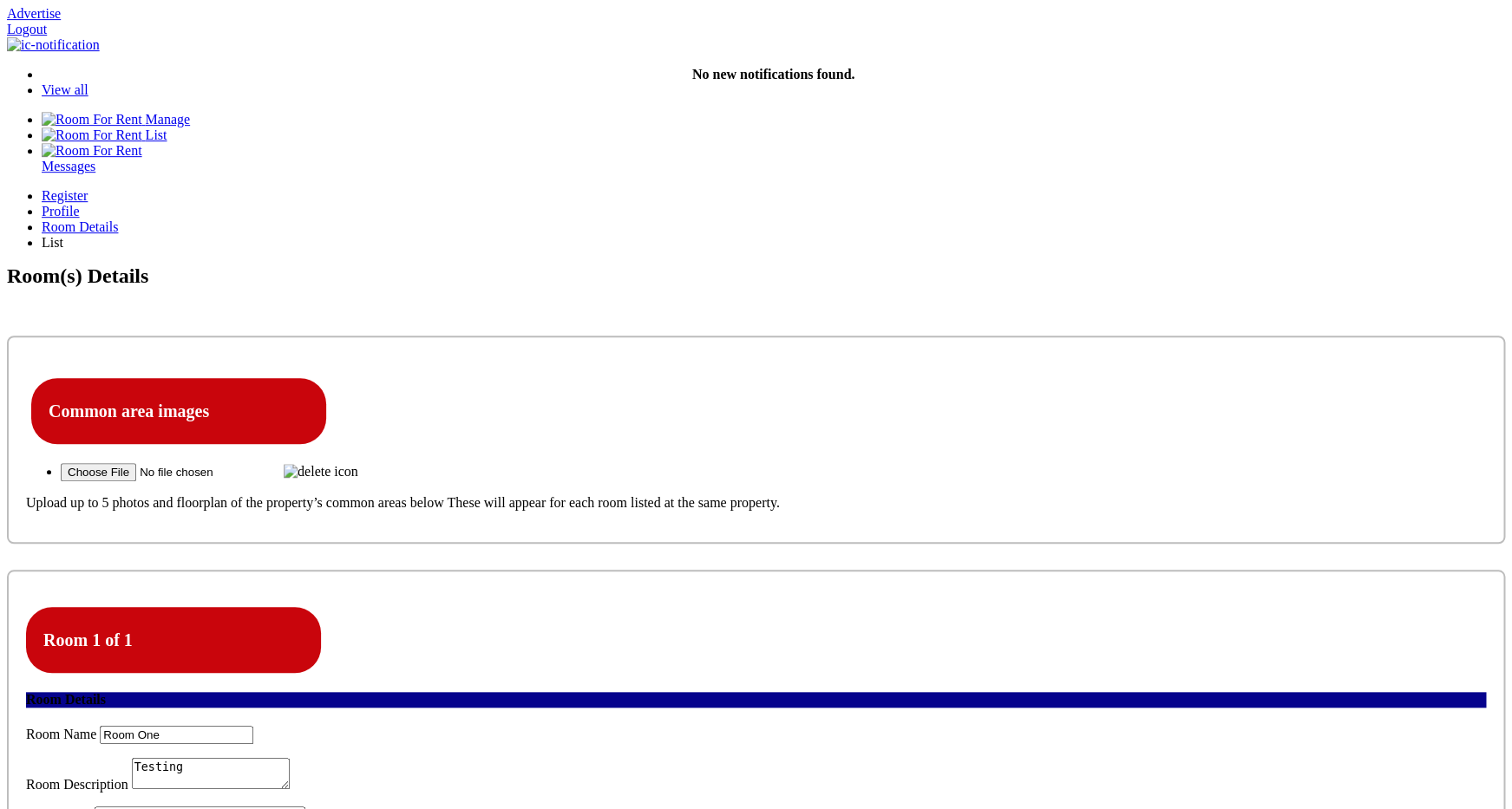
type input "100"
select select "No"
click option "No" at bounding box center [0, 0] width 0 height 0
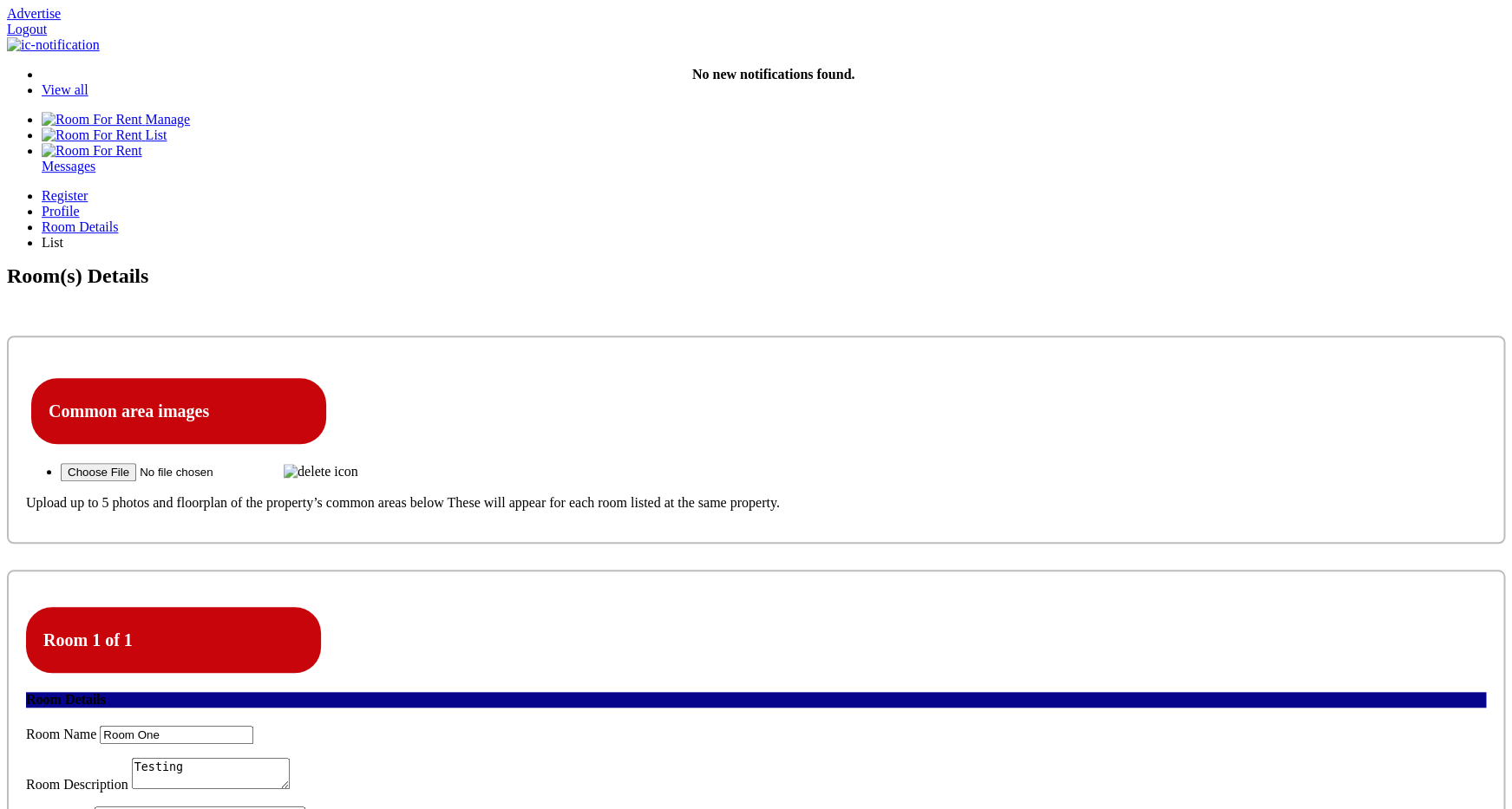
type input "10"
select select "No"
click option "No" at bounding box center [0, 0] width 0 height 0
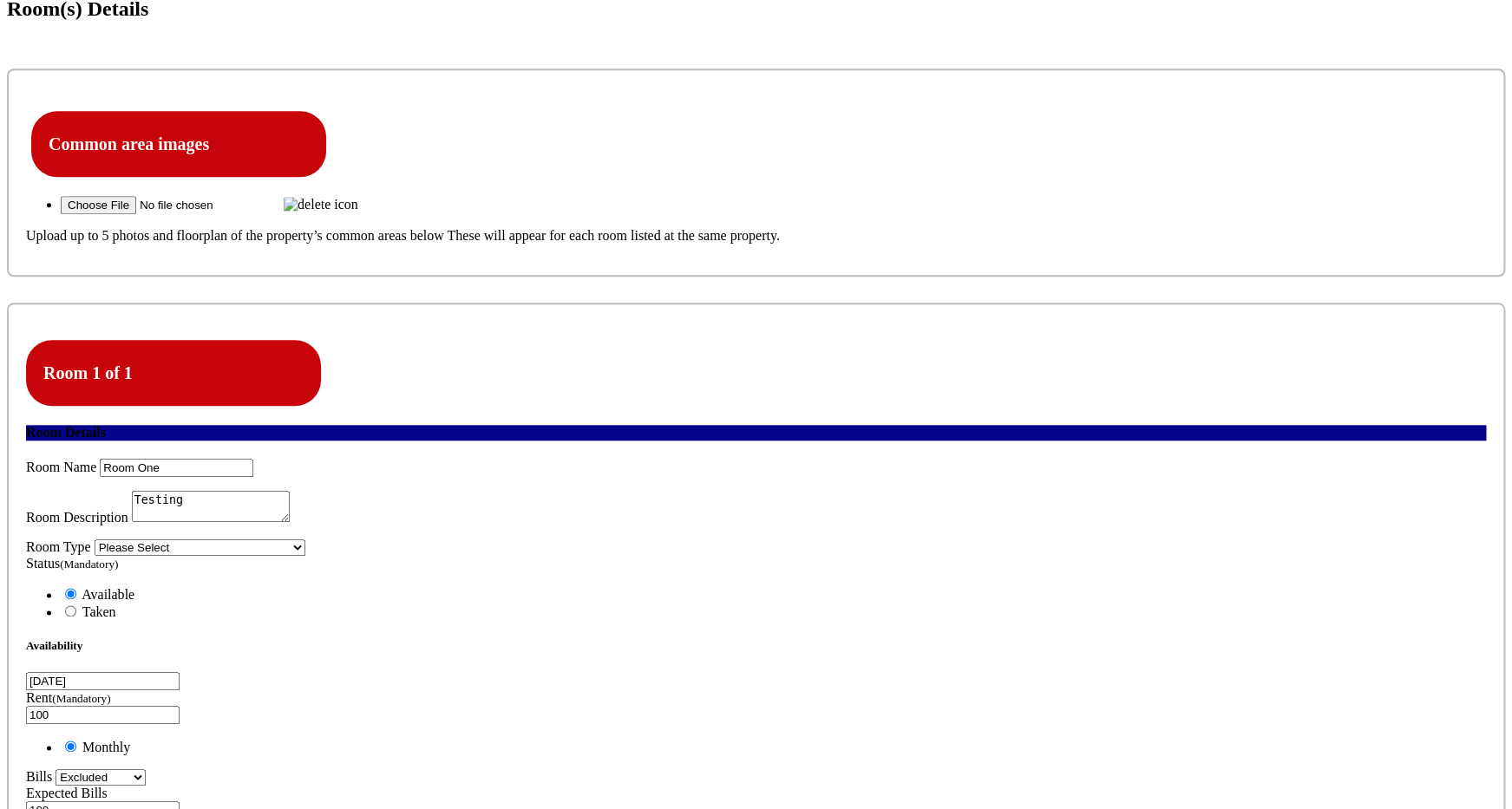
scroll to position [576, 0]
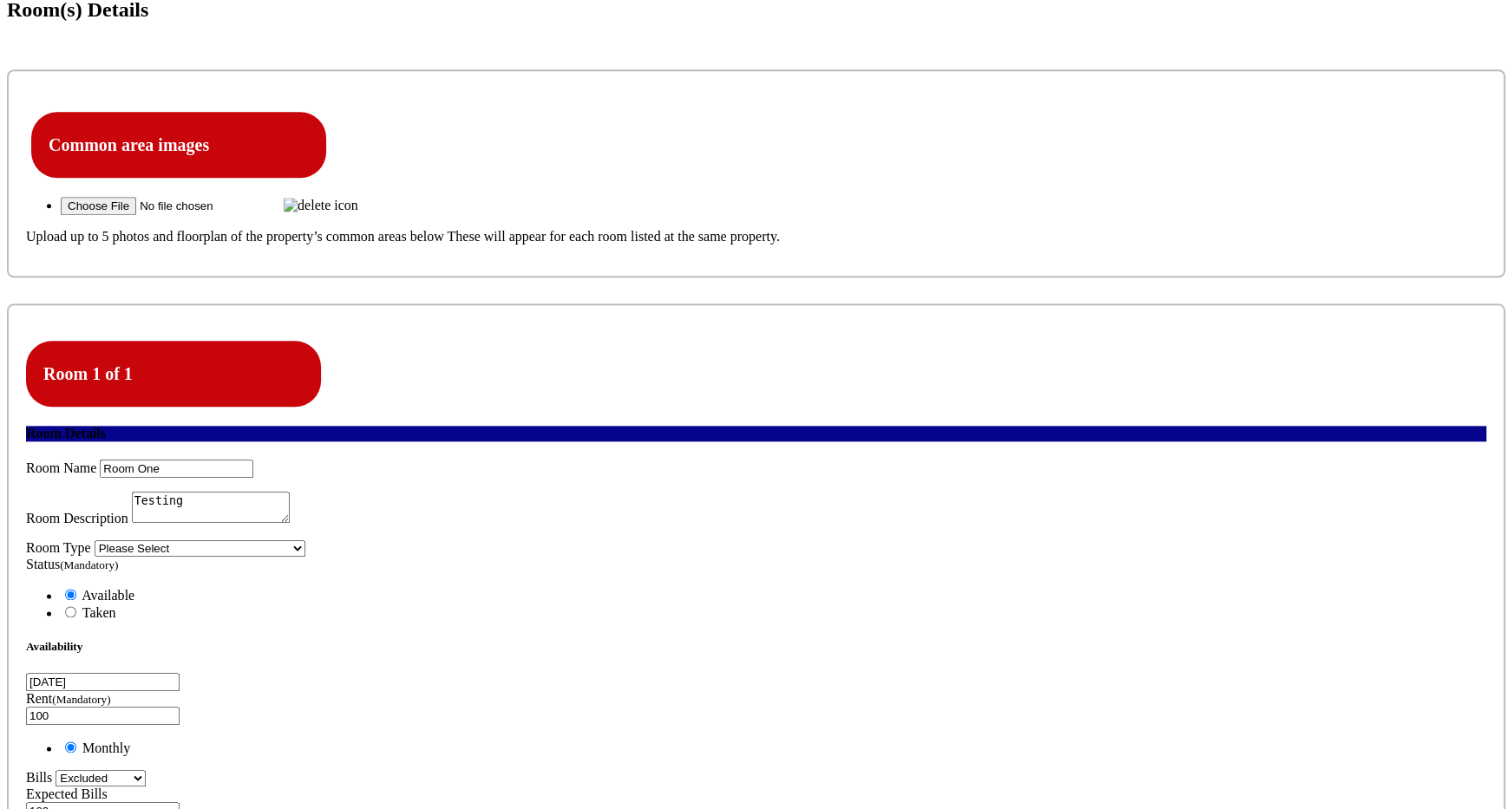
type input "C:\fakepath\Screenshot [DATE] 2.27.27 PM.png"
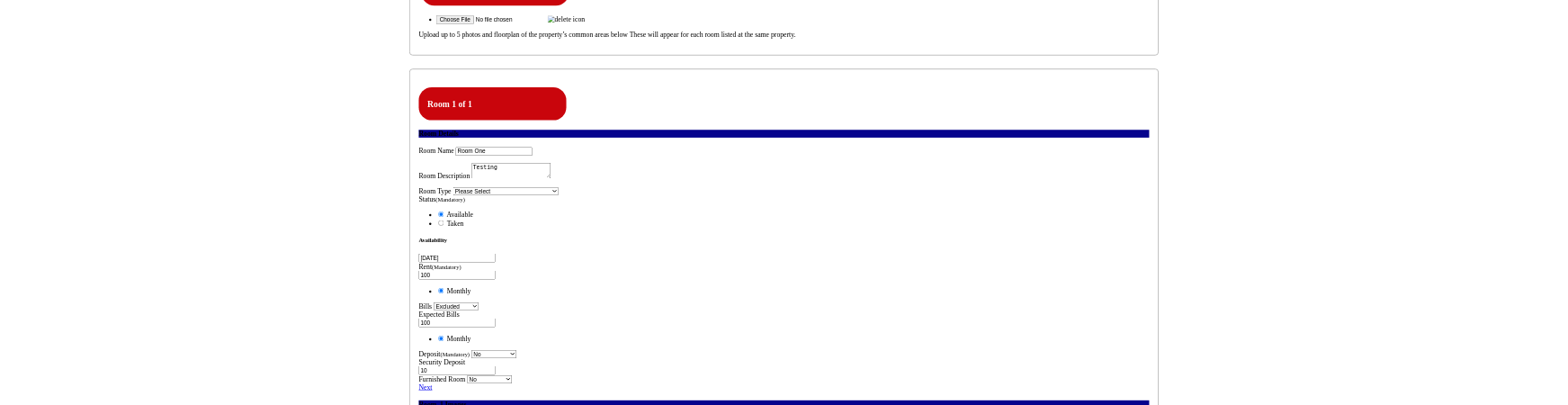
scroll to position [773, 0]
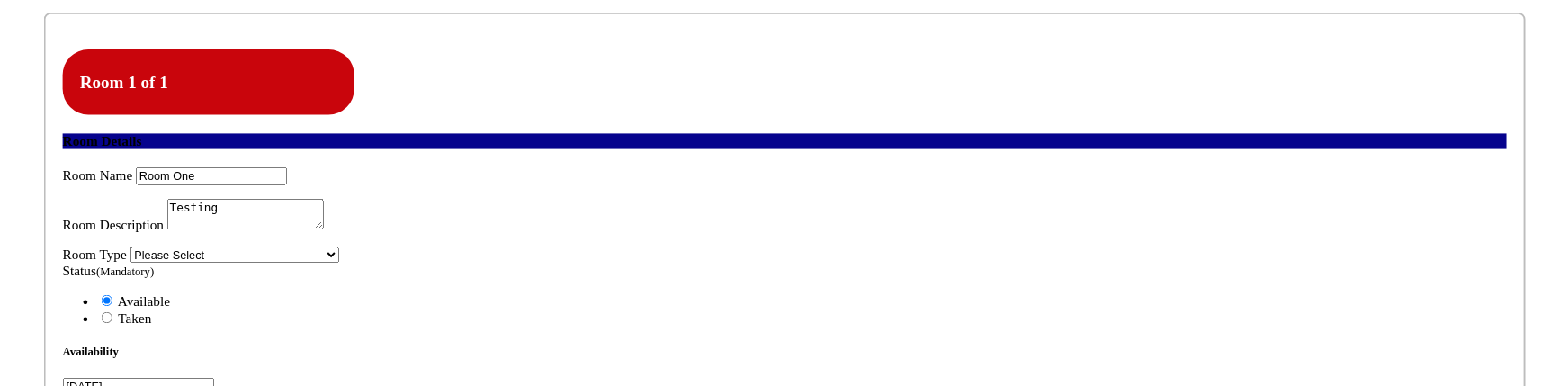
scroll to position [933, 0]
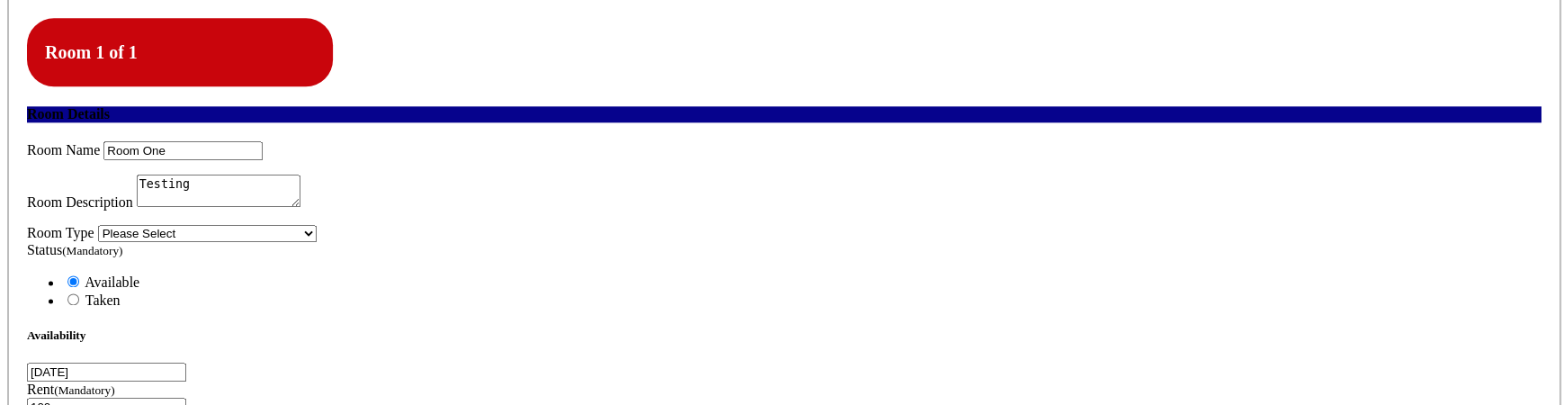
type input "C:\fakepath\Screenshot 2025-09-15 at 7.41.24 PM.png"
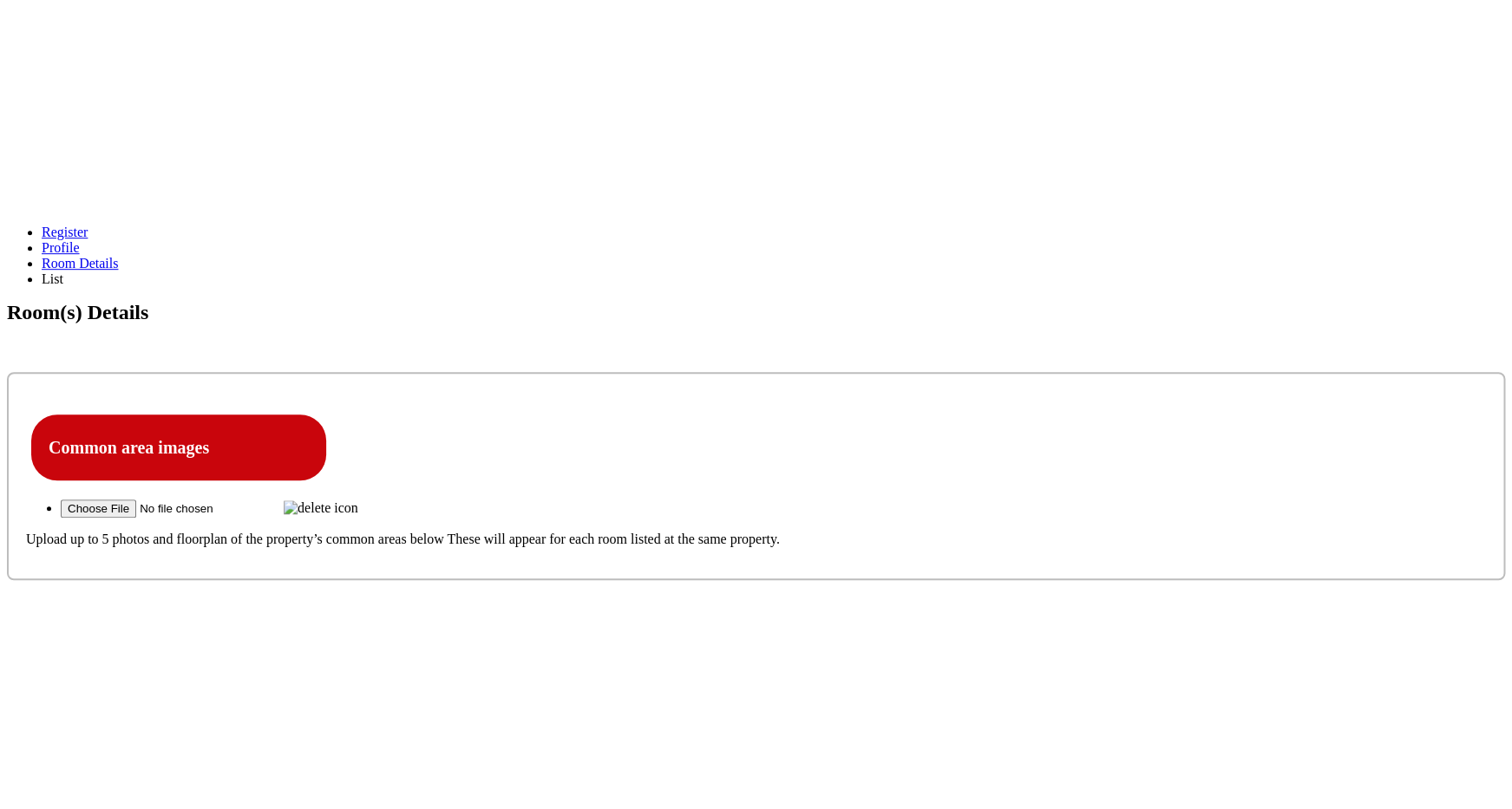
scroll to position [493, 0]
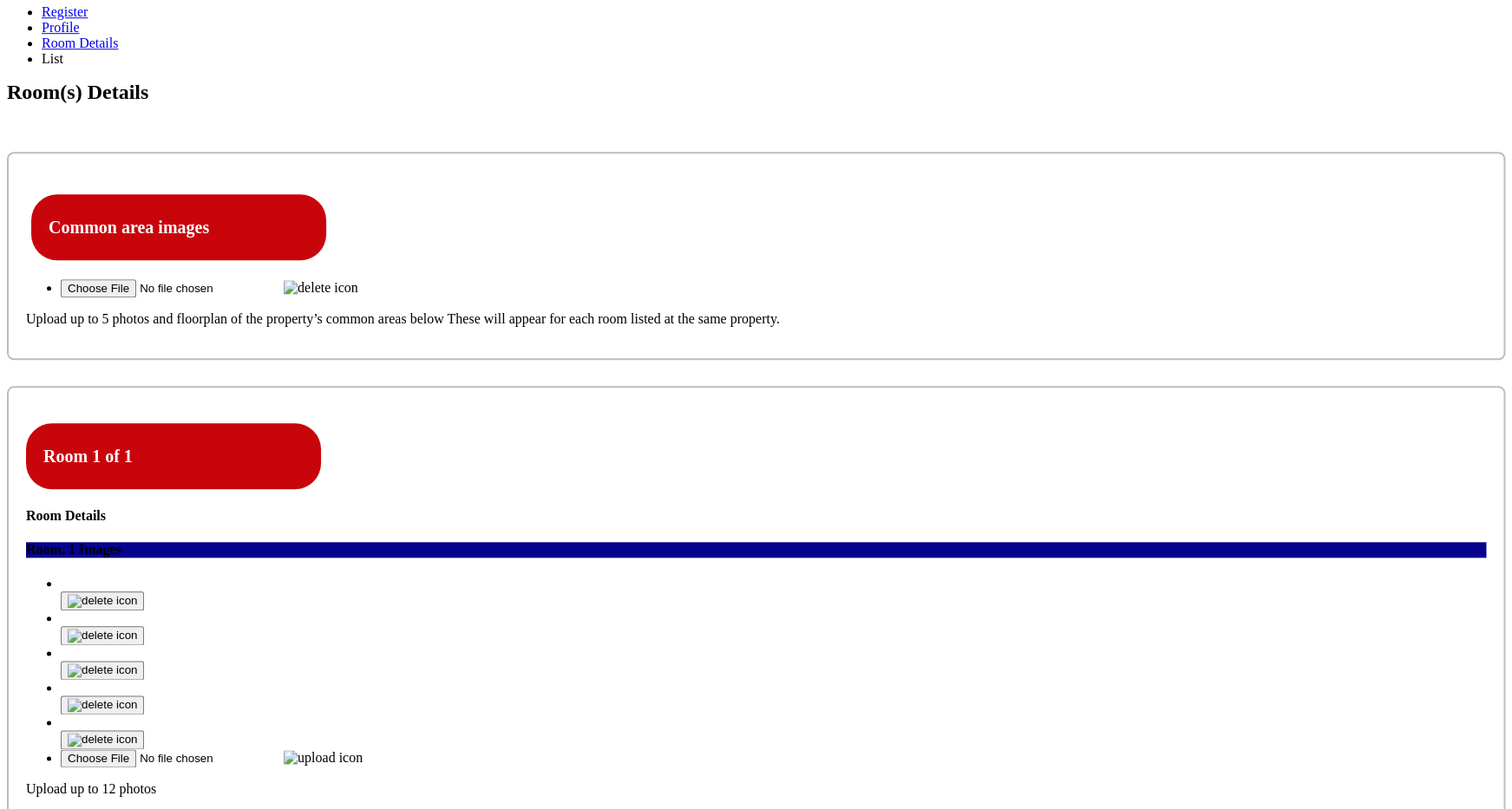
click at [137, 371] on img at bounding box center [102, 670] width 69 height 14
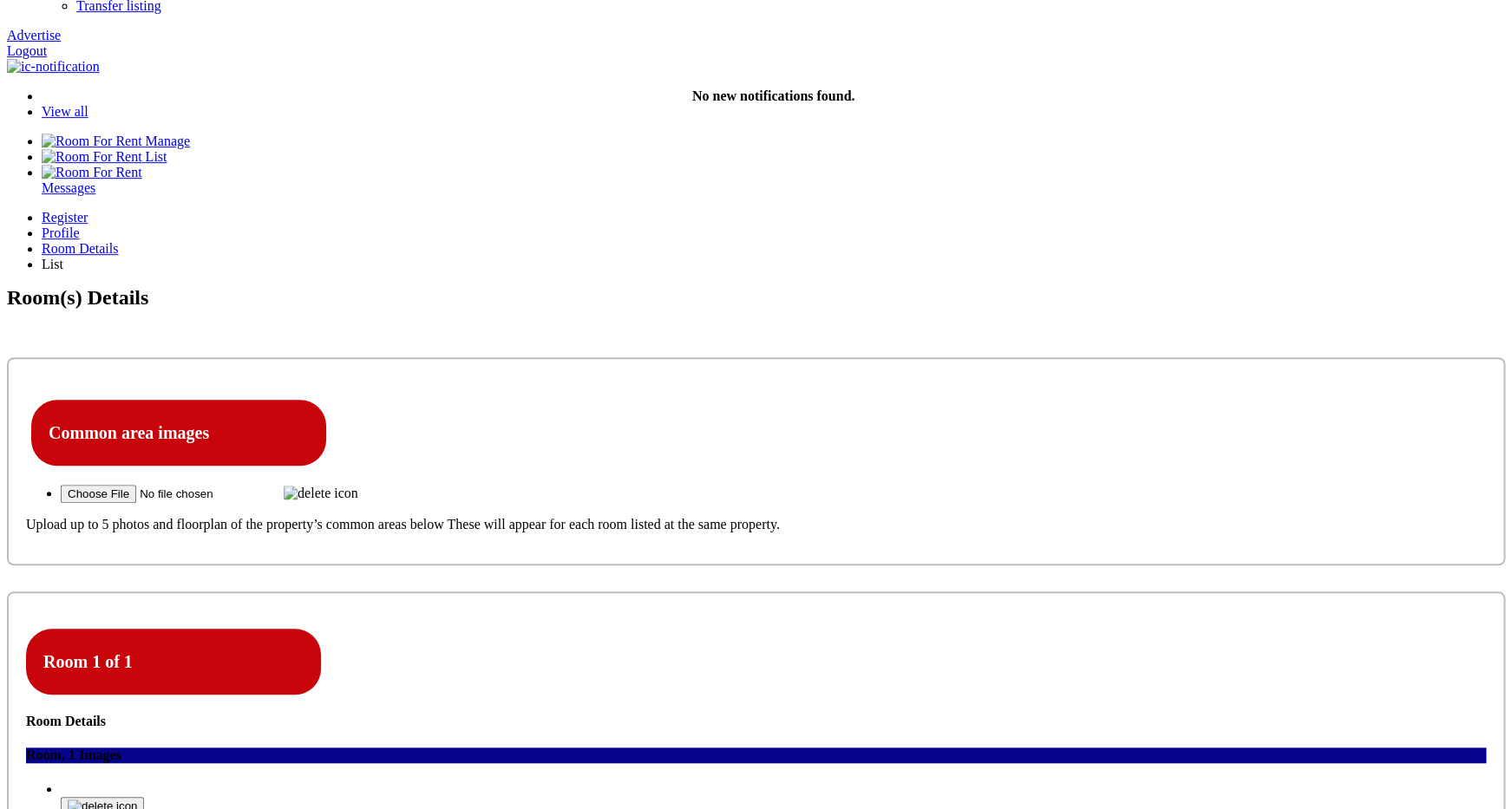
scroll to position [289, 0]
click at [26, 747] on icon at bounding box center [26, 747] width 0 height 0
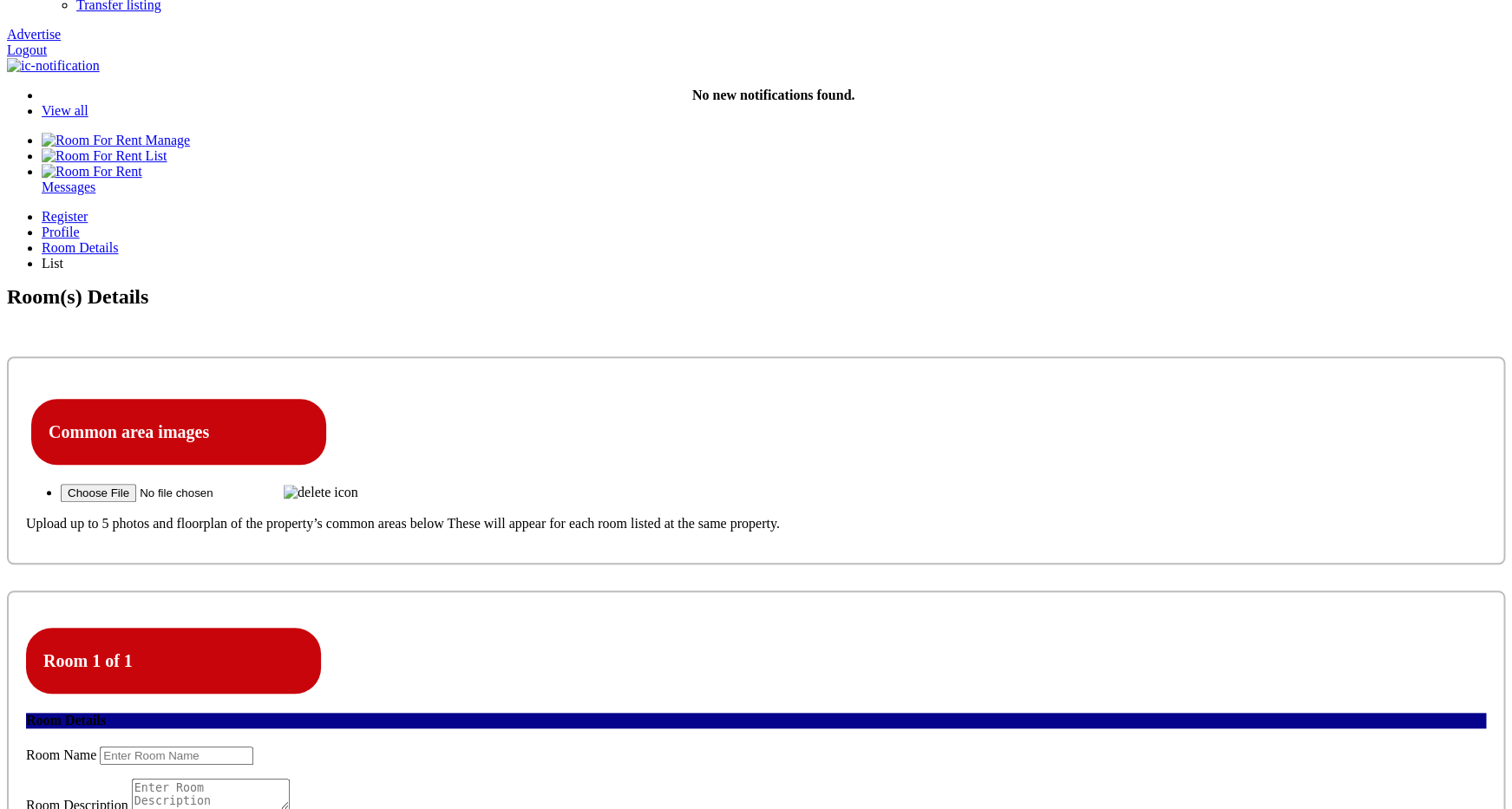
click at [26, 747] on icon at bounding box center [26, 747] width 0 height 0
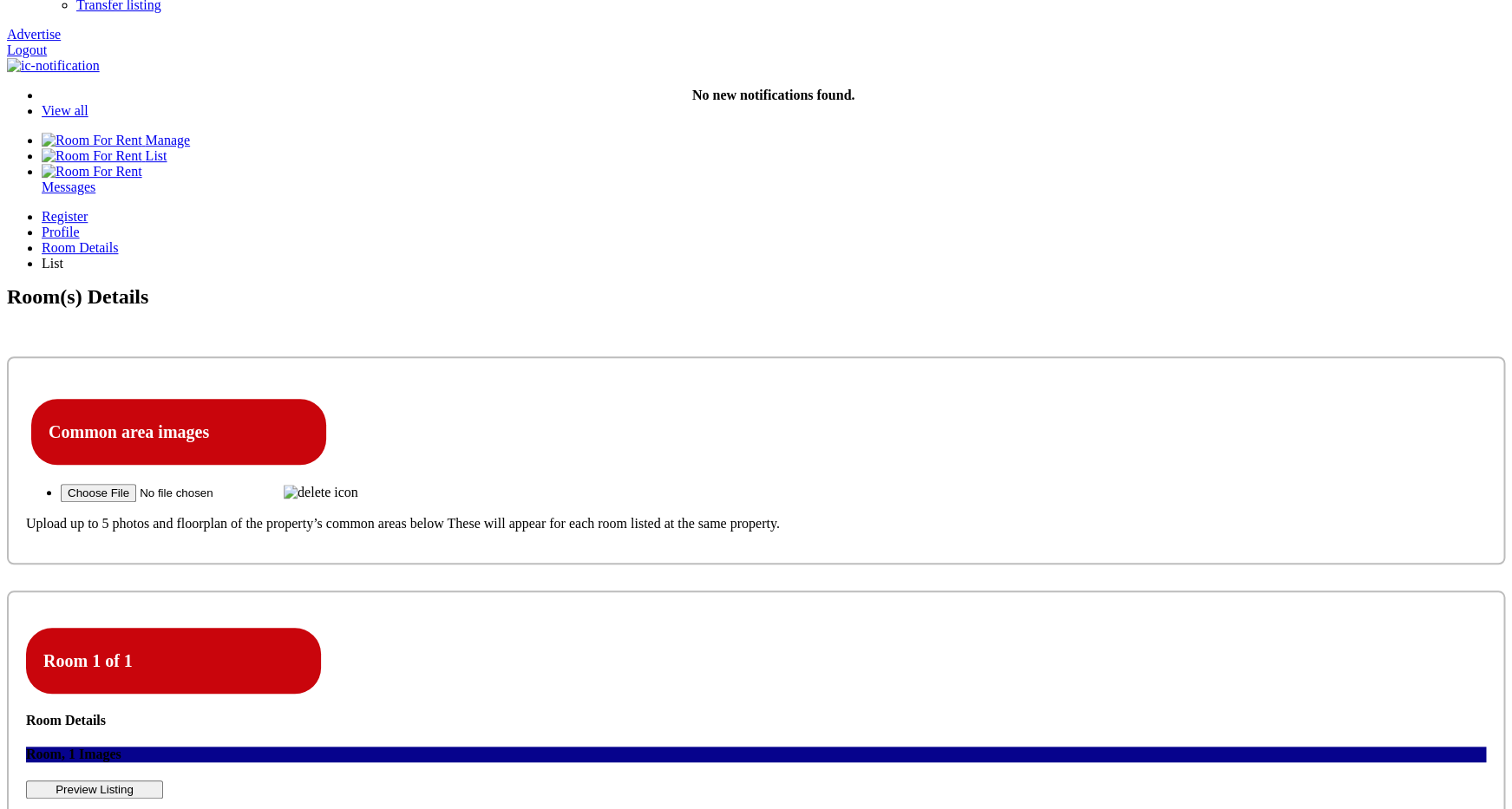
click at [26, 747] on icon at bounding box center [26, 747] width 0 height 0
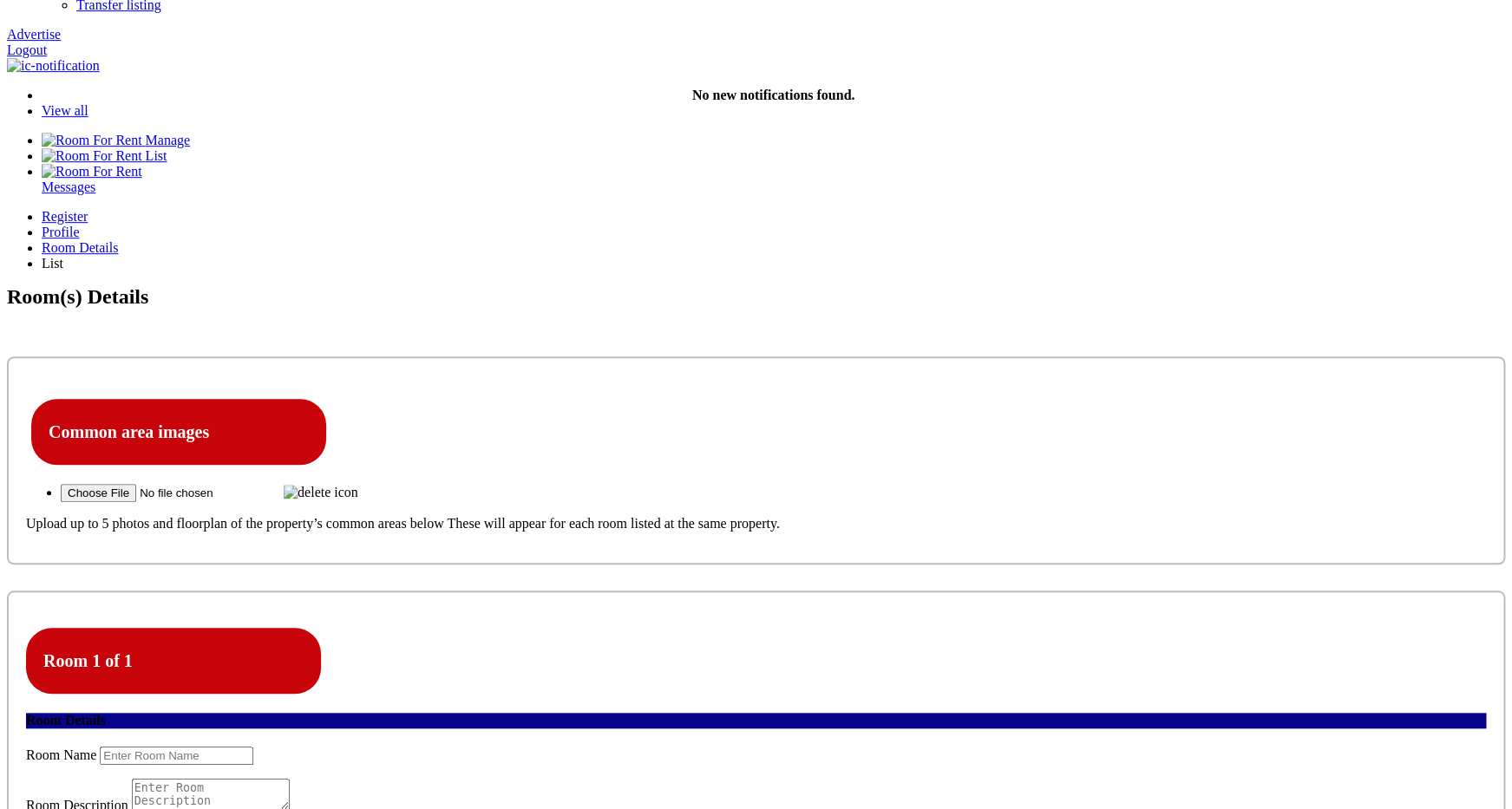
click at [26, 747] on icon at bounding box center [26, 747] width 0 height 0
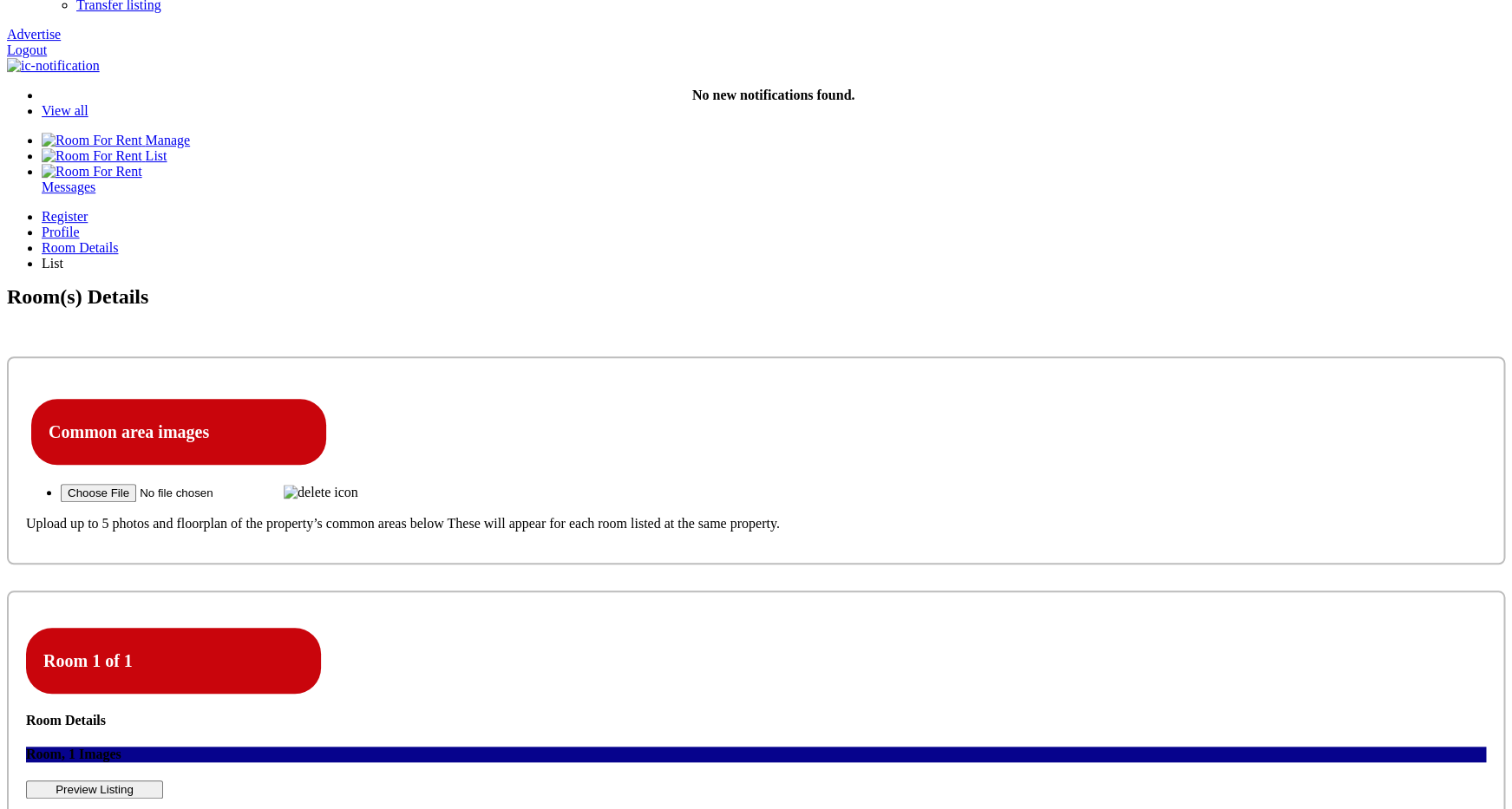
click at [562, 713] on div "Room Details" at bounding box center [756, 720] width 1460 height 16
click at [1267, 713] on div "Room Details" at bounding box center [756, 720] width 1460 height 16
click at [26, 747] on icon at bounding box center [26, 747] width 0 height 0
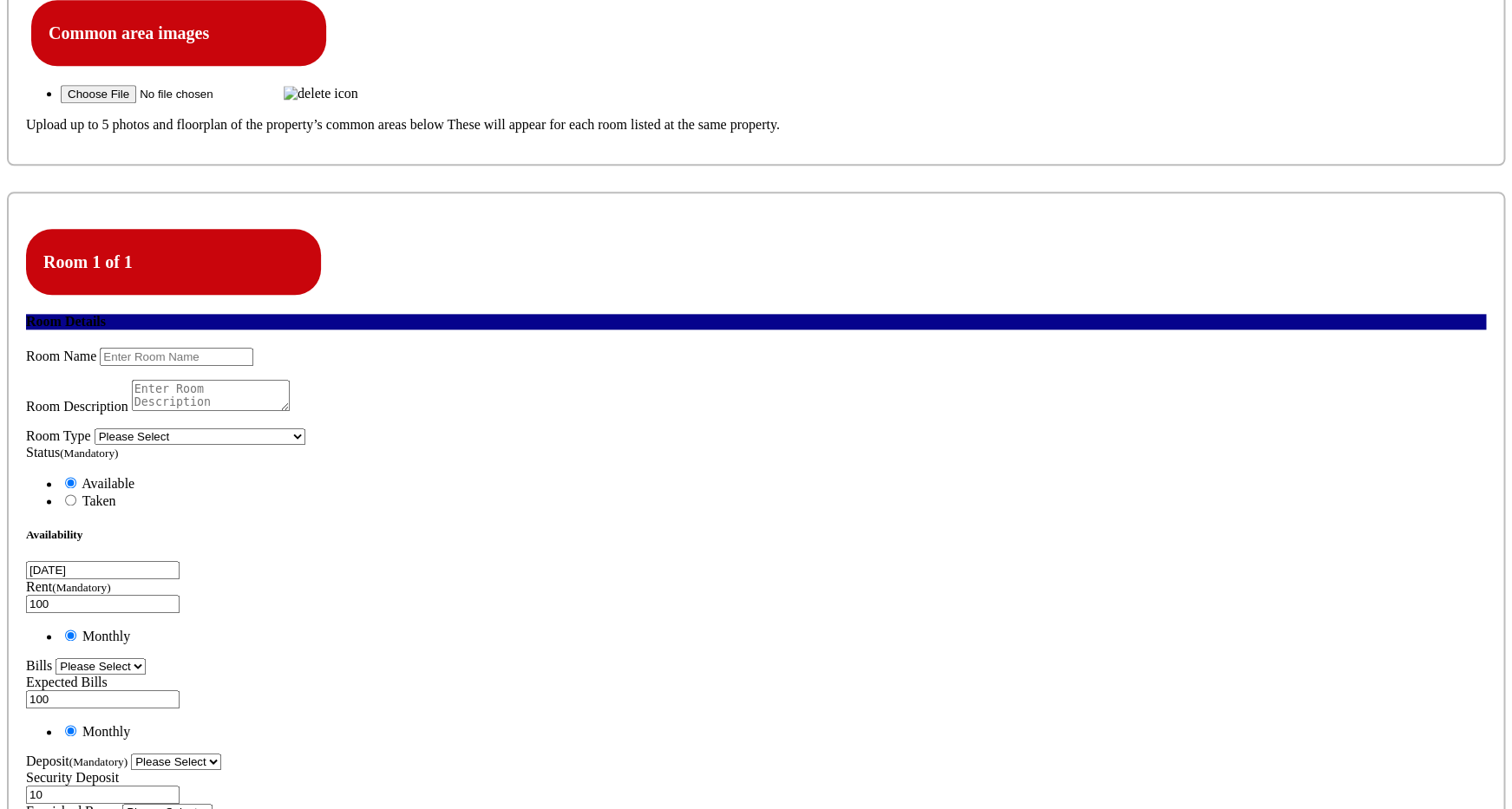
scroll to position [693, 0]
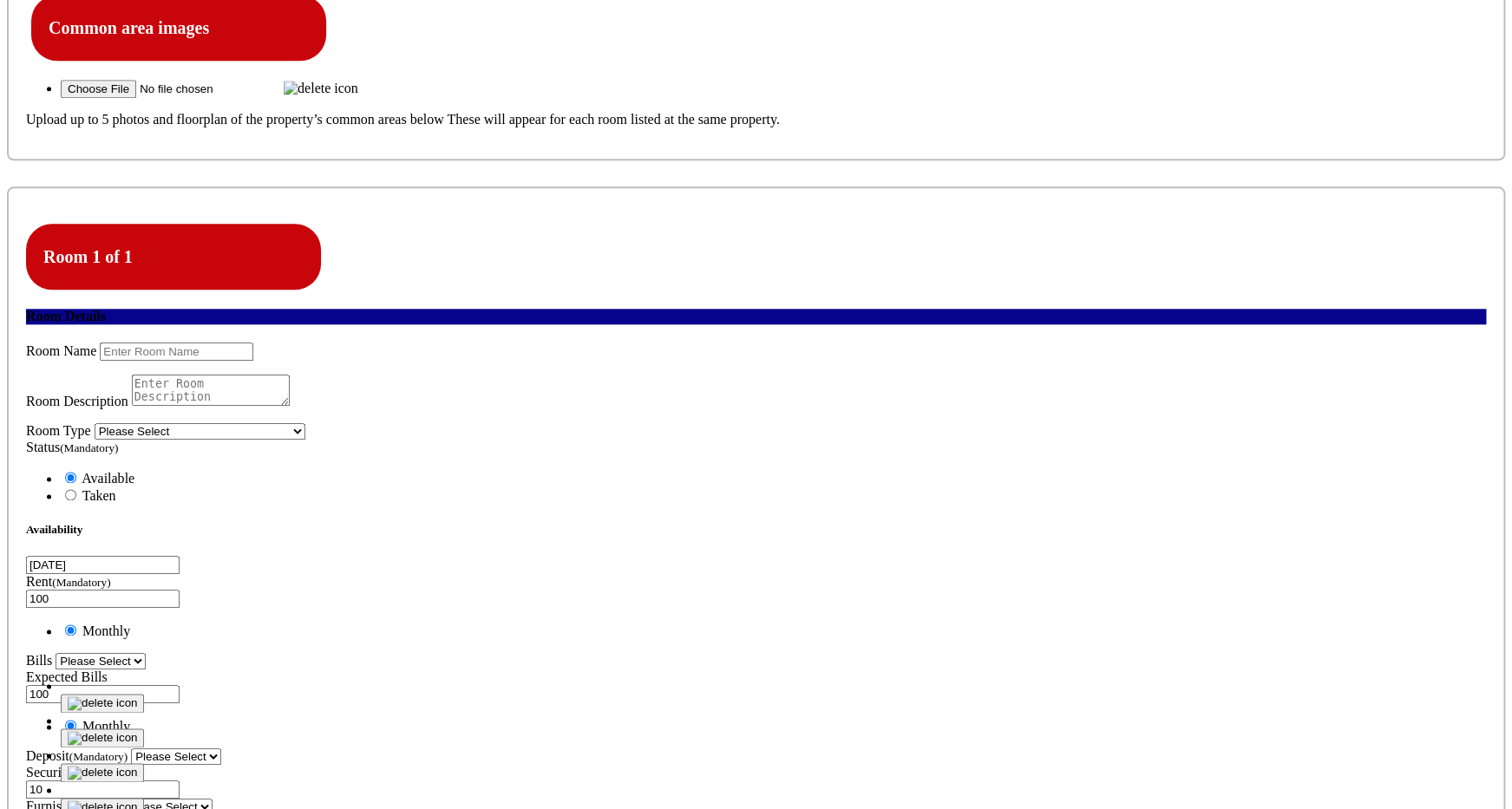
click at [61, 760] on img at bounding box center [61, 760] width 0 height 0
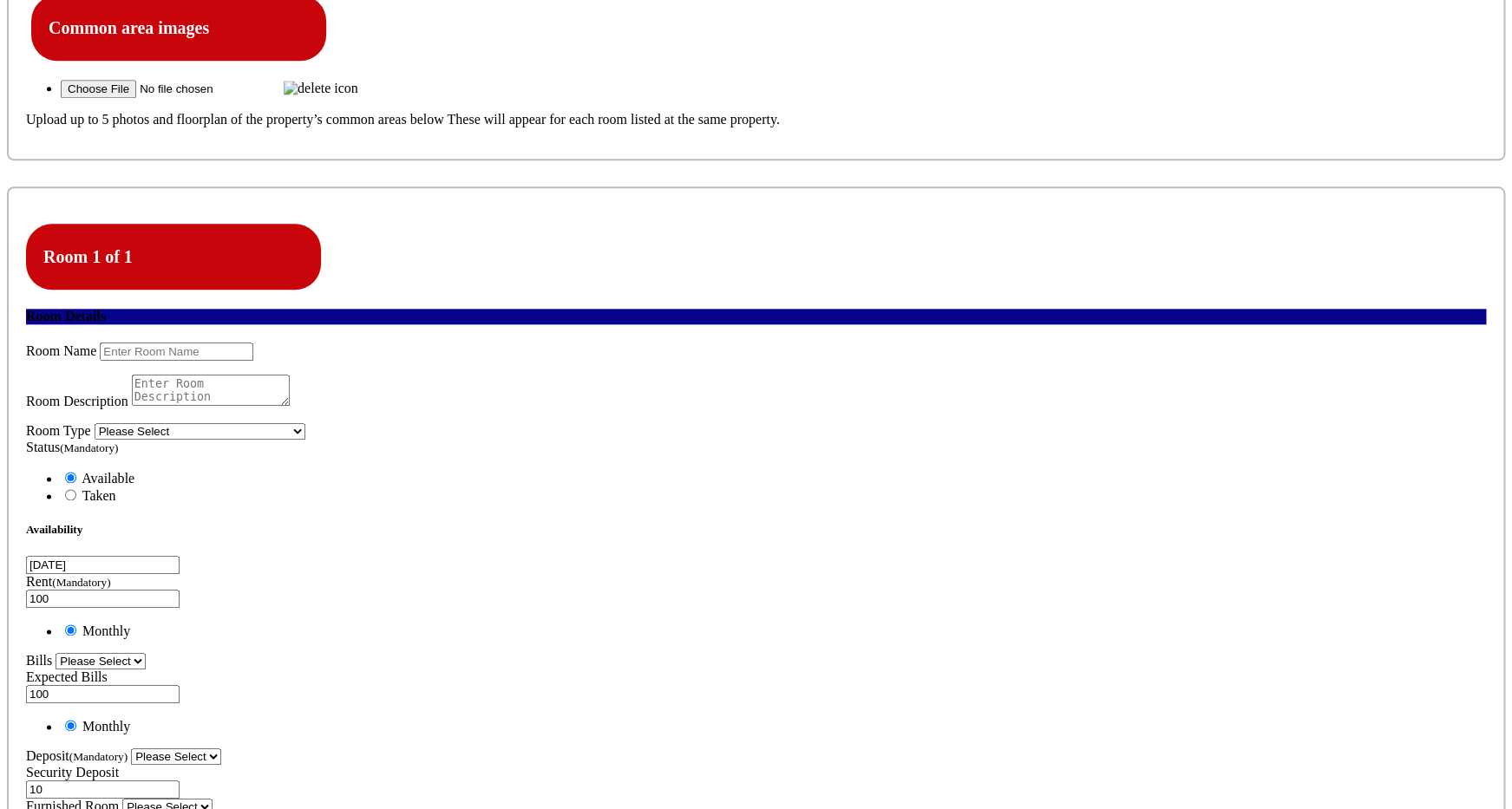
type input "C:\fakepath\Screenshot [DATE] 2.27.27 PM.png"
drag, startPoint x: 837, startPoint y: 450, endPoint x: 905, endPoint y: 429, distance: 71.2
click at [905, 774] on p "Upload up to 12 photos" at bounding box center [496, 782] width 1047 height 16
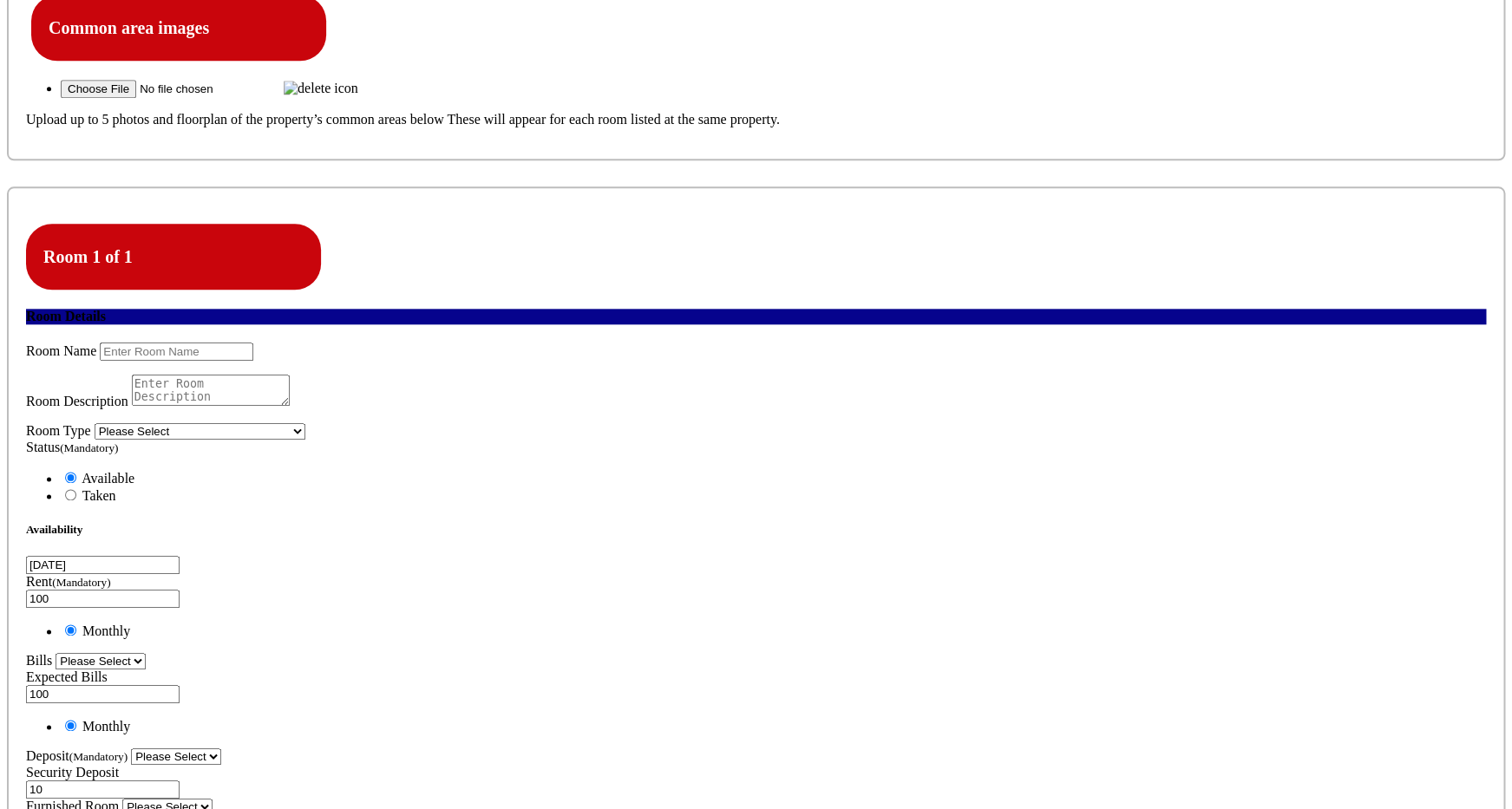
drag, startPoint x: 837, startPoint y: 446, endPoint x: 875, endPoint y: 437, distance: 39.1
click at [875, 780] on p "Upload up to 12 photos" at bounding box center [392, 787] width 1047 height 16
drag, startPoint x: 826, startPoint y: 447, endPoint x: 763, endPoint y: 447, distance: 63.0
click at [763, 783] on p "Upload up to 12 photos" at bounding box center [485, 790] width 1047 height 16
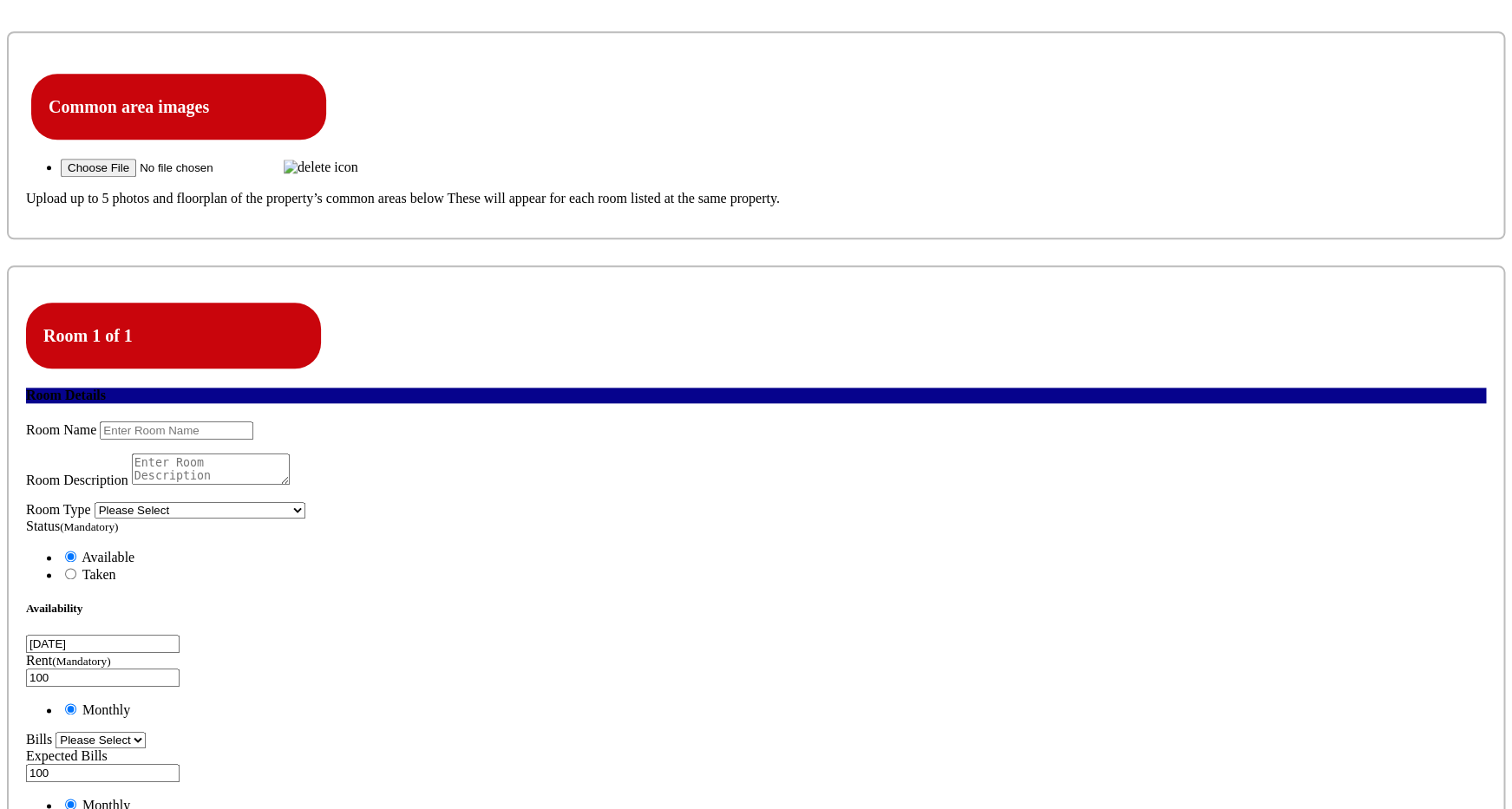
scroll to position [616, 0]
